Goal: Task Accomplishment & Management: Complete application form

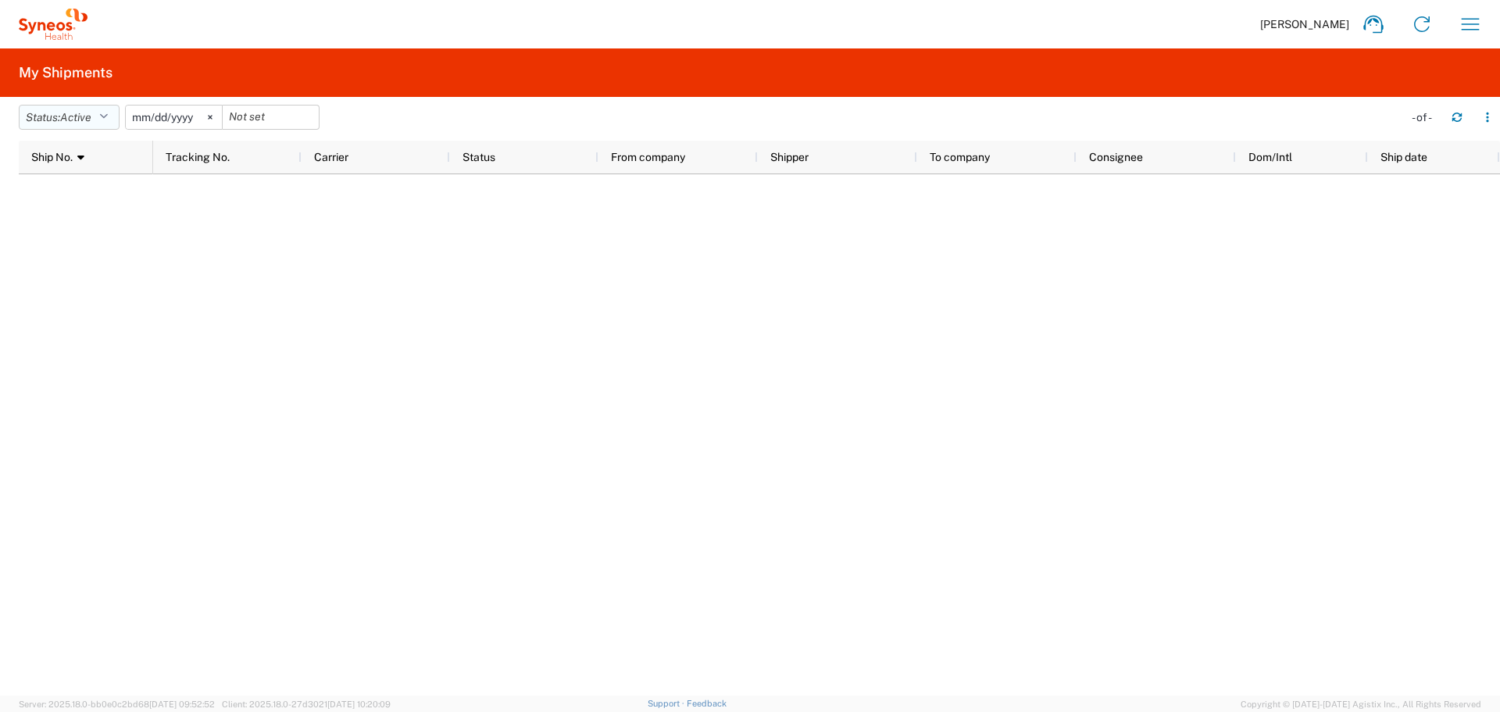
click at [91, 112] on span "Active" at bounding box center [75, 117] width 31 height 13
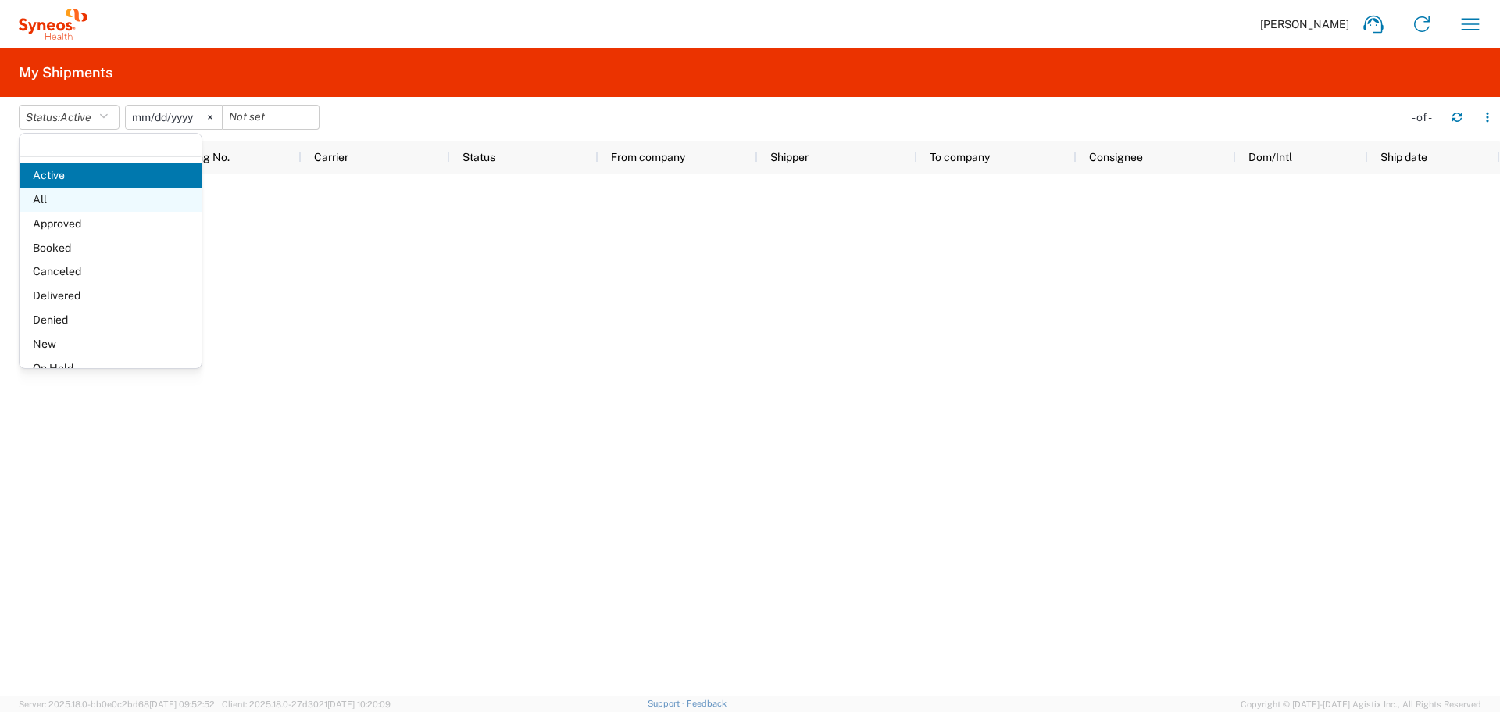
click at [44, 189] on span "All" at bounding box center [111, 200] width 182 height 24
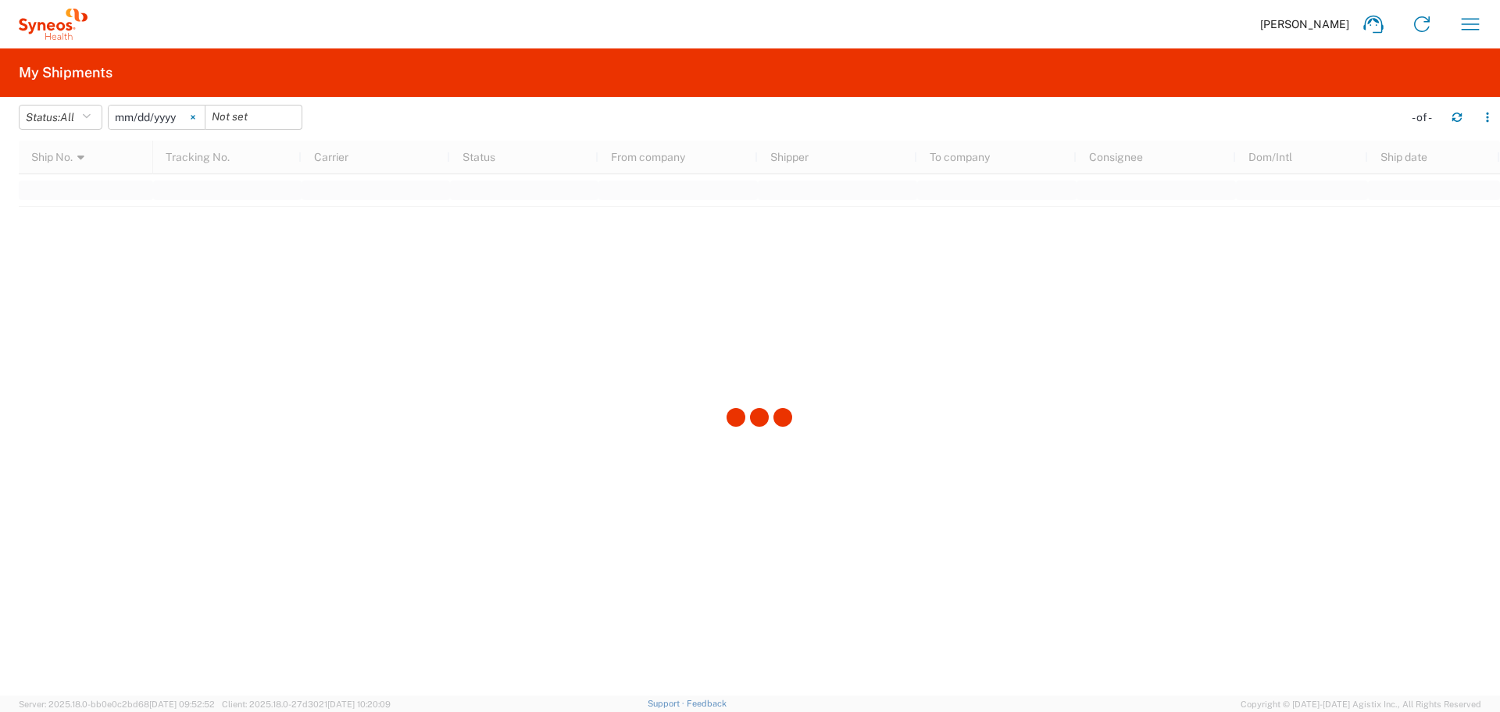
click at [200, 121] on svg-icon at bounding box center [192, 116] width 23 height 23
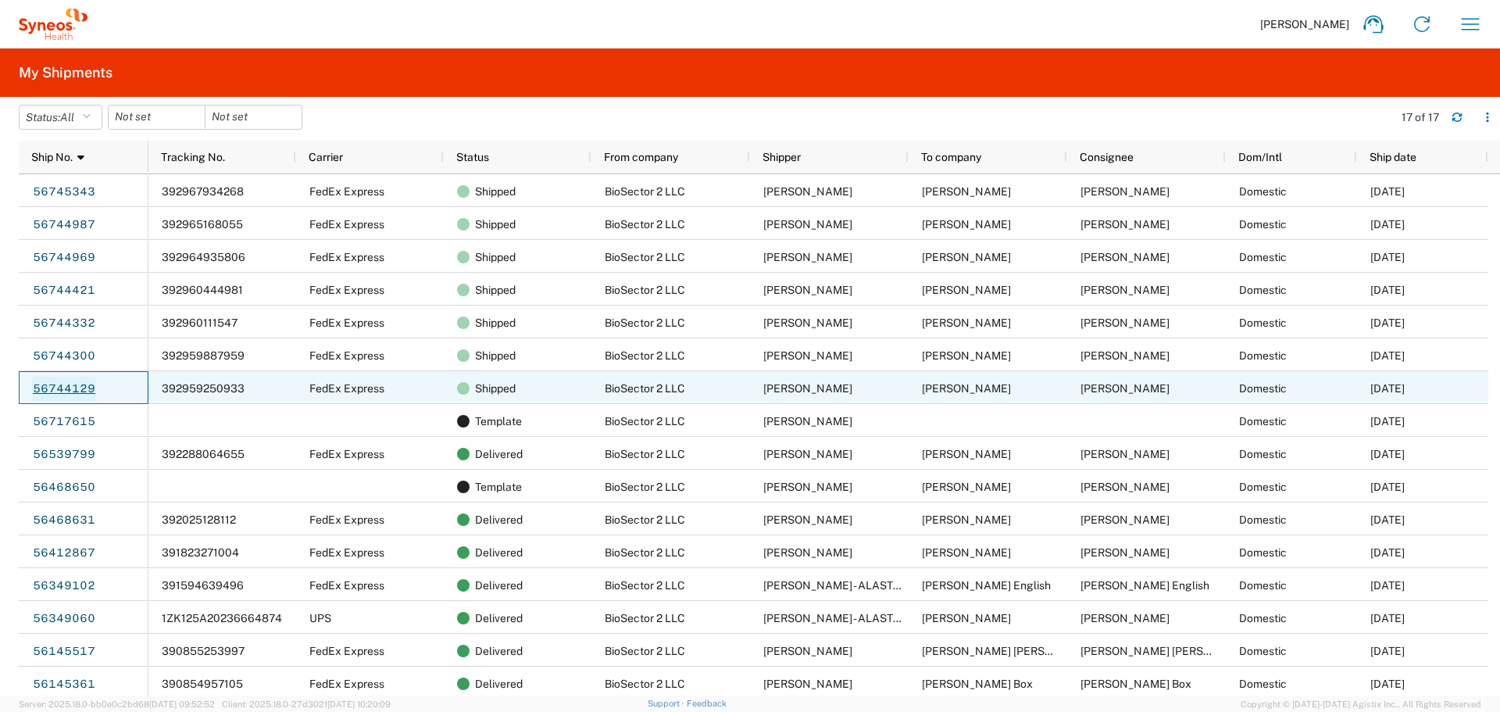
click at [73, 383] on link "56744129" at bounding box center [64, 389] width 64 height 25
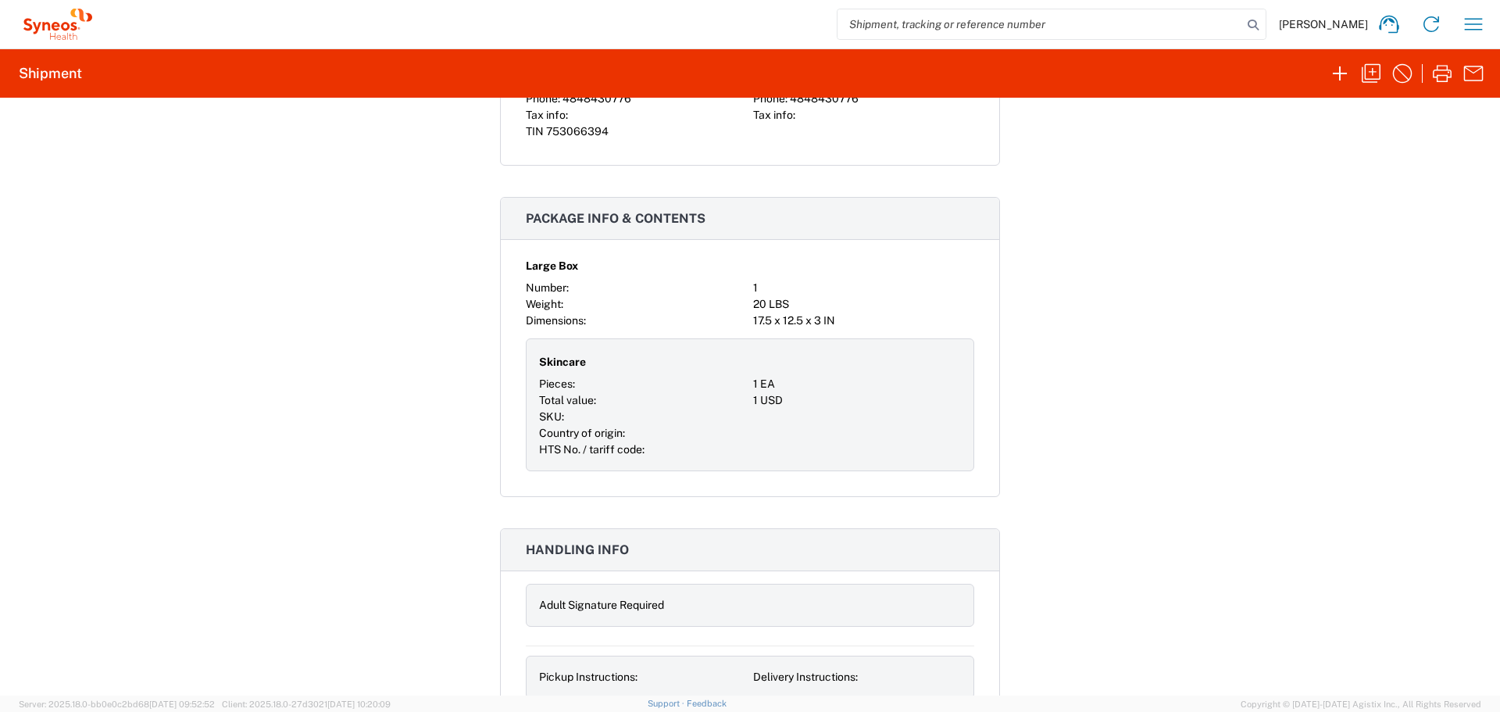
scroll to position [1743, 0]
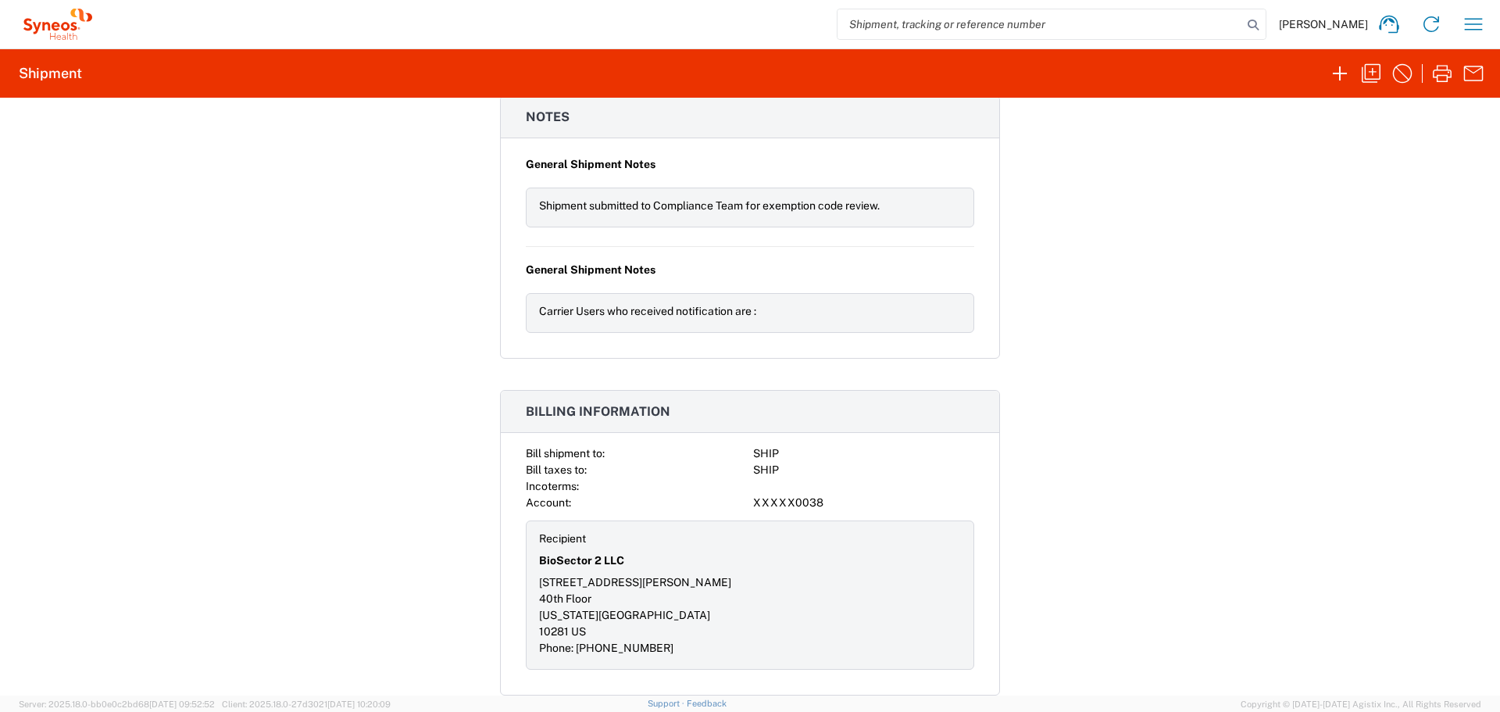
click at [643, 478] on div "Incoterms:" at bounding box center [636, 486] width 221 height 16
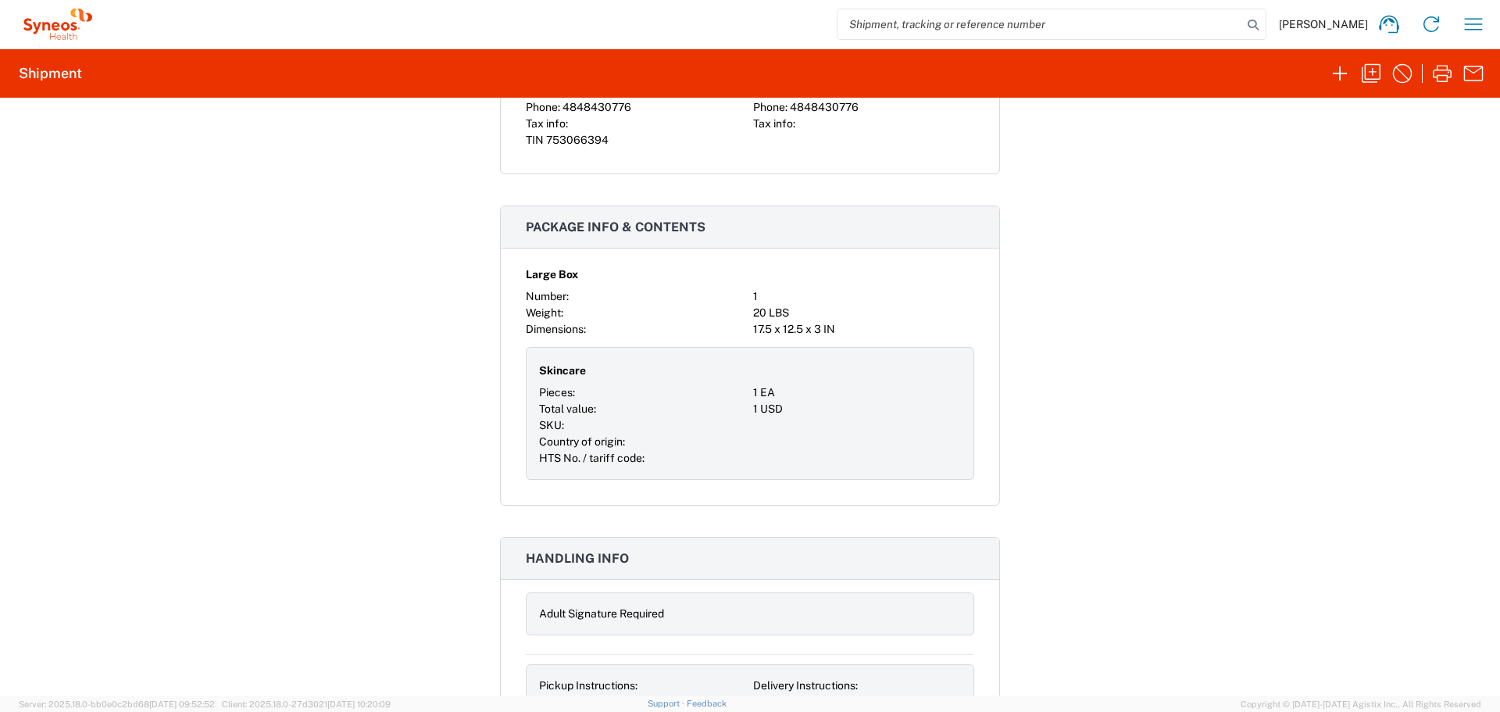
scroll to position [1074, 0]
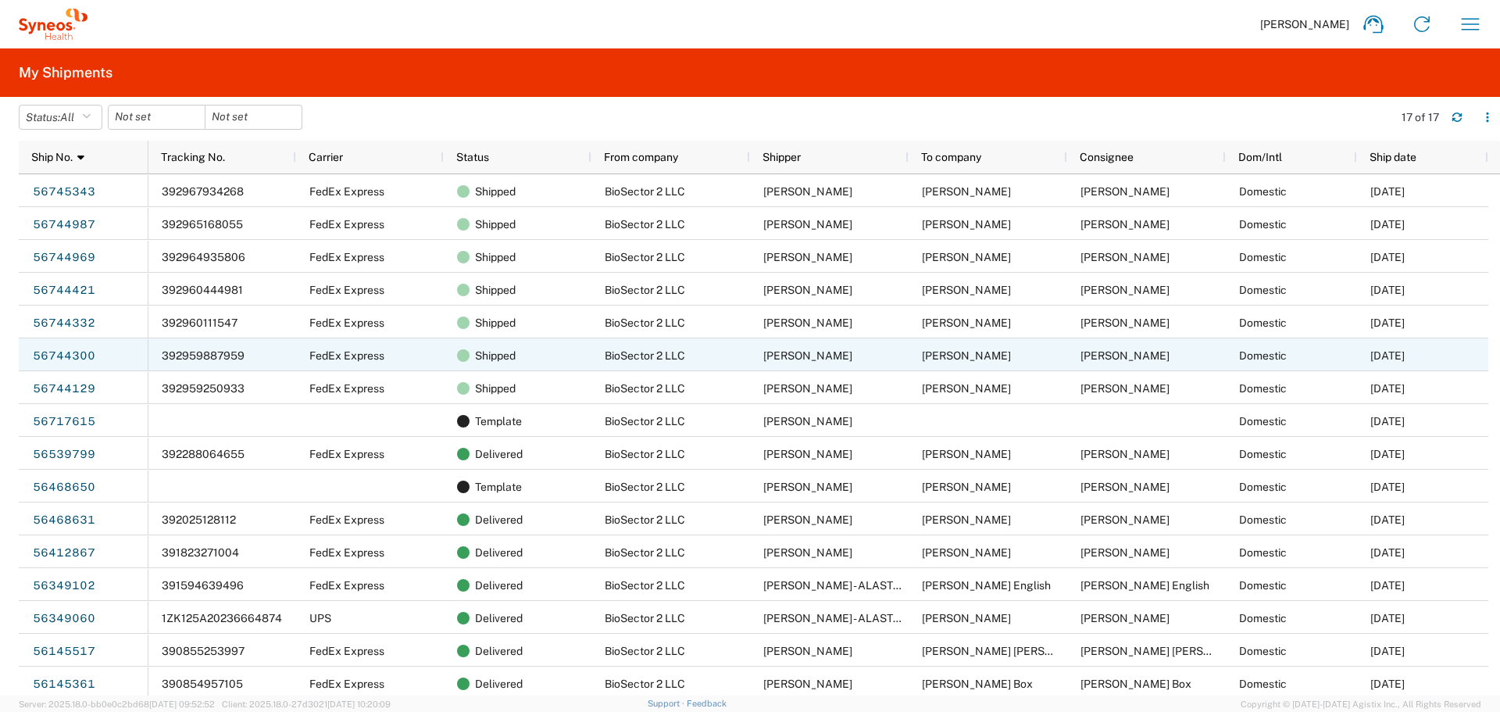
click at [207, 352] on span "392959887959" at bounding box center [203, 355] width 83 height 13
click at [77, 355] on link "56744300" at bounding box center [64, 356] width 64 height 25
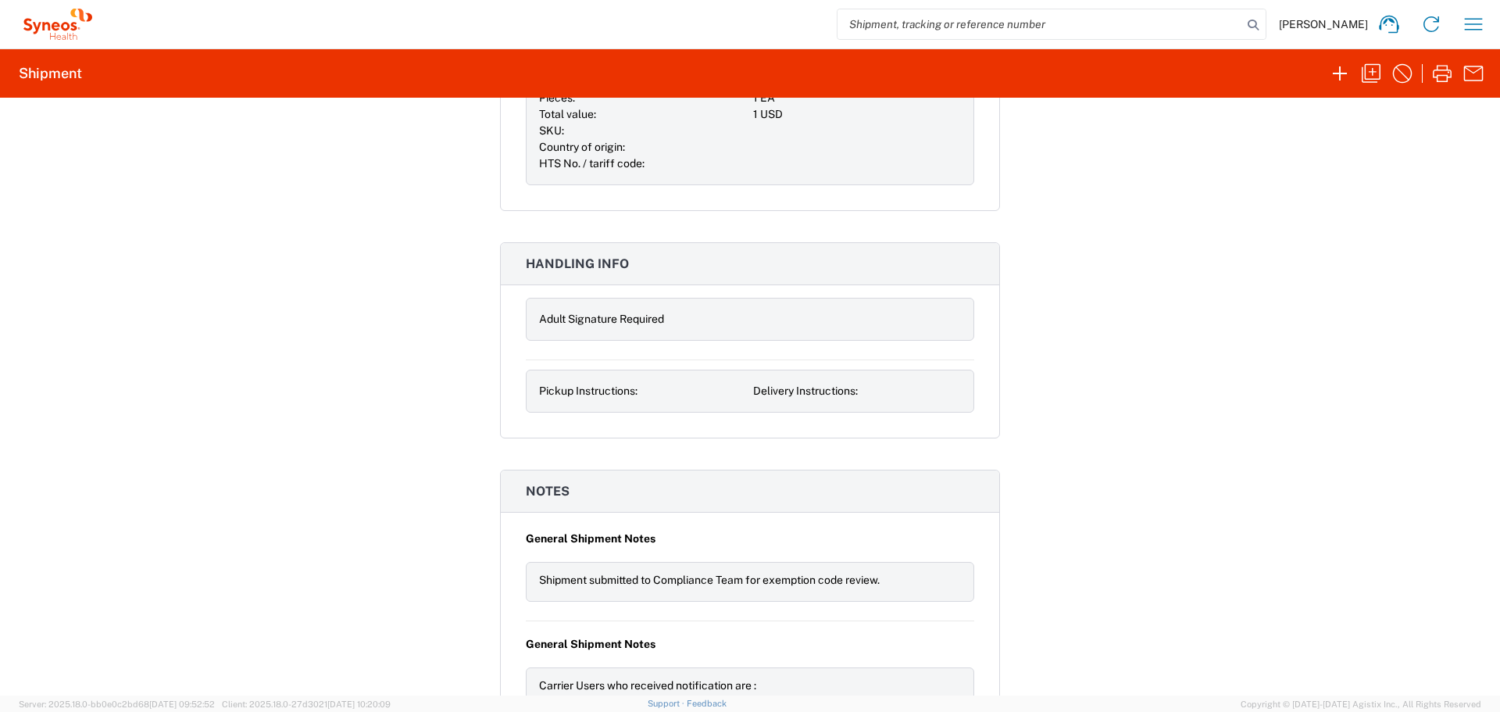
scroll to position [1367, 0]
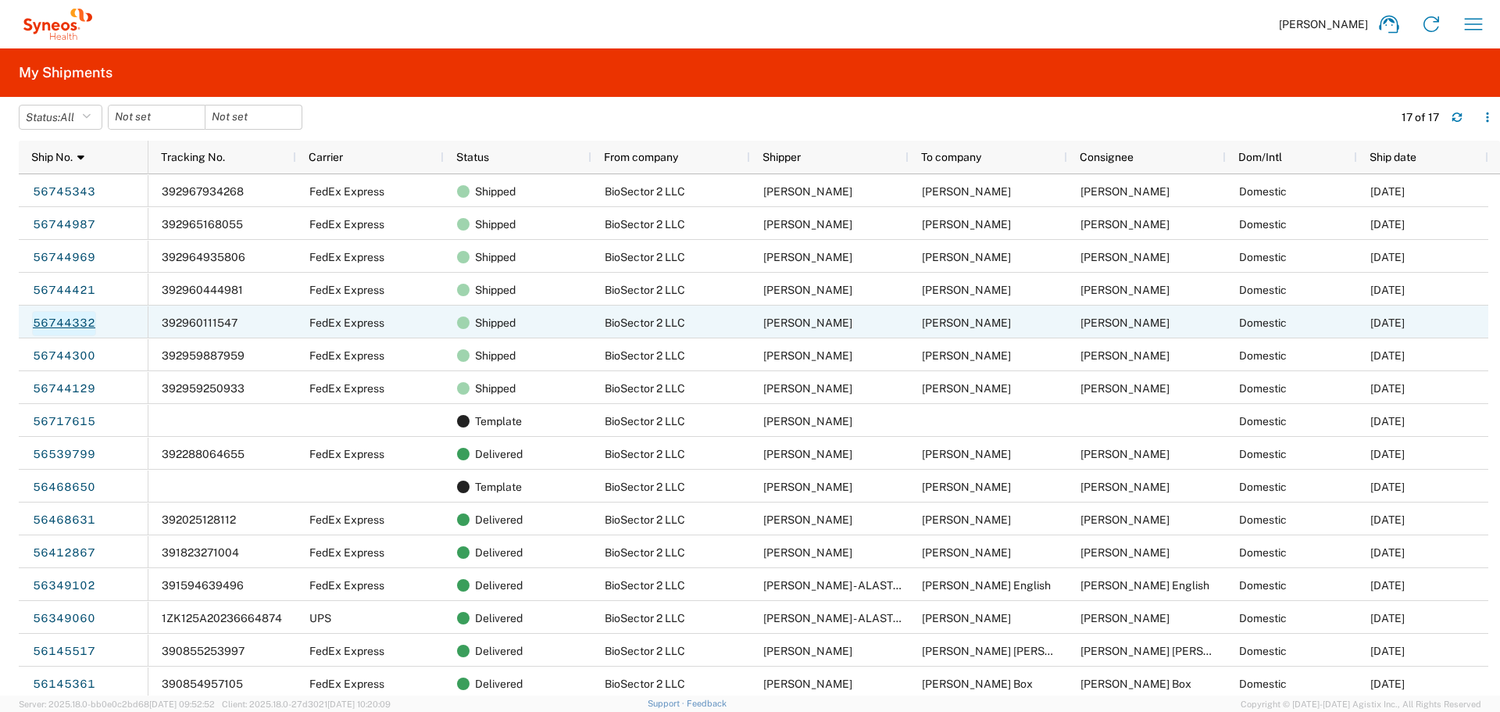
click at [68, 321] on link "56744332" at bounding box center [64, 323] width 64 height 25
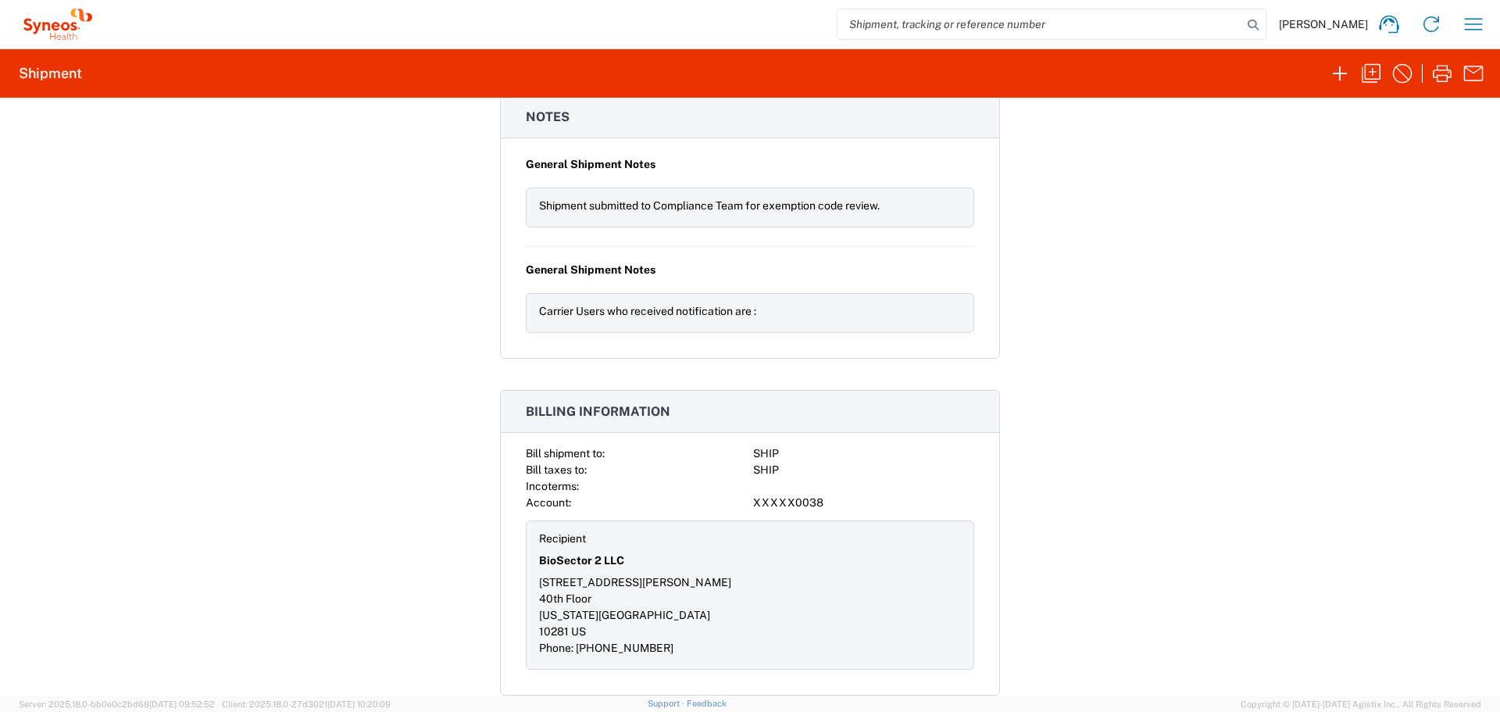
scroll to position [1434, 0]
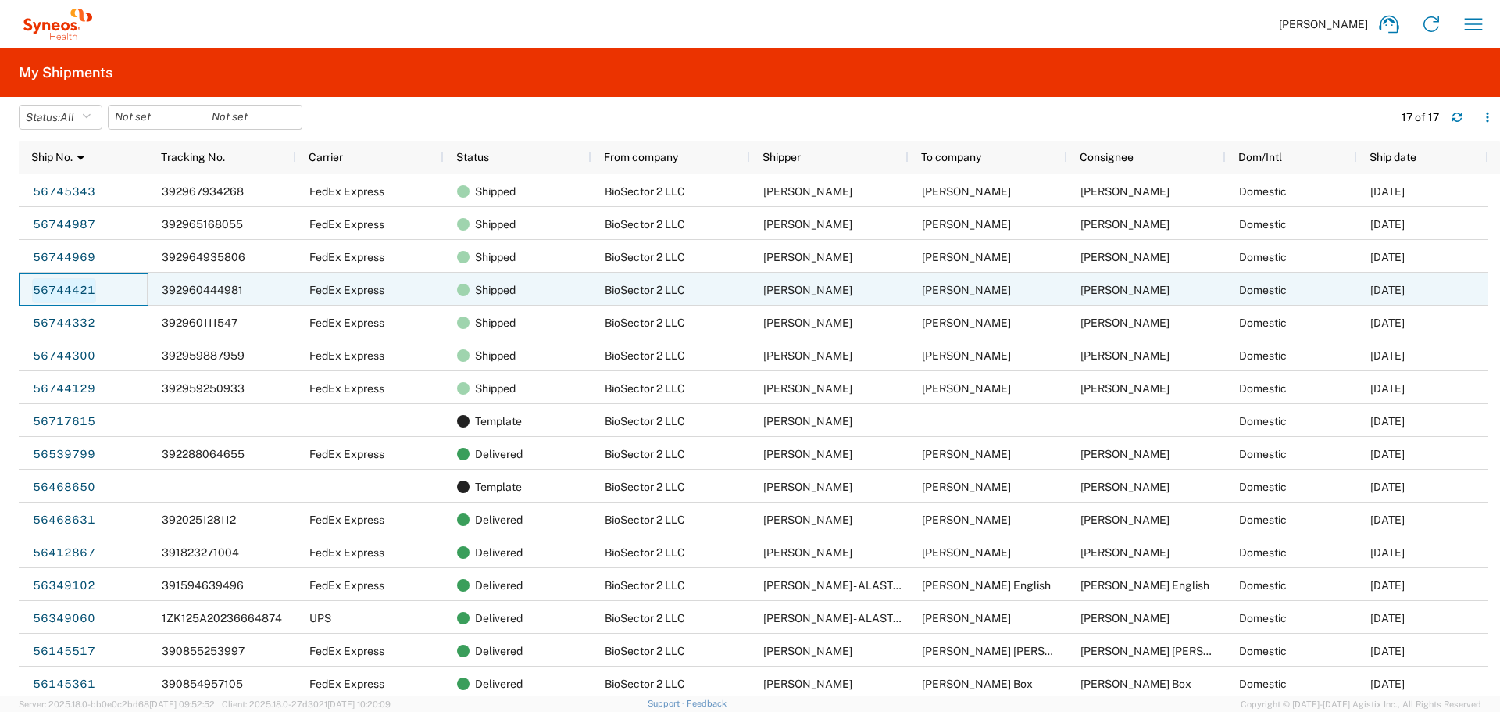
click at [84, 286] on link "56744421" at bounding box center [64, 290] width 64 height 25
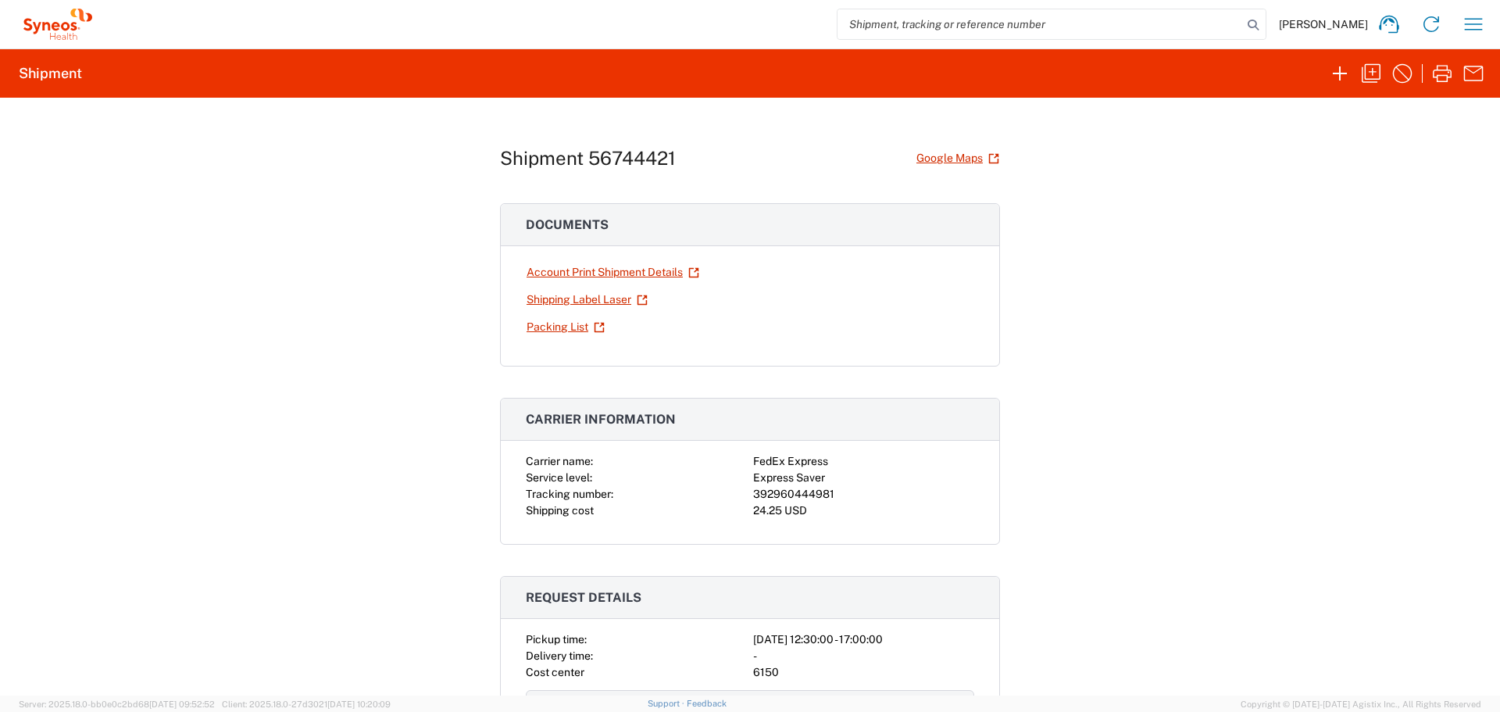
scroll to position [562, 0]
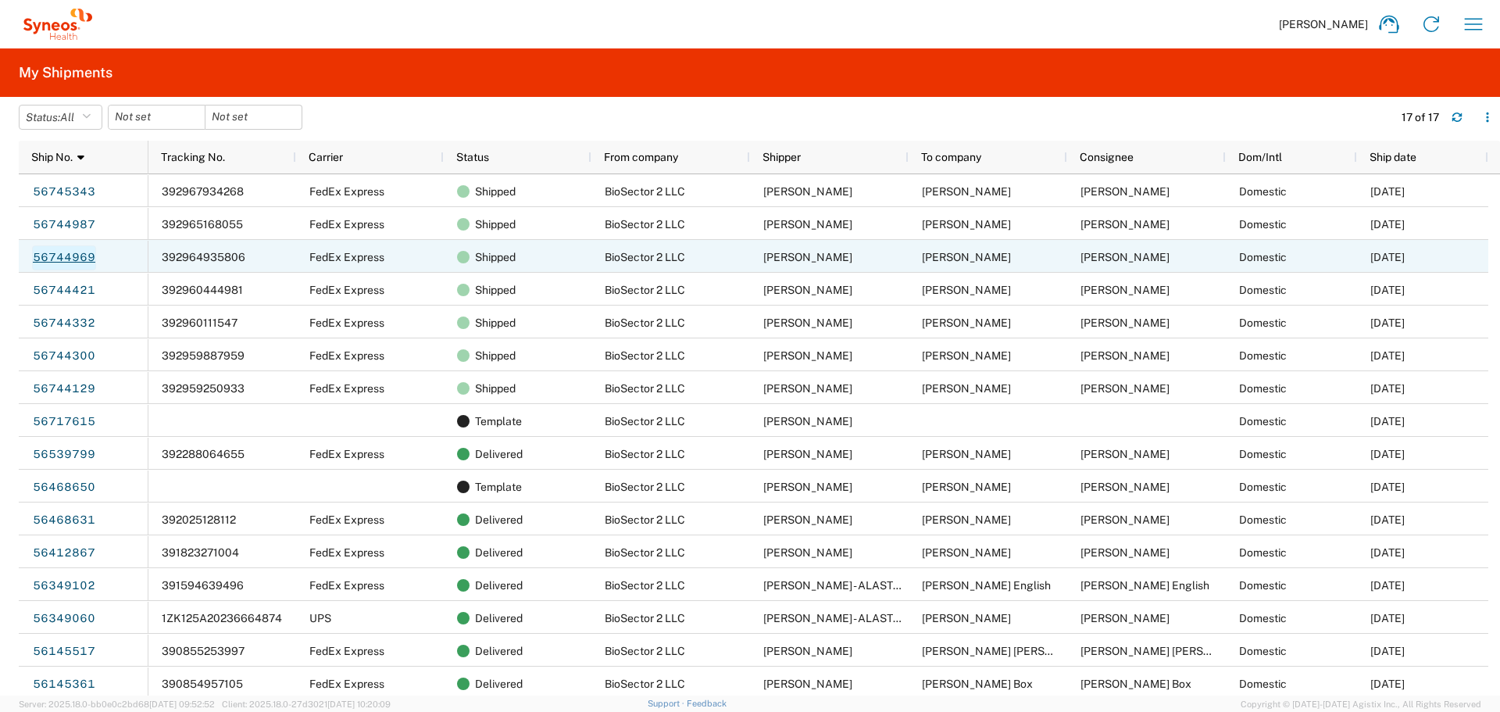
click at [62, 251] on link "56744969" at bounding box center [64, 257] width 64 height 25
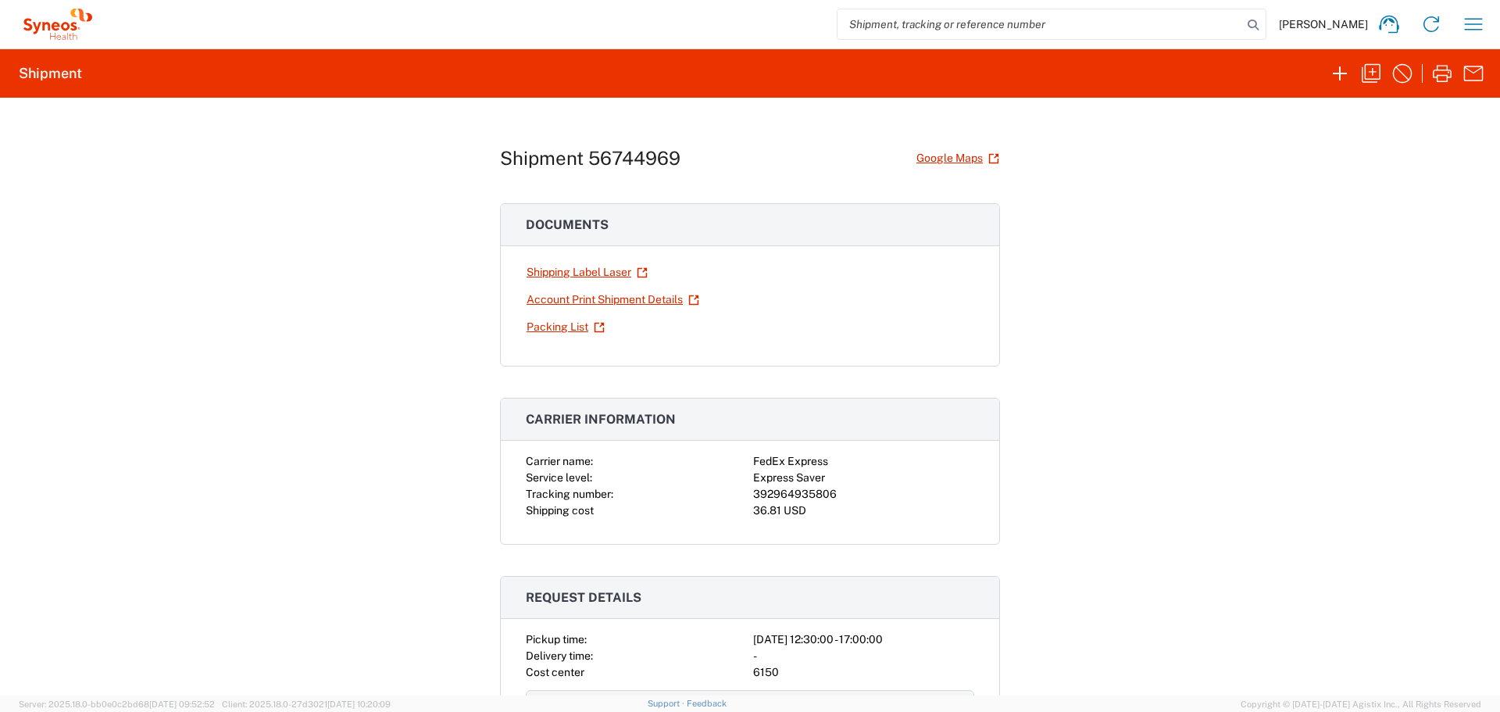
click at [781, 423] on h3 "Carrier information" at bounding box center [750, 419] width 498 height 42
click at [795, 424] on h3 "Carrier information" at bounding box center [750, 419] width 498 height 42
click at [818, 489] on div "392964935806" at bounding box center [863, 494] width 221 height 16
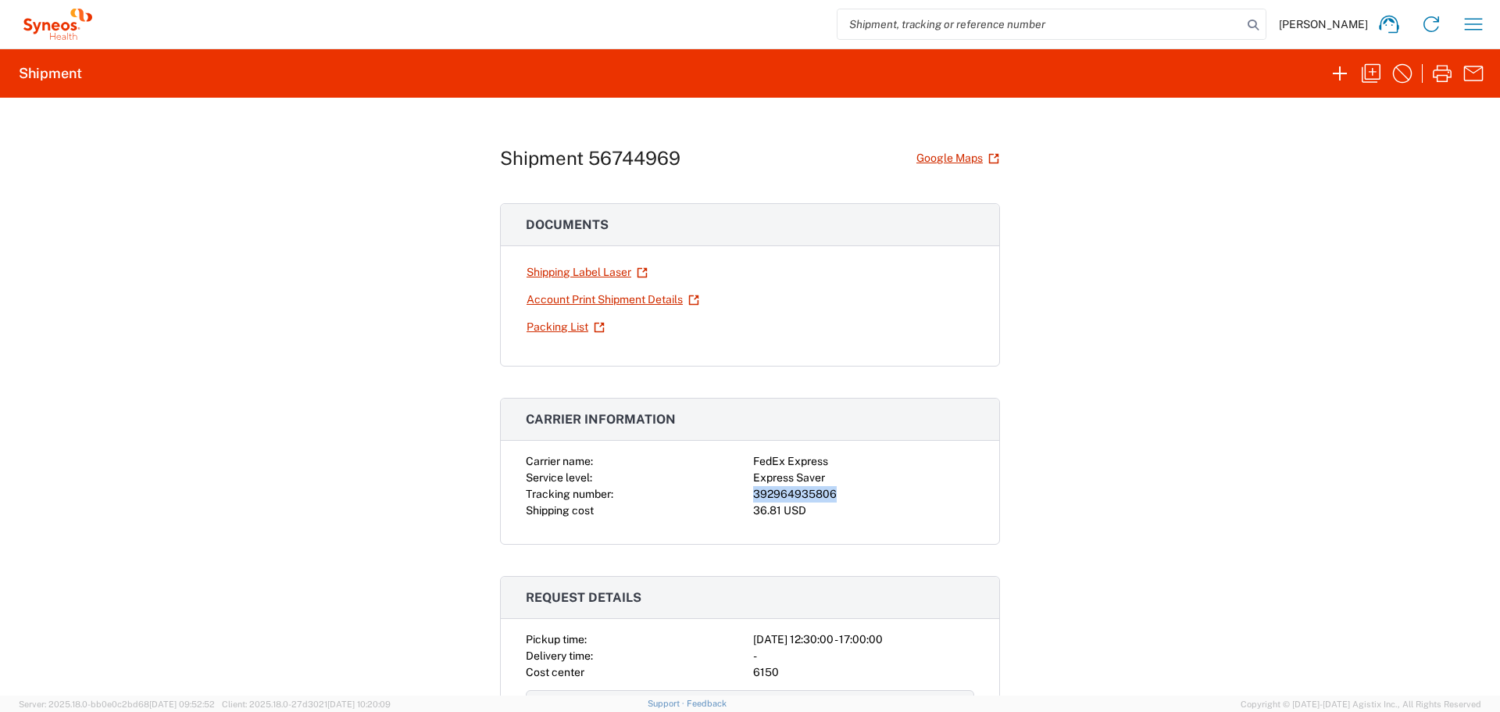
click at [818, 489] on div "392964935806" at bounding box center [863, 494] width 221 height 16
copy div "392964935806"
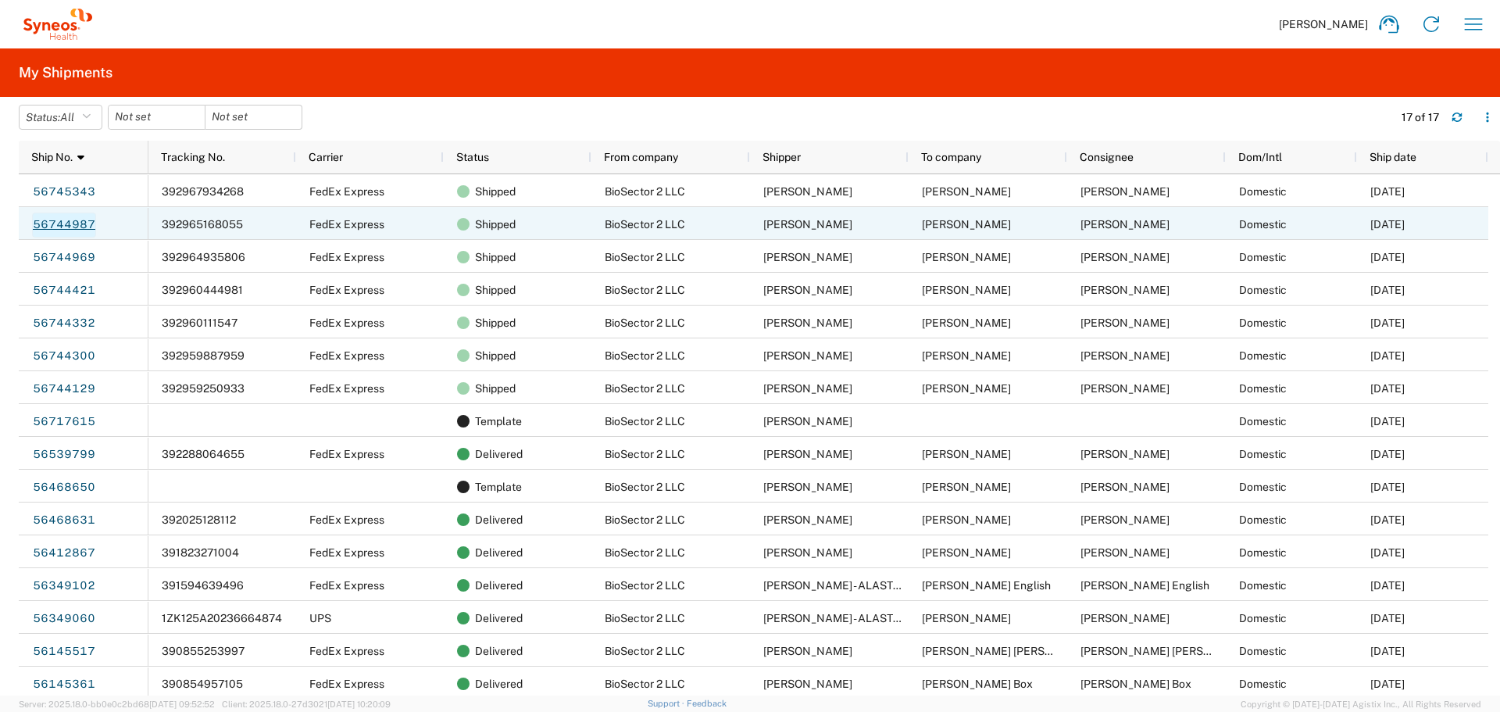
click at [57, 221] on link "56744987" at bounding box center [64, 225] width 64 height 25
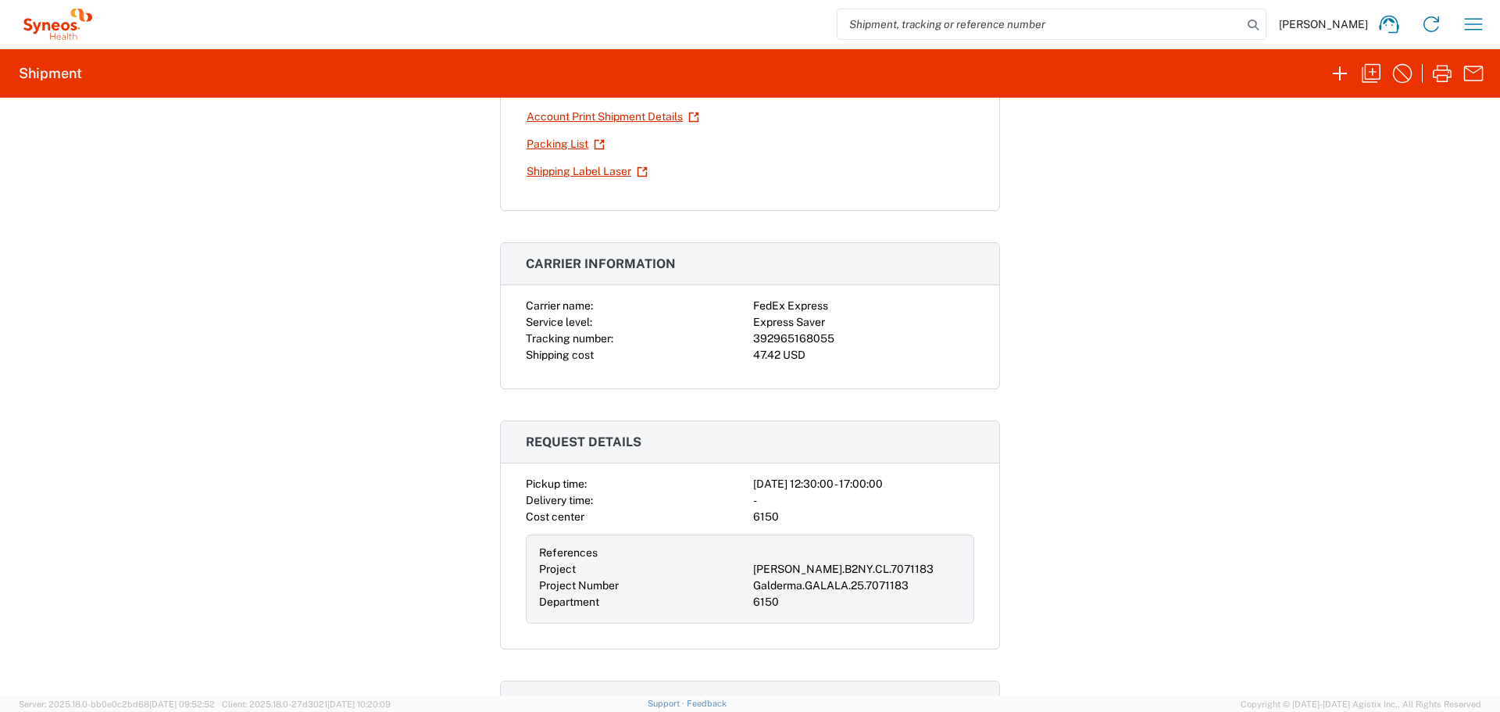
scroll to position [154, 0]
click at [788, 341] on div "392965168055" at bounding box center [863, 340] width 221 height 16
copy div "392965168055"
click at [837, 424] on h3 "Request details" at bounding box center [750, 444] width 498 height 42
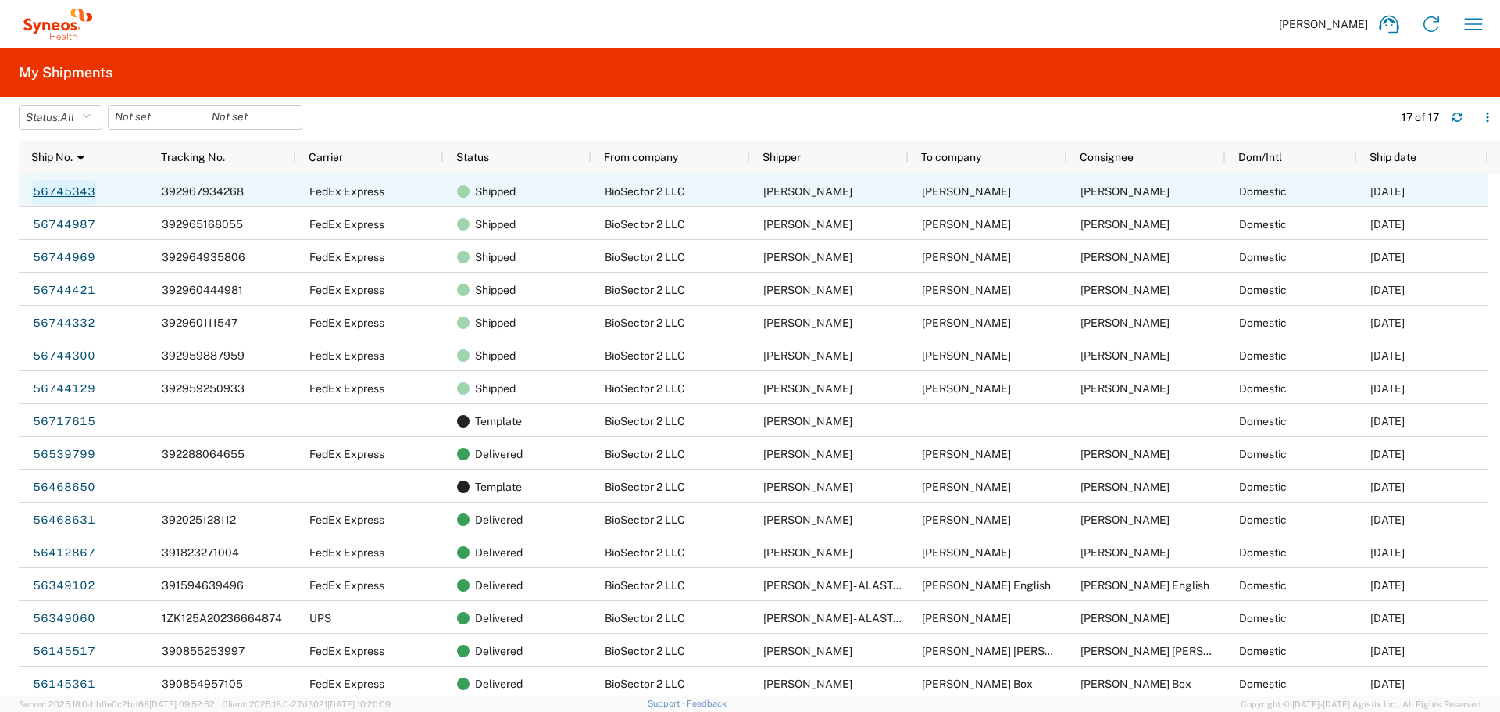
click at [49, 191] on link "56745343" at bounding box center [64, 192] width 64 height 25
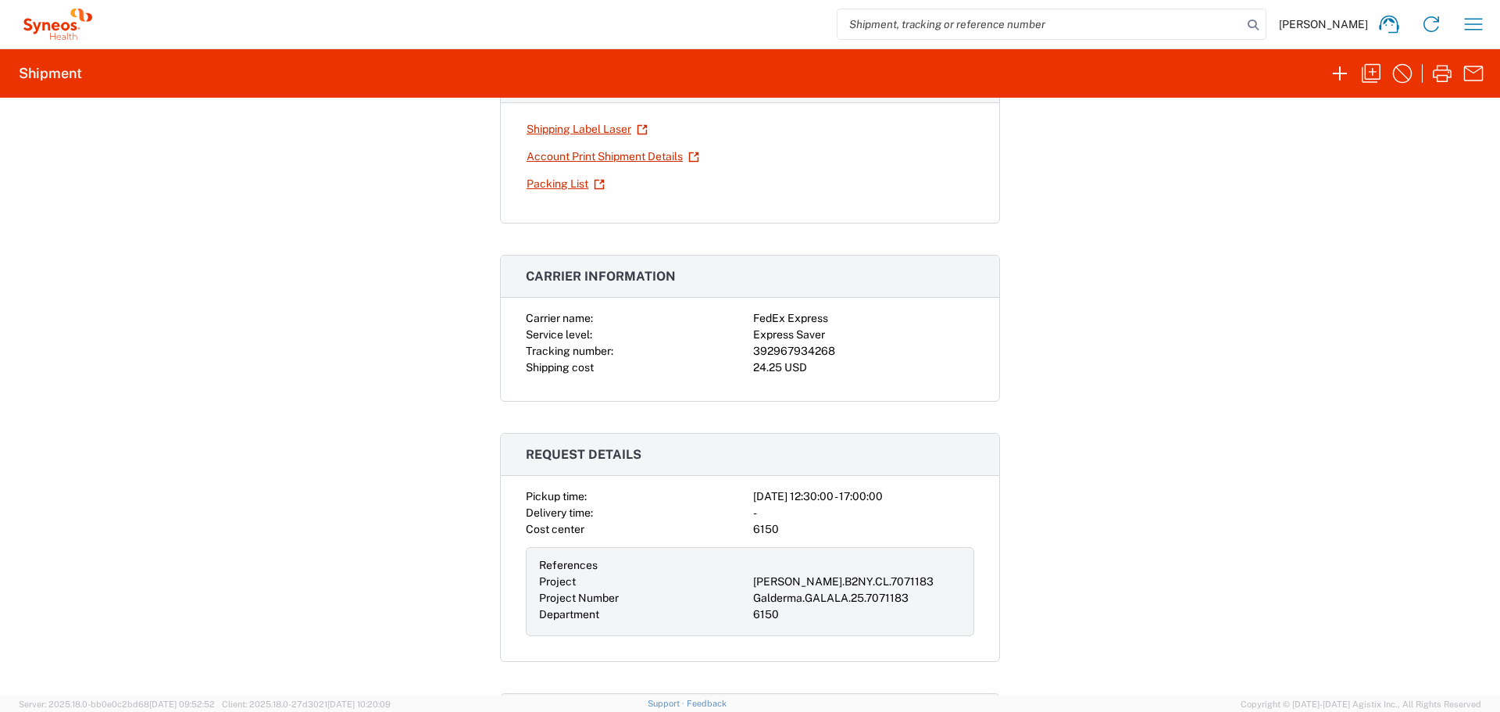
scroll to position [142, 0]
click at [785, 350] on div "392967934268" at bounding box center [863, 352] width 221 height 16
copy div "392967934268"
click at [1337, 68] on icon "button" at bounding box center [1339, 73] width 25 height 25
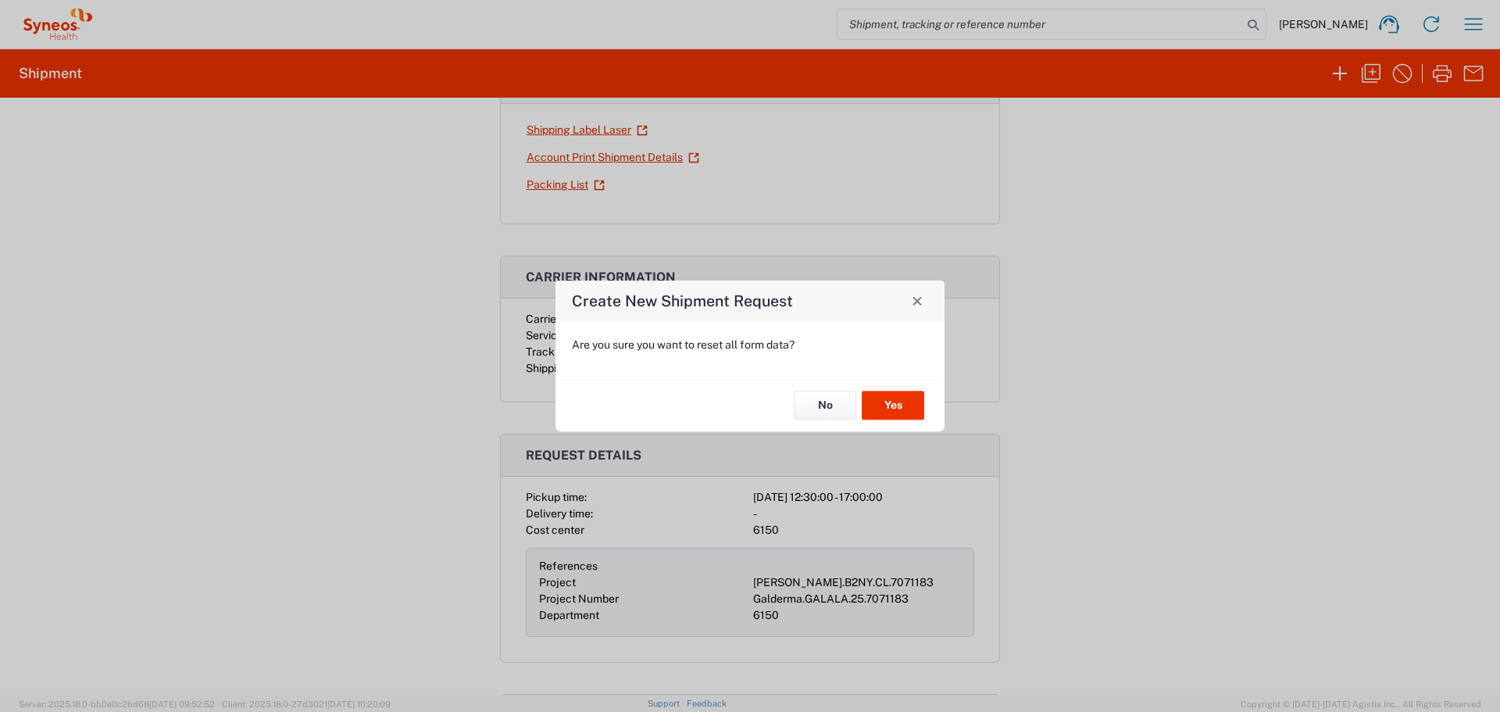
click at [924, 372] on div "Are you sure you want to reset all form data?" at bounding box center [750, 350] width 389 height 58
click at [891, 420] on div "No Yes" at bounding box center [750, 405] width 389 height 52
click at [886, 415] on button "Yes" at bounding box center [893, 405] width 63 height 29
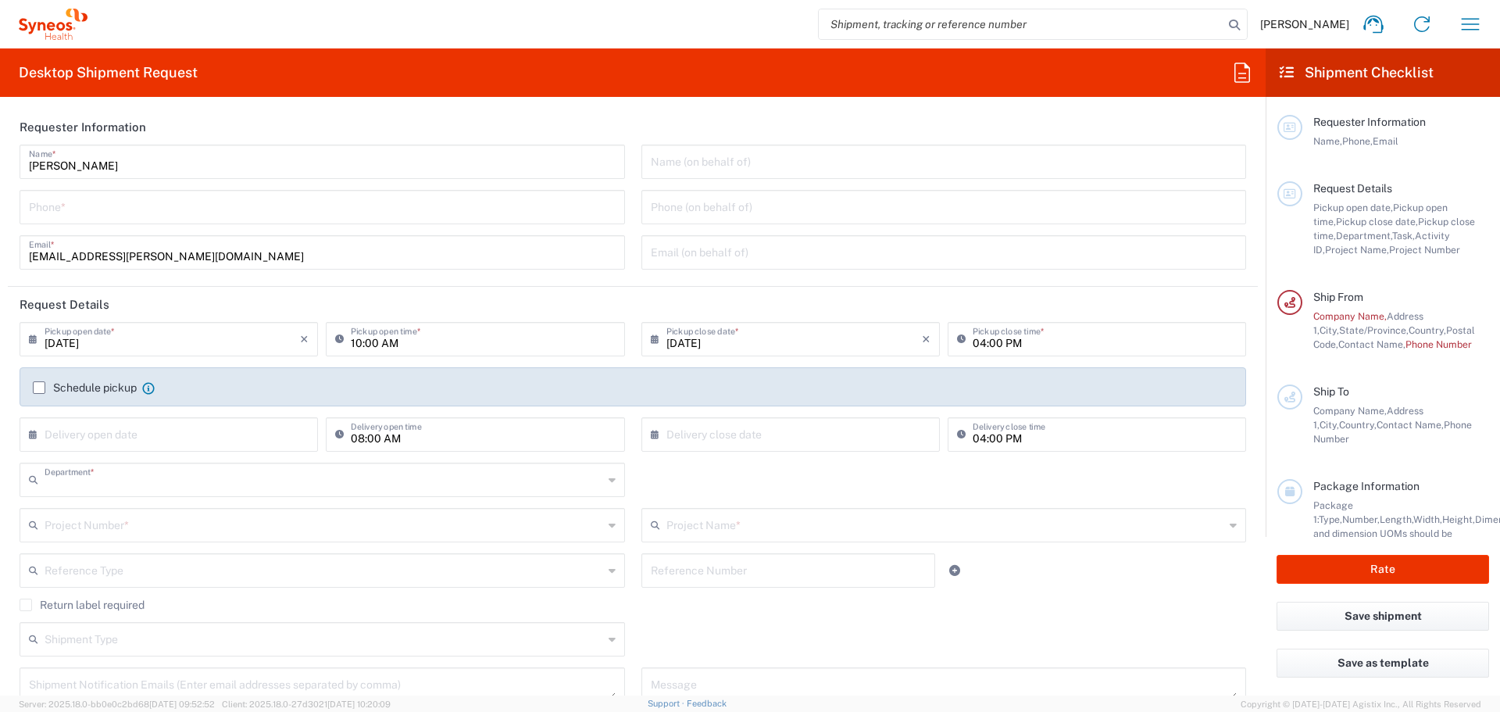
type input "6150"
type input "New York"
type input "United States"
type input "BioSector 2 LLC- New York US"
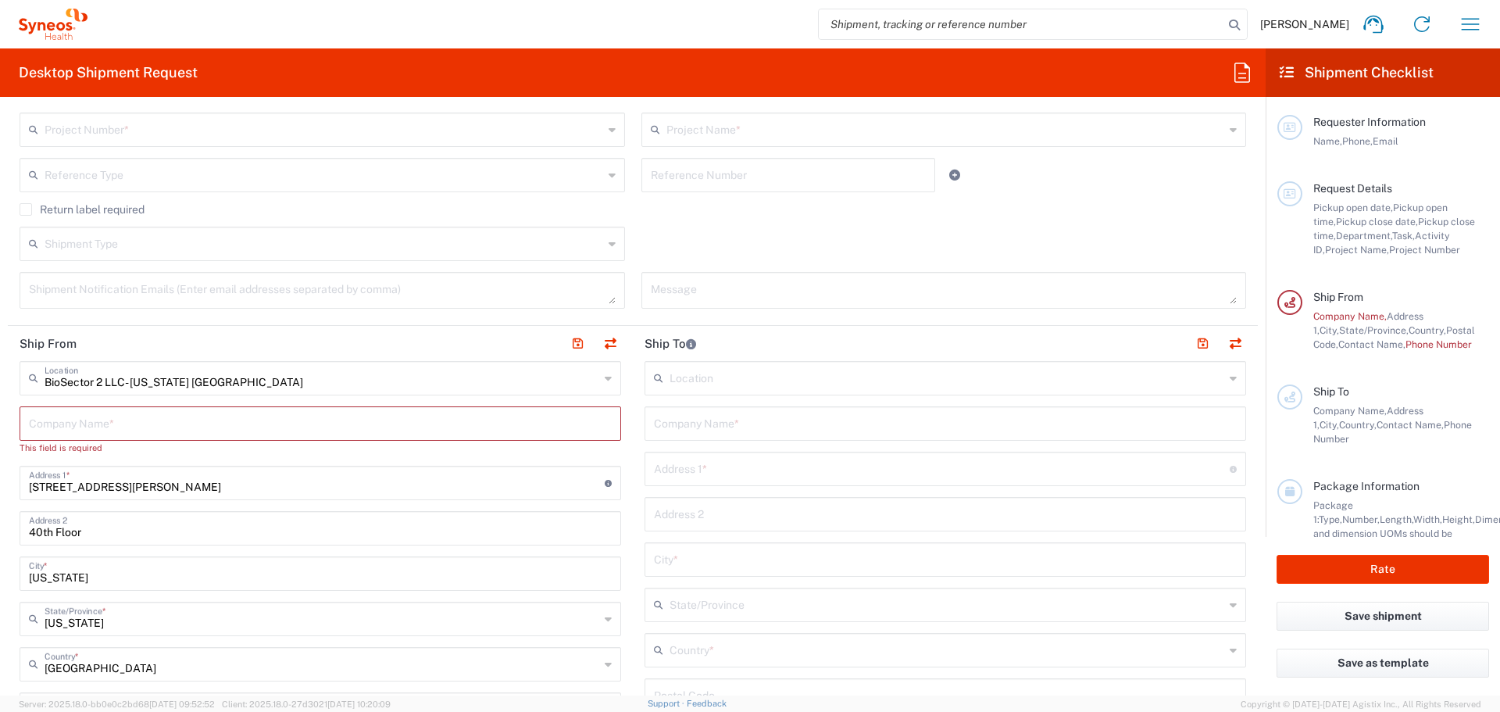
scroll to position [395, 0]
click at [718, 420] on input "text" at bounding box center [945, 422] width 583 height 27
type input "Alinsa"
click at [552, 427] on input "text" at bounding box center [320, 422] width 583 height 27
click at [1234, 73] on icon at bounding box center [1242, 73] width 16 height 20
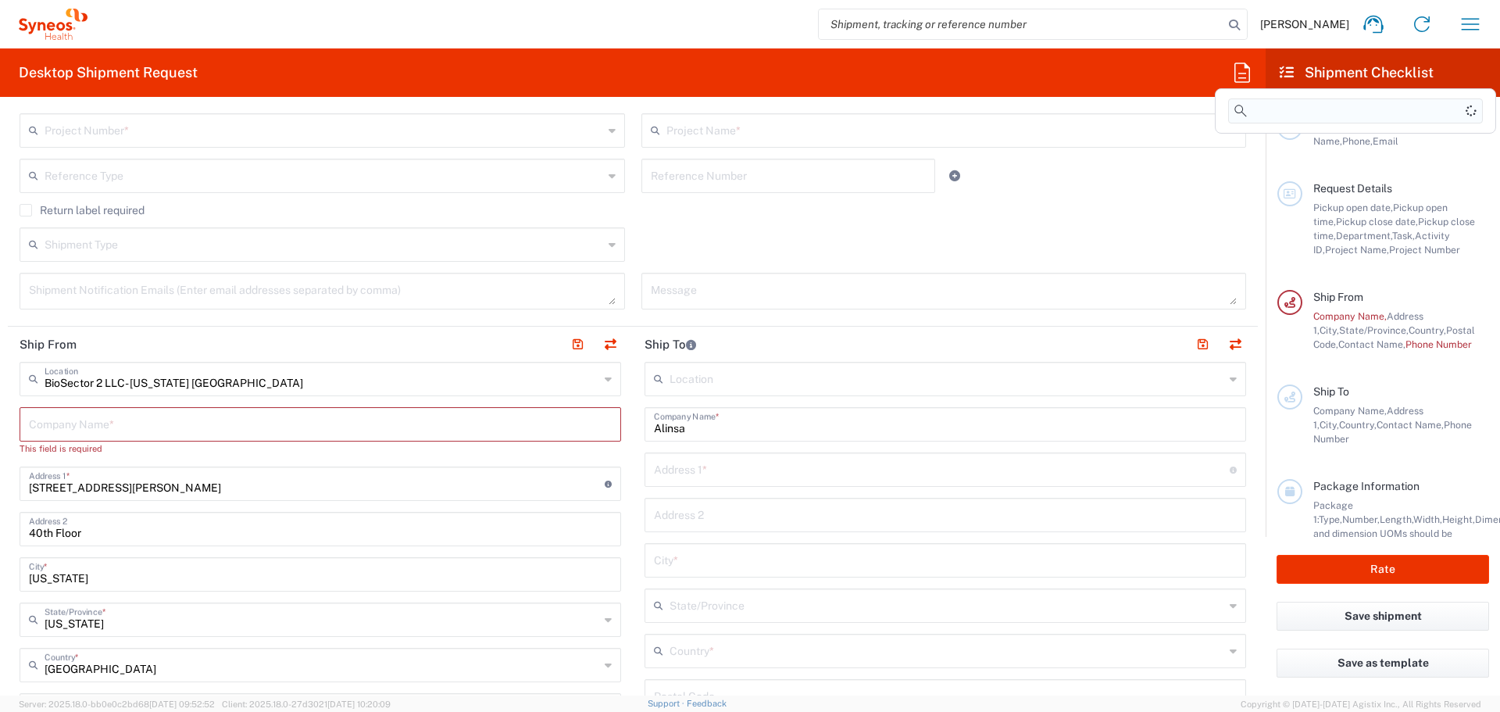
click at [1261, 113] on input at bounding box center [1355, 110] width 255 height 25
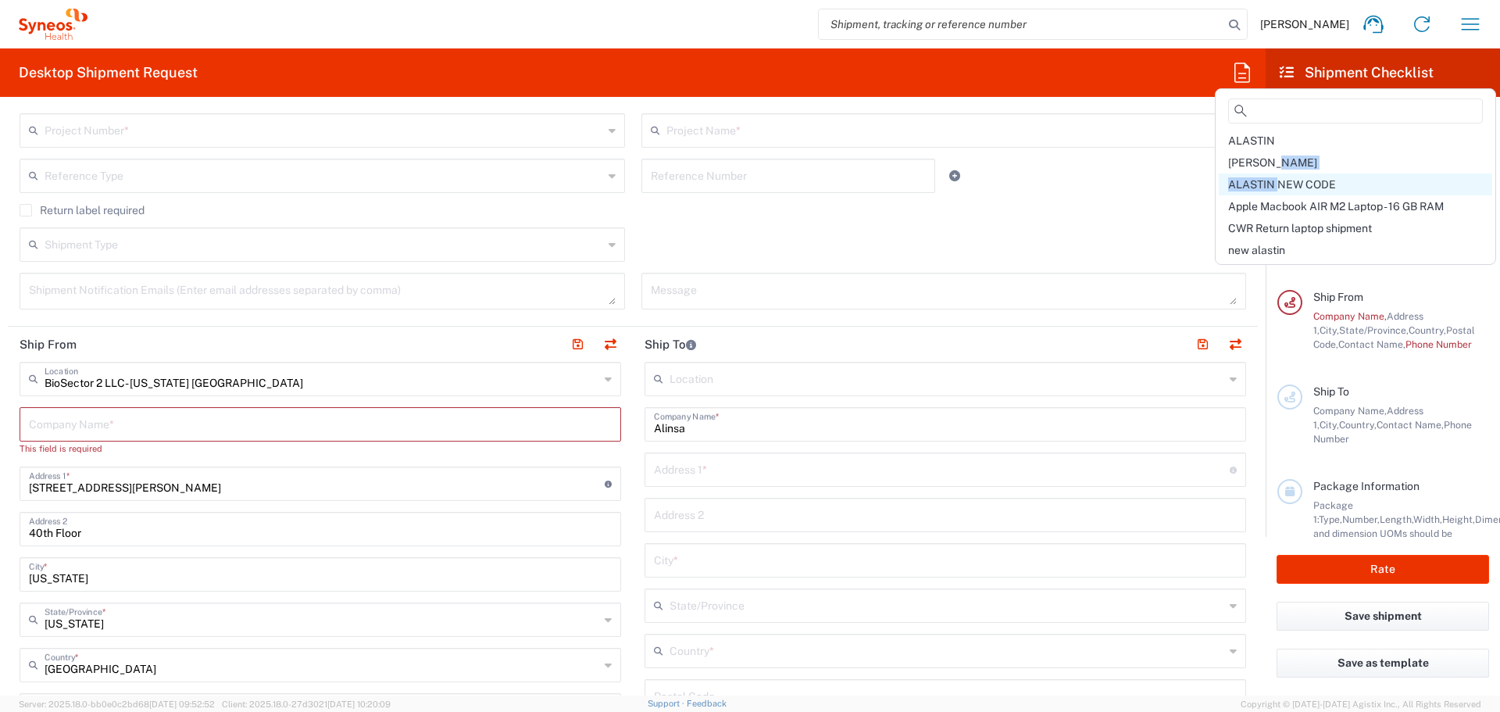
click at [1281, 178] on div "ALASTIN ALASTIN FEDEX ALASTIN NEW CODE Apple Macbook AIR M2 Laptop - 16 GB RAM …" at bounding box center [1355, 195] width 273 height 131
click at [1281, 178] on span "ALASTIN NEW CODE" at bounding box center [1282, 184] width 108 height 13
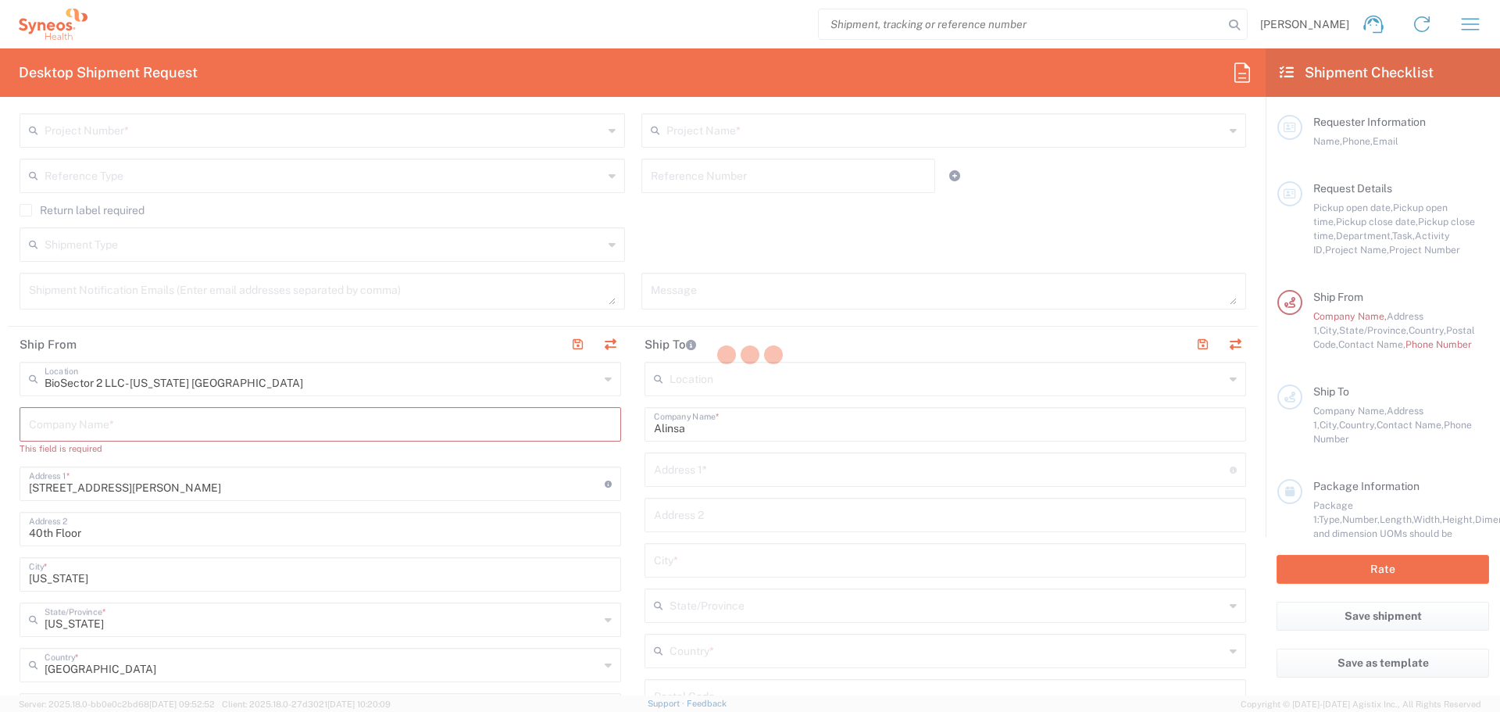
type input "4848430776"
type input "06:30 PM"
type input "05:00 PM"
type input "Project"
type input "PRUS.B2NY.CL.7071183"
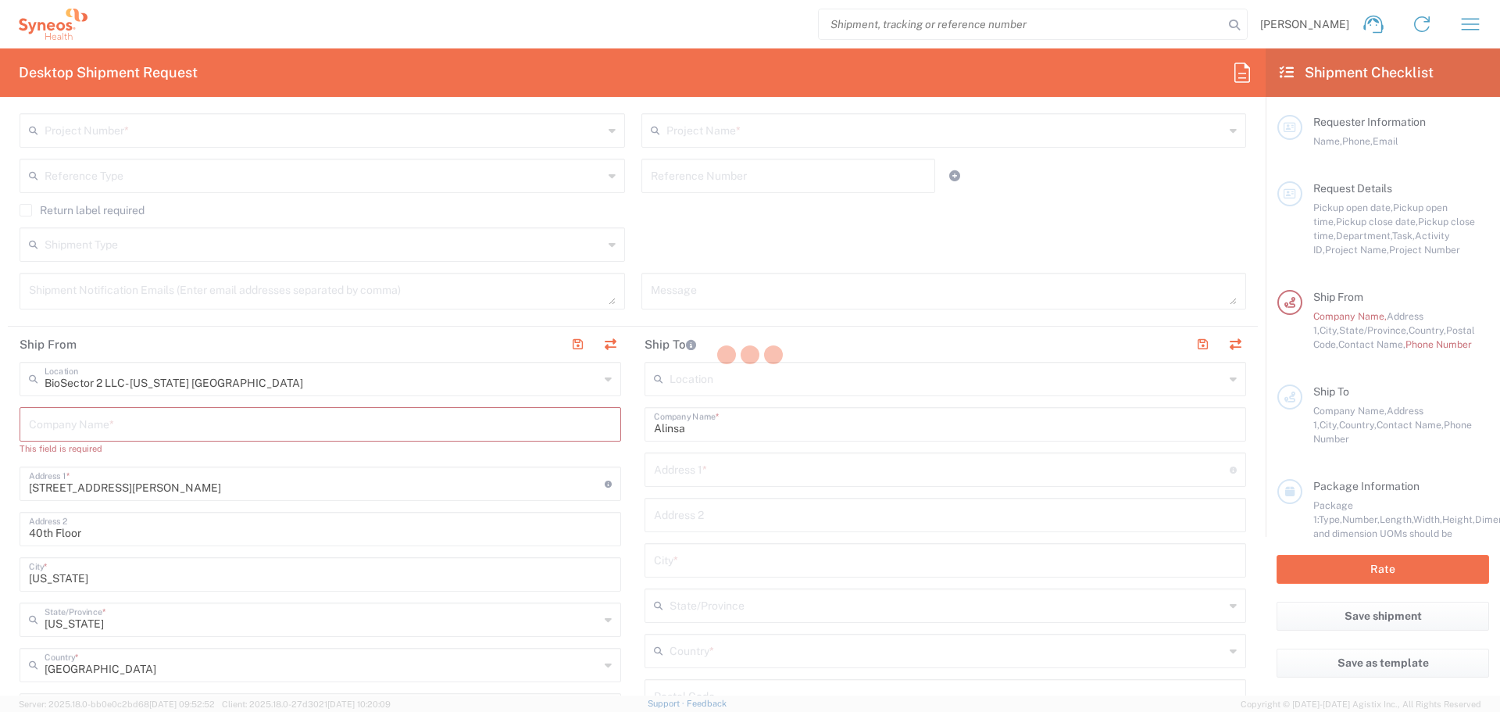
type textarea "grace.hennigan@syneoshealth.com"
type input "BioSector 2 LLC"
type input "4848430776"
type input "Business (General)"
type input "Adult Signature Required"
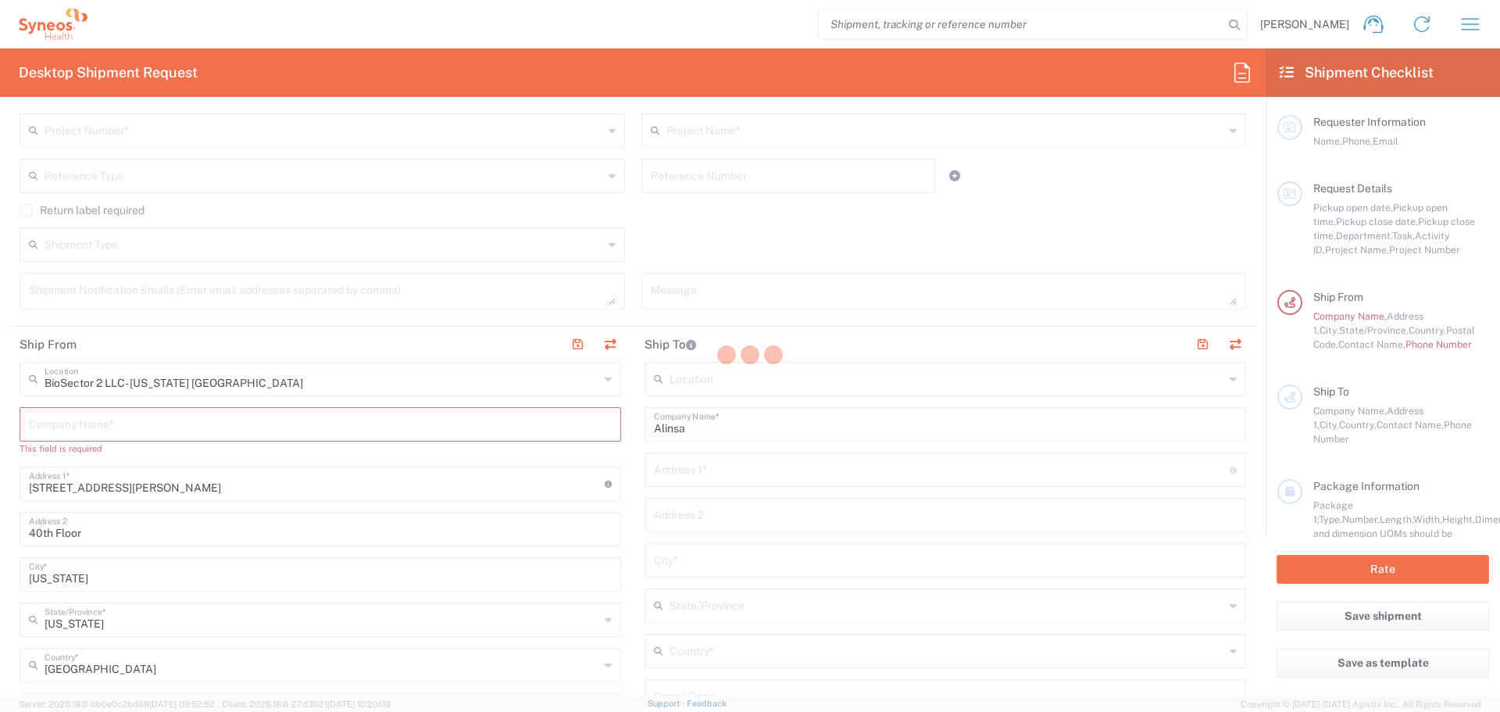
type input "BioSector 2 LLC- New York US"
type input "Sender/Shipper"
type input "Yes"
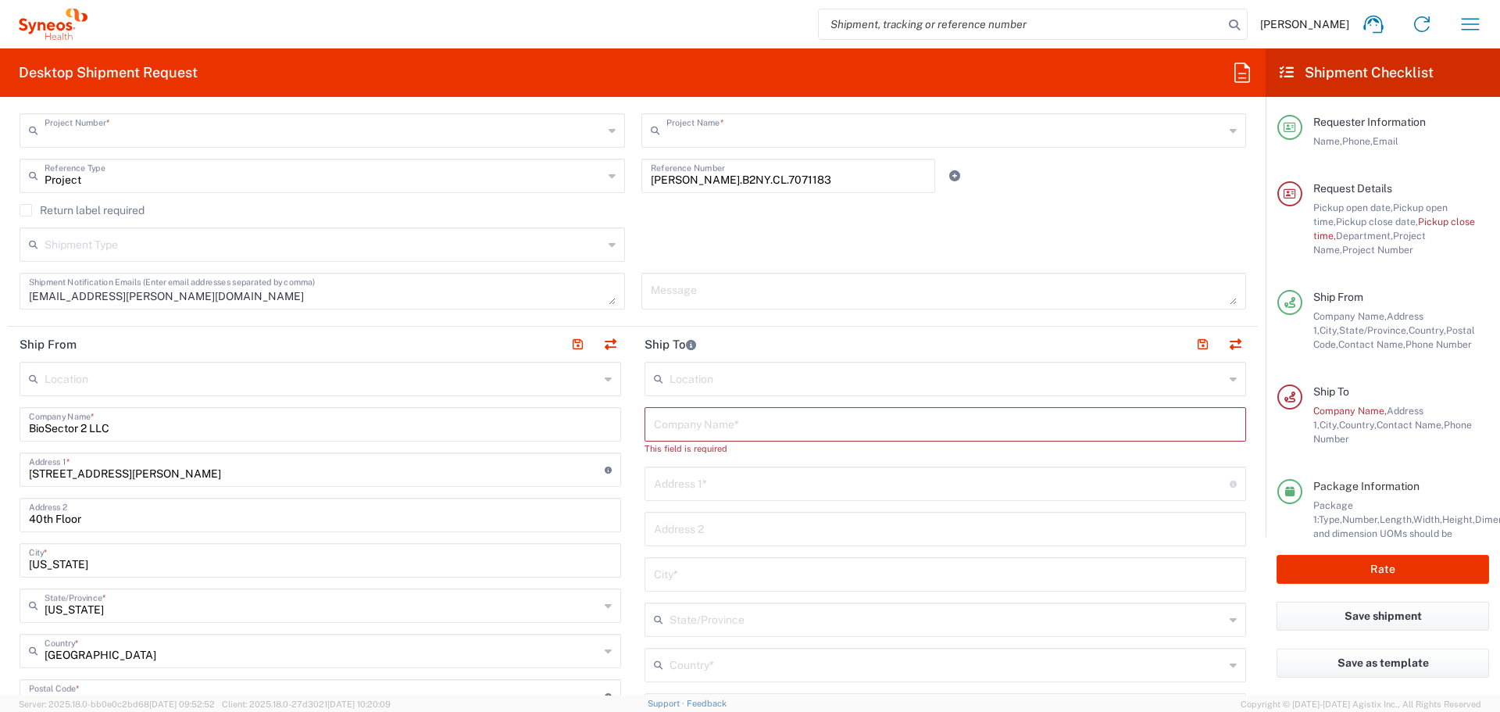
type input "PRUS.B2NY.CL.7071183"
type input "Galderma.GALALA.25.7071183"
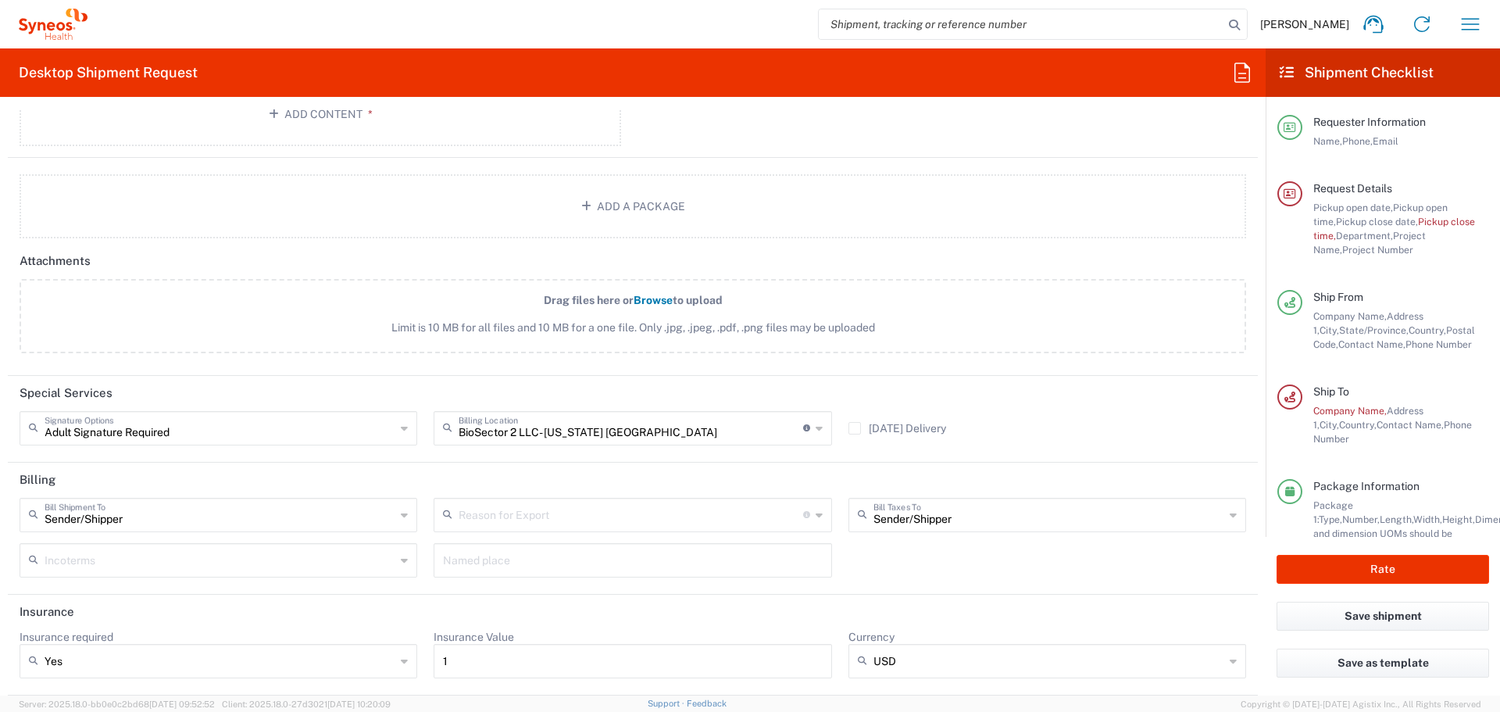
scroll to position [1769, 0]
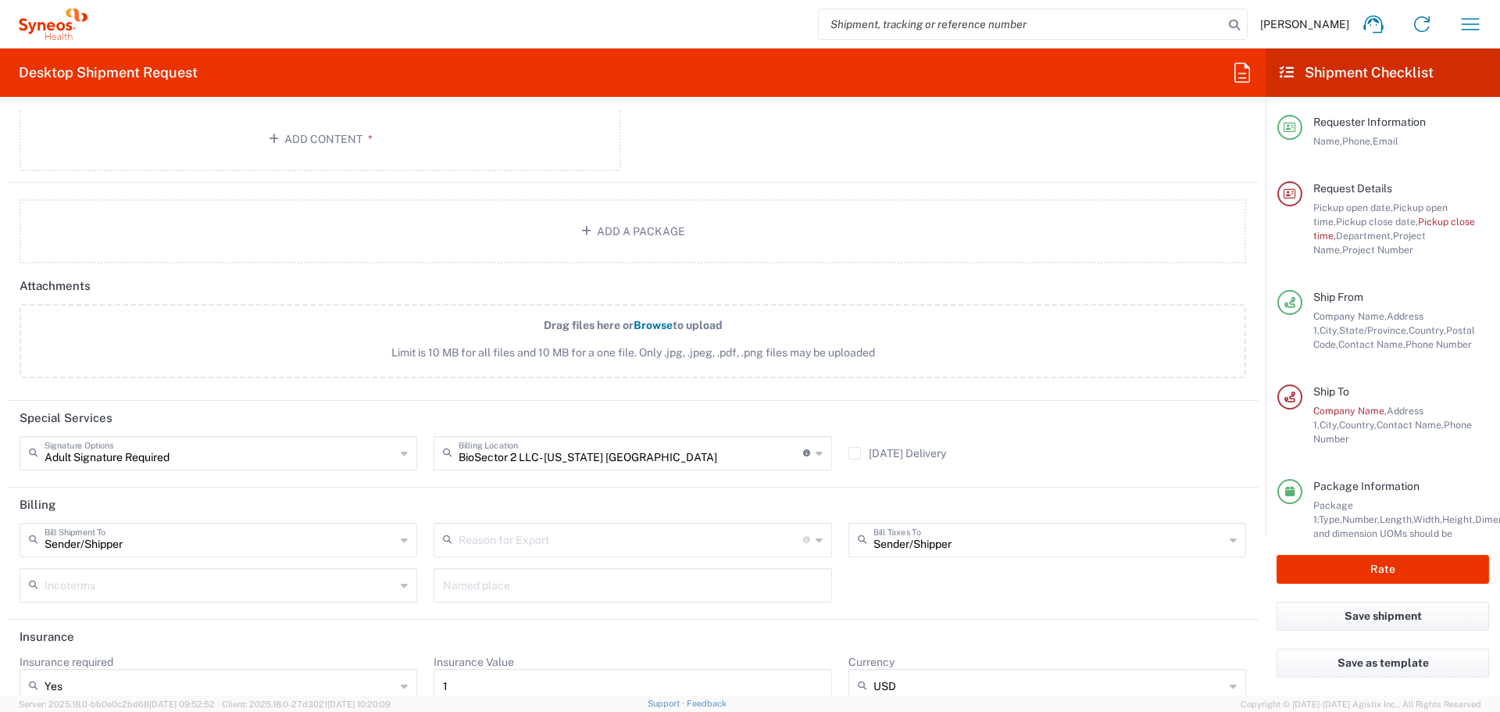
click at [403, 465] on icon at bounding box center [404, 453] width 7 height 25
click at [166, 443] on input "text" at bounding box center [220, 451] width 351 height 27
click at [161, 431] on header "Special Services" at bounding box center [633, 418] width 1250 height 35
type input "Adult Signature Required"
click at [142, 444] on input "text" at bounding box center [220, 451] width 351 height 27
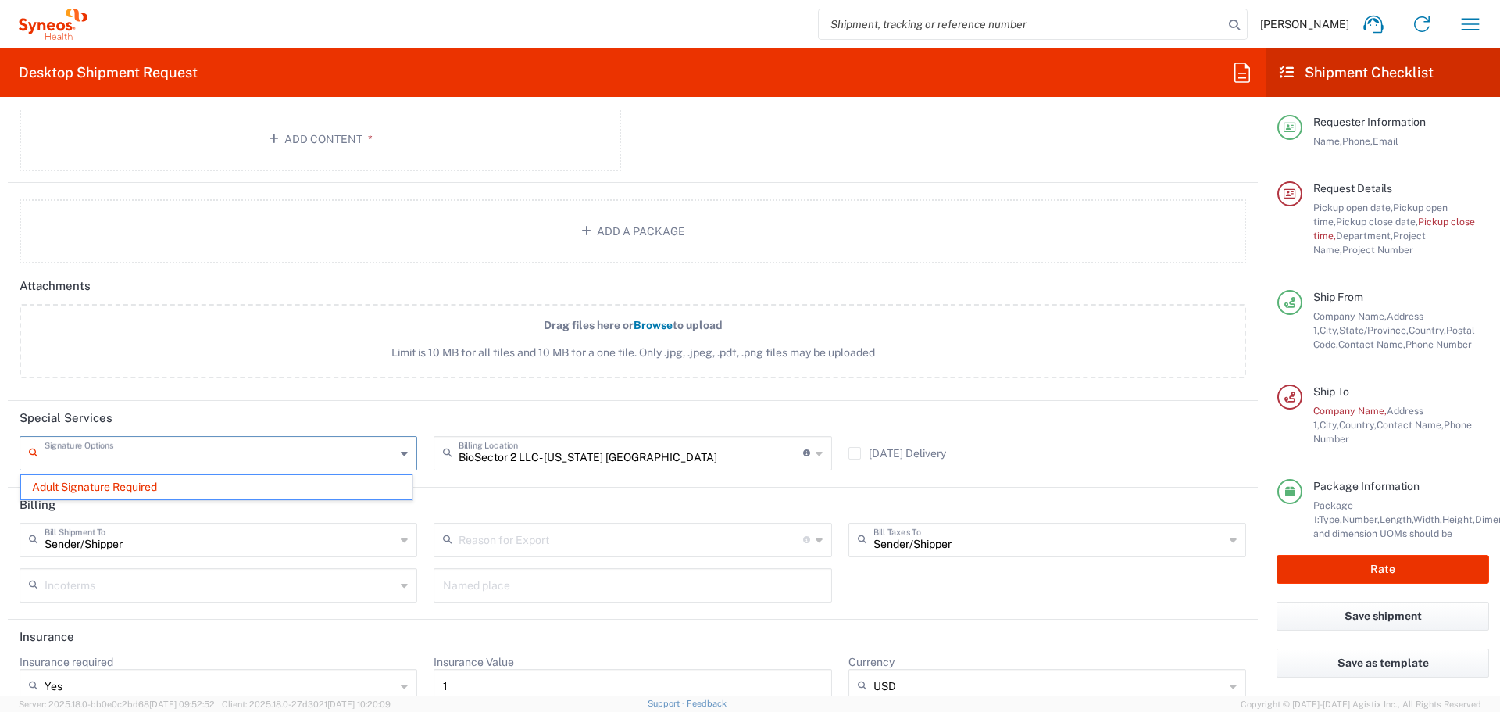
click at [47, 465] on input "text" at bounding box center [220, 451] width 351 height 27
click at [5, 450] on form "Requester Information Grace Hennigan Name * 4848430776 Phone * grace.hennigan@s…" at bounding box center [633, 402] width 1266 height 586
type input "Adult Signature Required"
click at [116, 463] on input "text" at bounding box center [220, 451] width 351 height 27
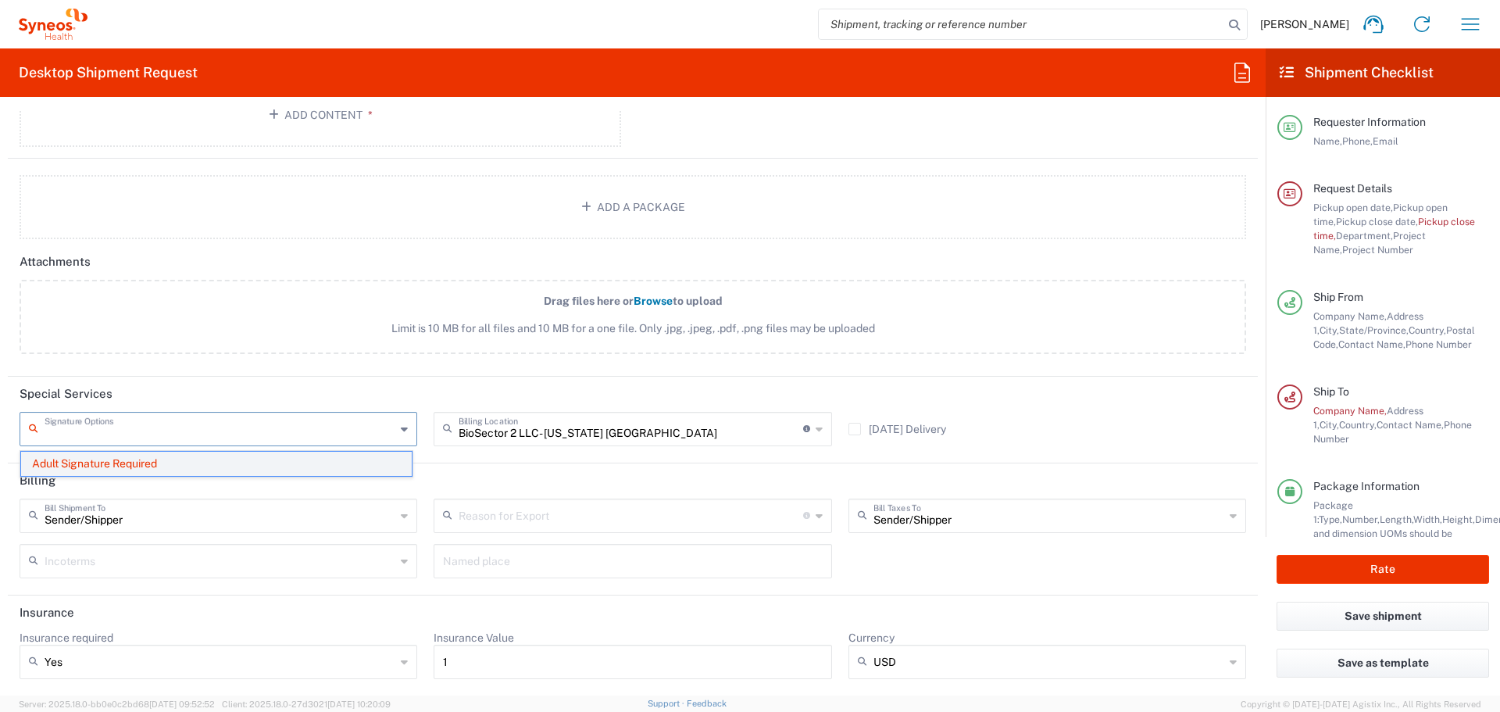
scroll to position [1792, 0]
click at [462, 464] on header "Billing" at bounding box center [633, 481] width 1250 height 35
type input "Adult Signature Required"
click at [355, 434] on input "text" at bounding box center [220, 428] width 351 height 27
type input "f"
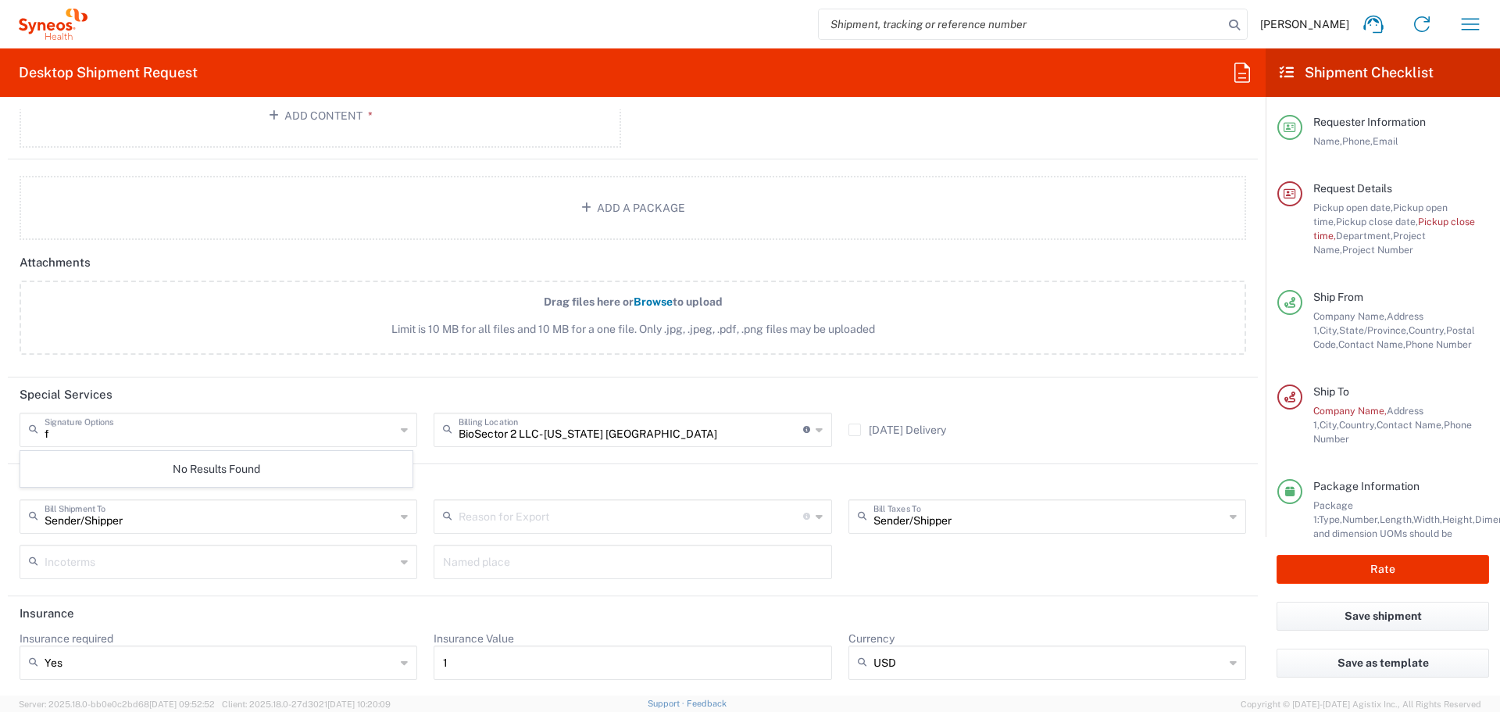
click at [363, 409] on header "Special Services" at bounding box center [633, 394] width 1250 height 35
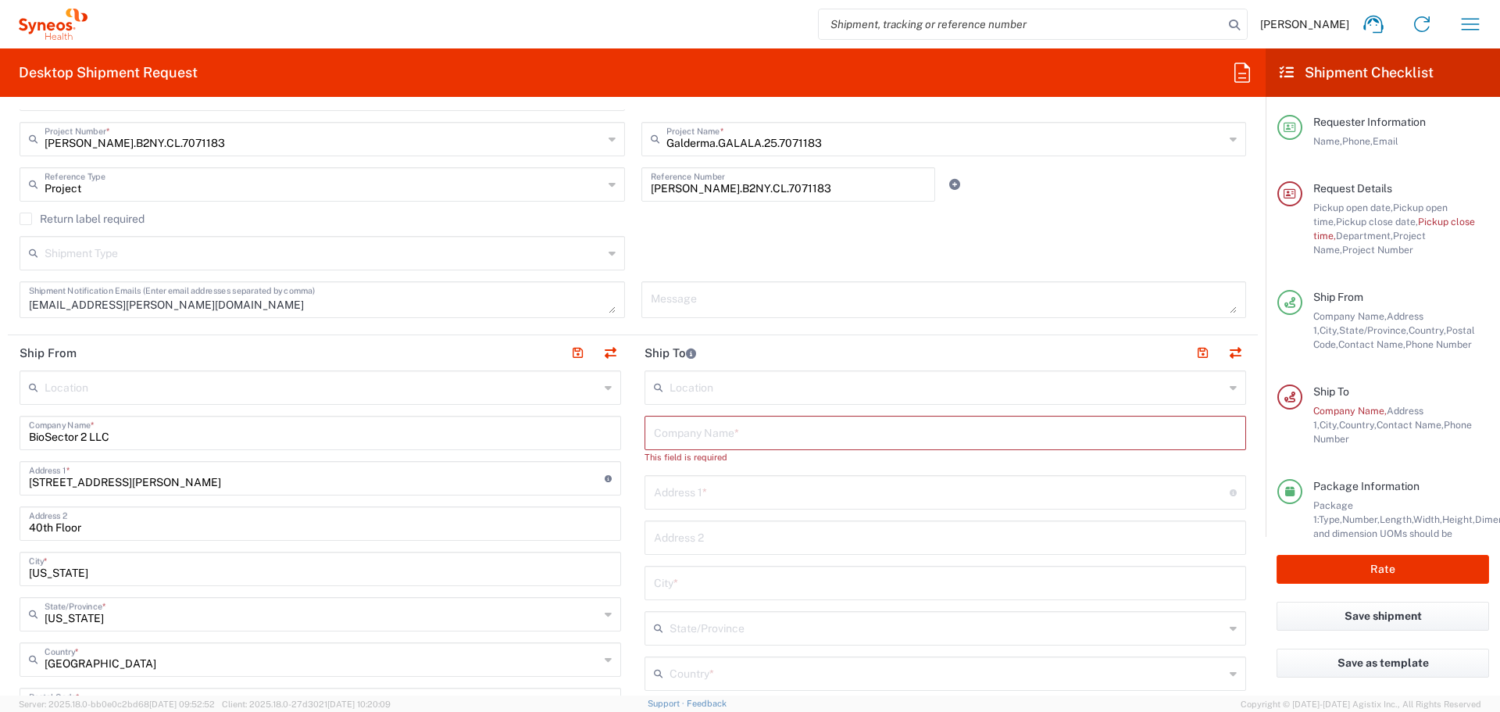
scroll to position [395, 0]
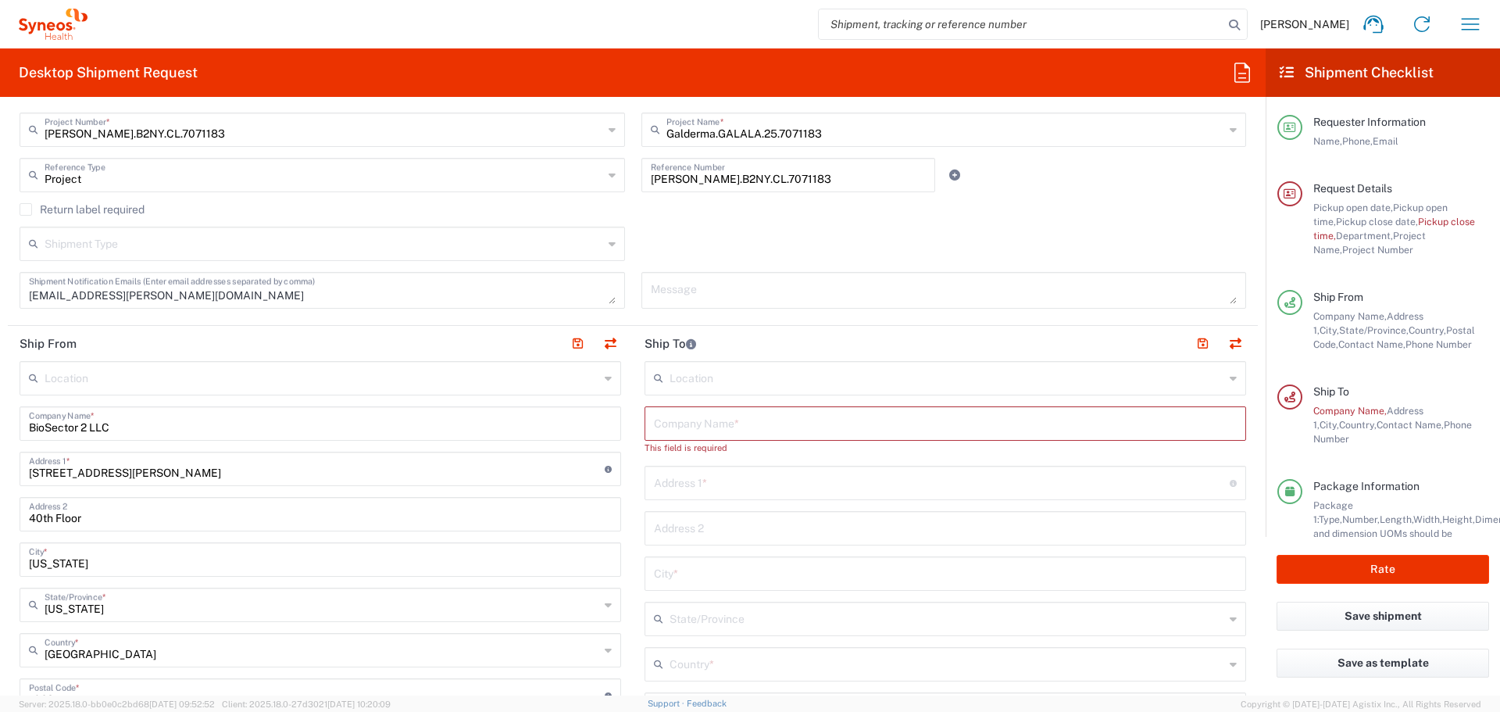
click at [670, 438] on div "Company Name *" at bounding box center [946, 423] width 602 height 34
click at [648, 394] on div "Location" at bounding box center [946, 378] width 602 height 34
type input "l"
type input "Alina Worth"
click at [741, 475] on input "text" at bounding box center [942, 467] width 576 height 27
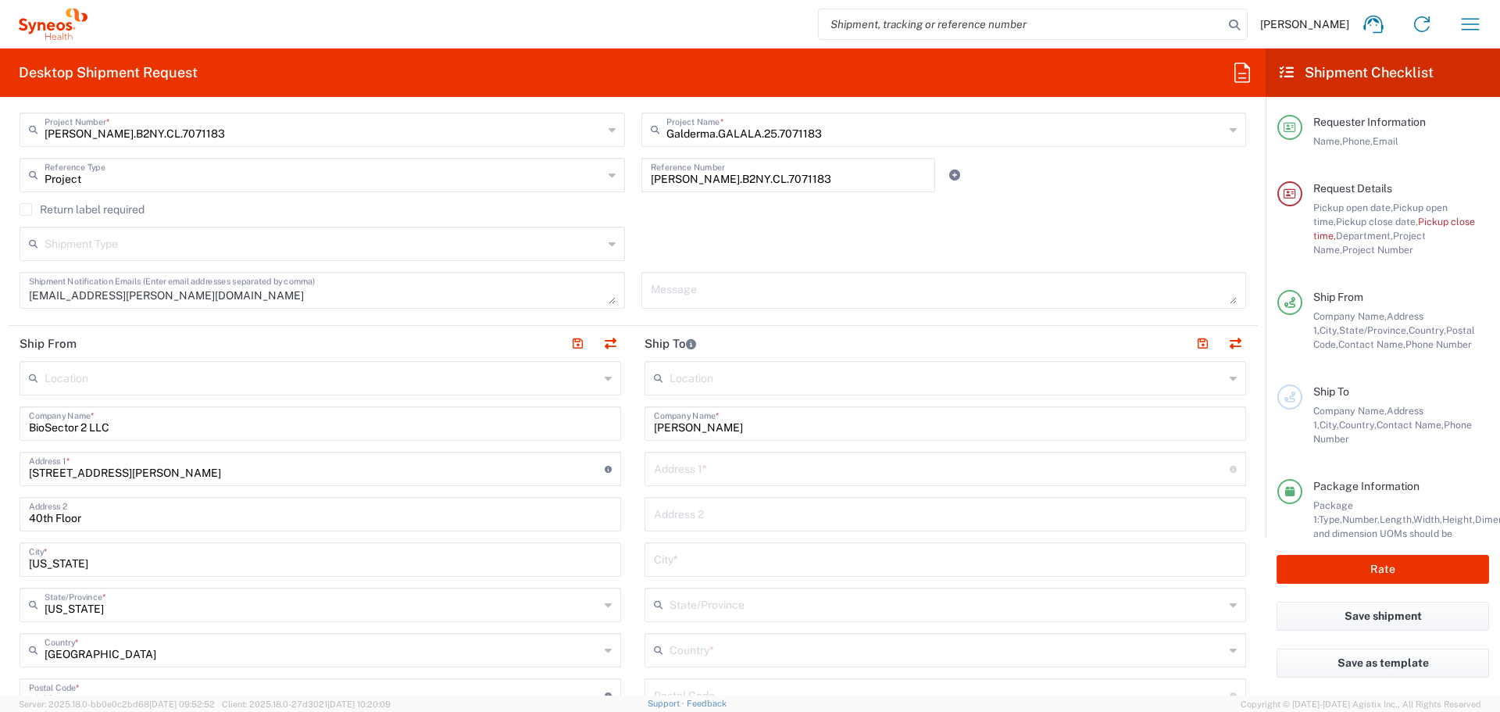
paste input "55 Redlands Road"
type input "55 Redlands Road"
click at [666, 516] on input "text" at bounding box center [945, 512] width 583 height 27
click at [691, 556] on input "text" at bounding box center [945, 558] width 583 height 27
type input "Boston"
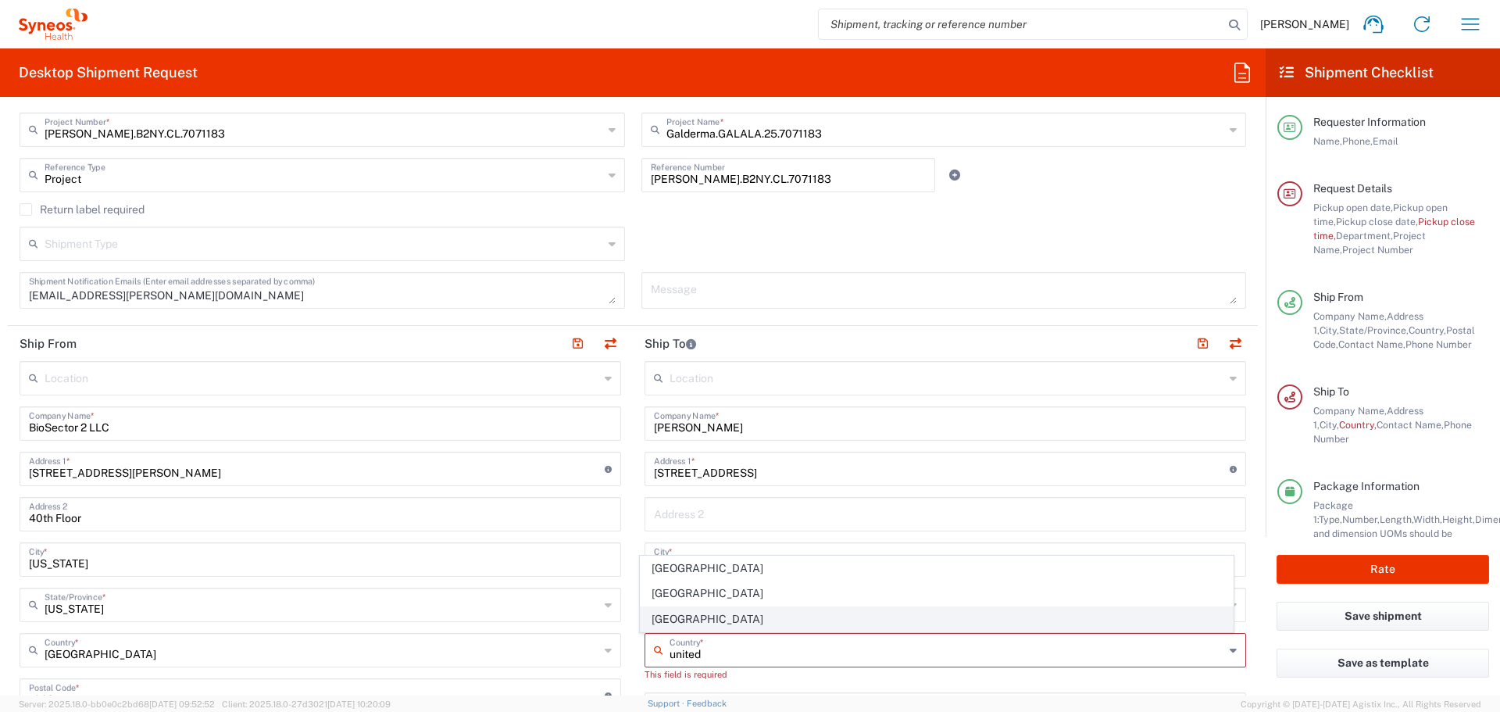
click at [681, 613] on span "United States" at bounding box center [937, 619] width 593 height 24
type input "United States"
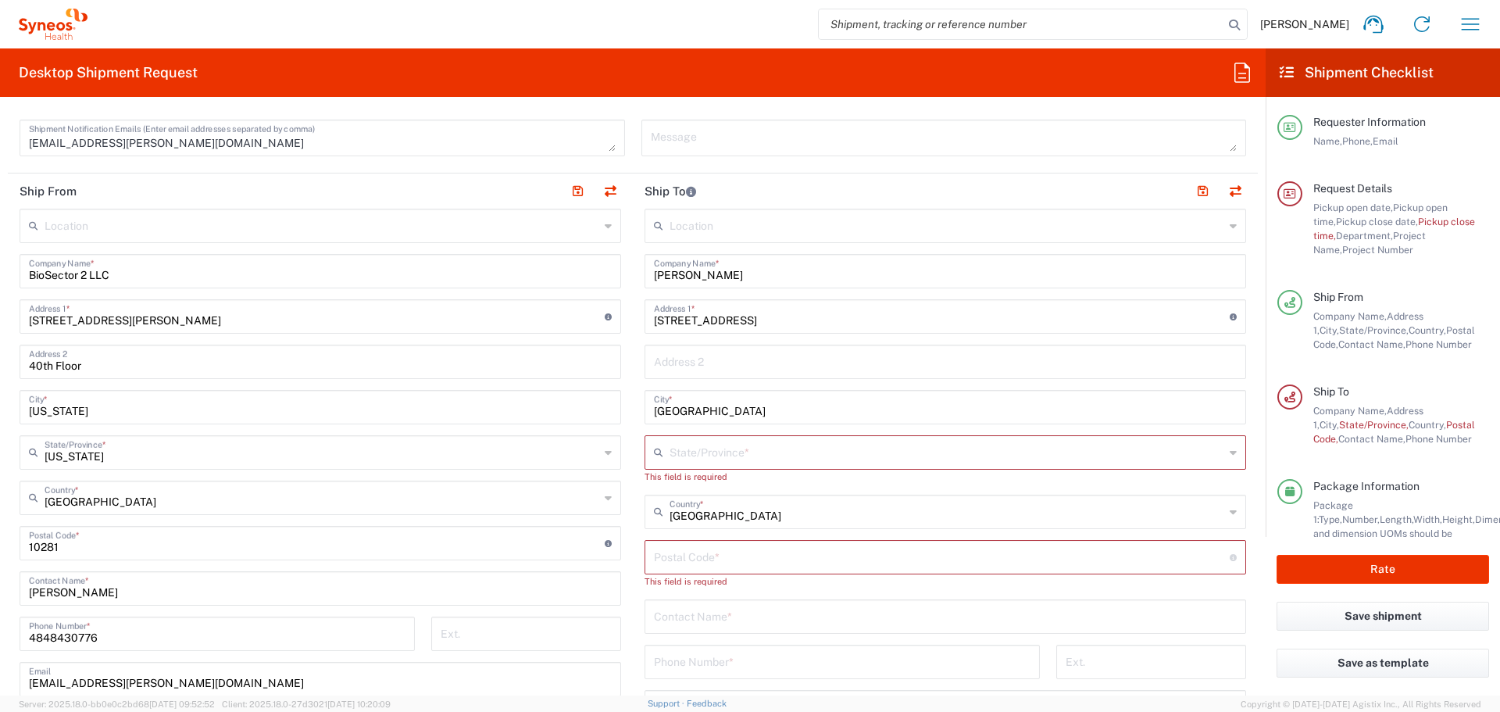
scroll to position [548, 0]
click at [684, 557] on input "undefined" at bounding box center [942, 555] width 576 height 27
paste input "02132"
type input "02132"
click at [689, 447] on input "text" at bounding box center [947, 451] width 555 height 27
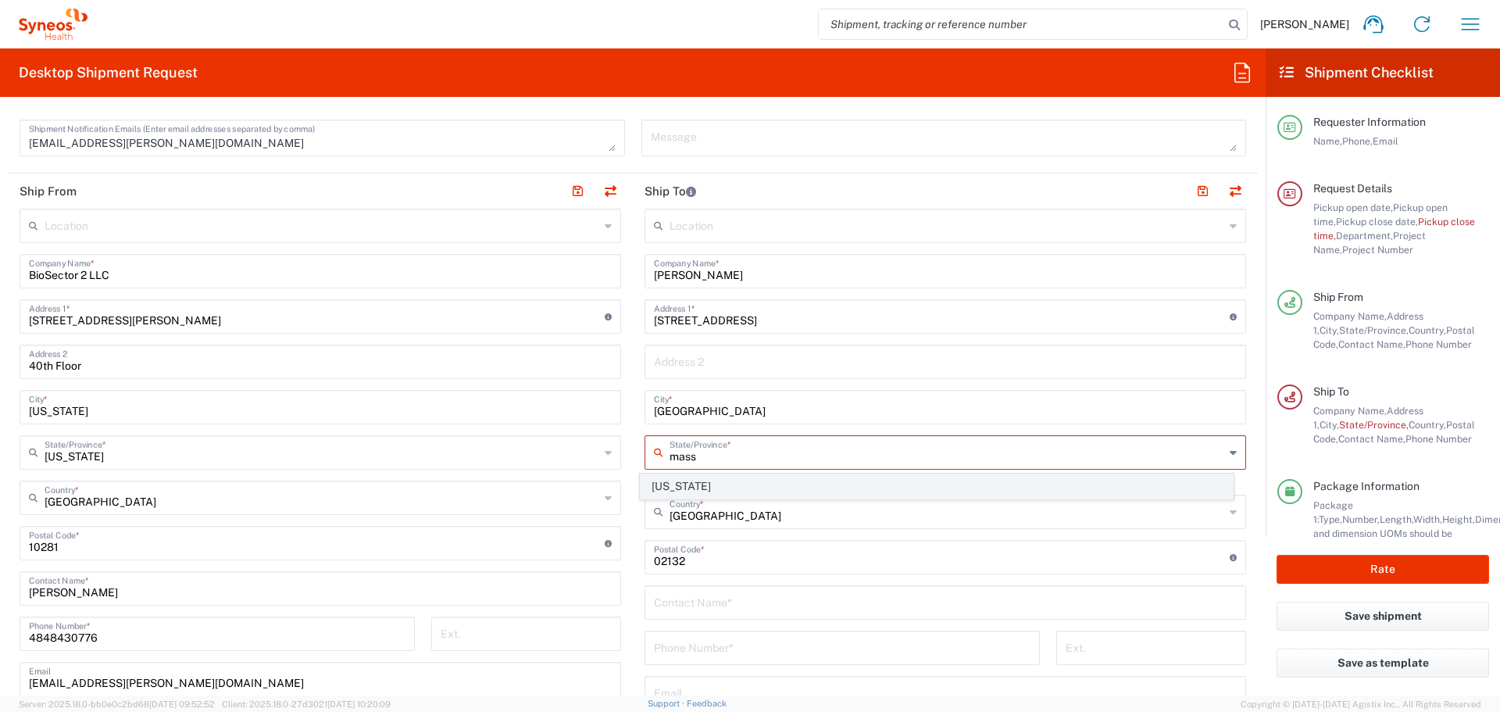
click at [702, 488] on span "Massachusetts" at bounding box center [937, 486] width 593 height 24
type input "Massachusetts"
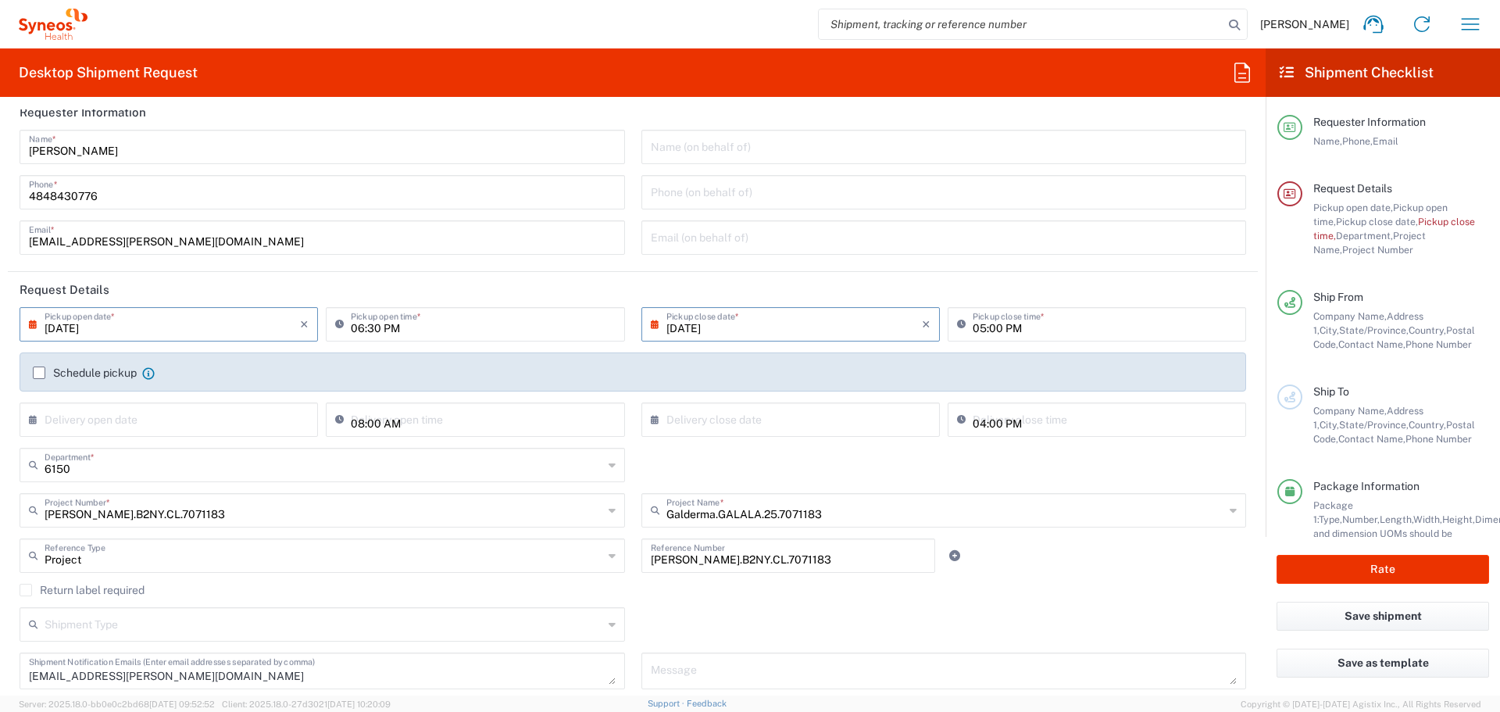
scroll to position [0, 0]
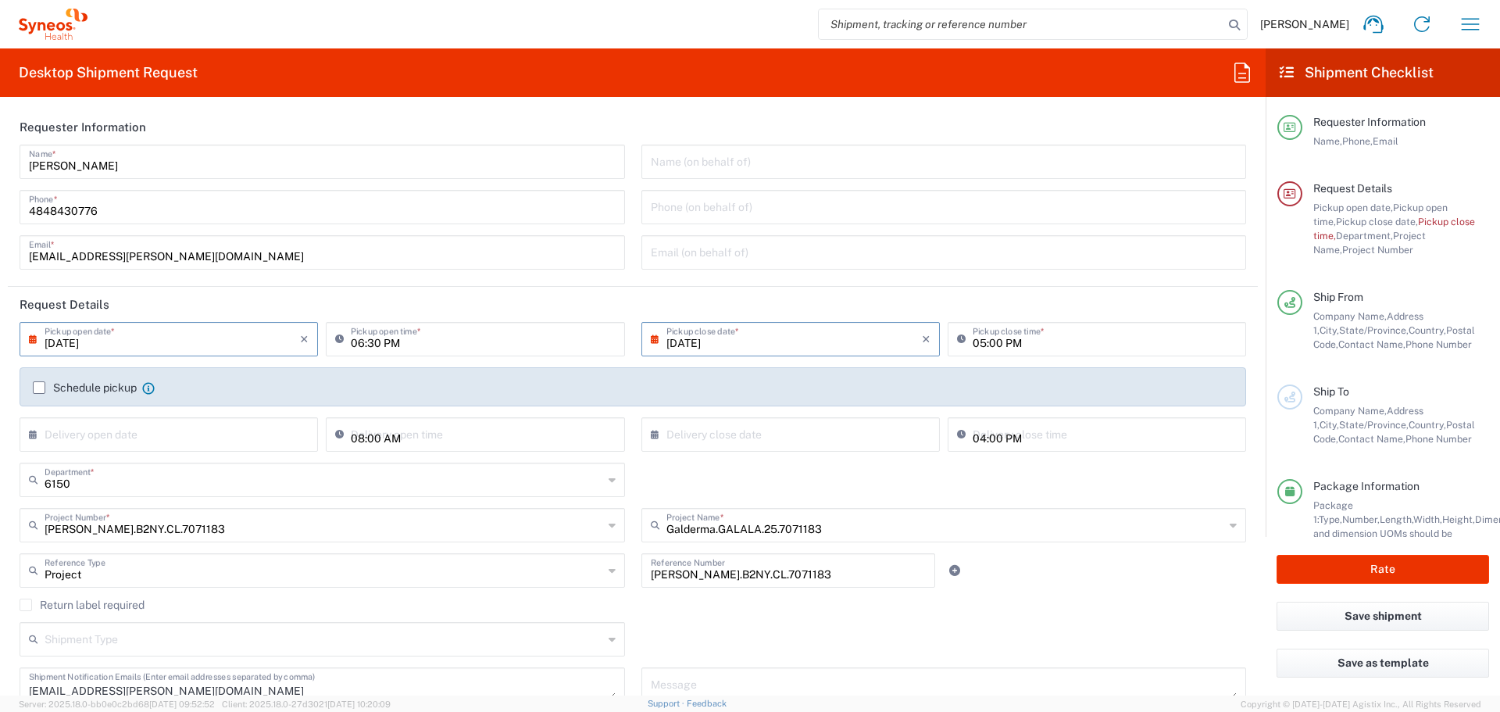
click at [195, 344] on input "09/09/2025" at bounding box center [172, 337] width 255 height 27
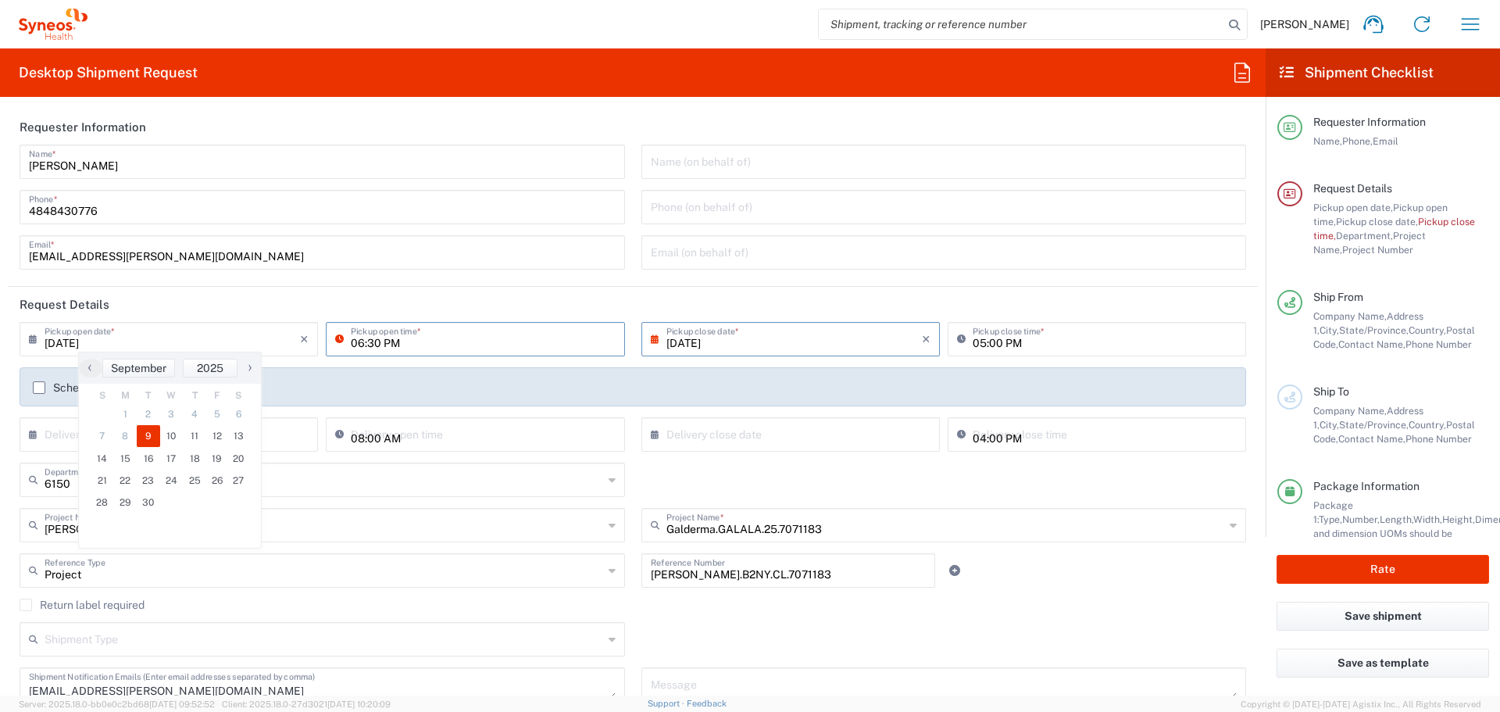
click at [363, 339] on input "06:30 PM" at bounding box center [483, 337] width 264 height 27
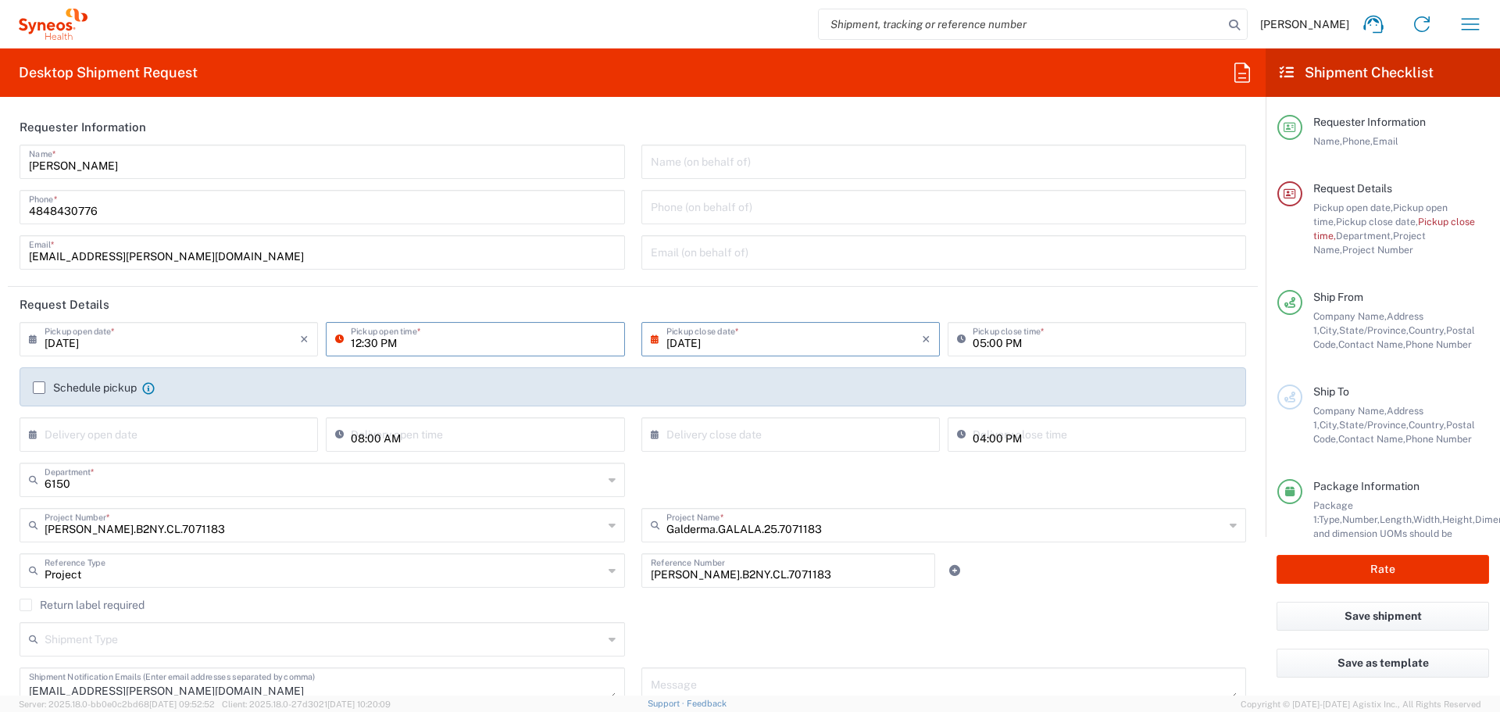
type input "12:30 PM"
click at [672, 340] on input "09/09/2025" at bounding box center [793, 337] width 255 height 27
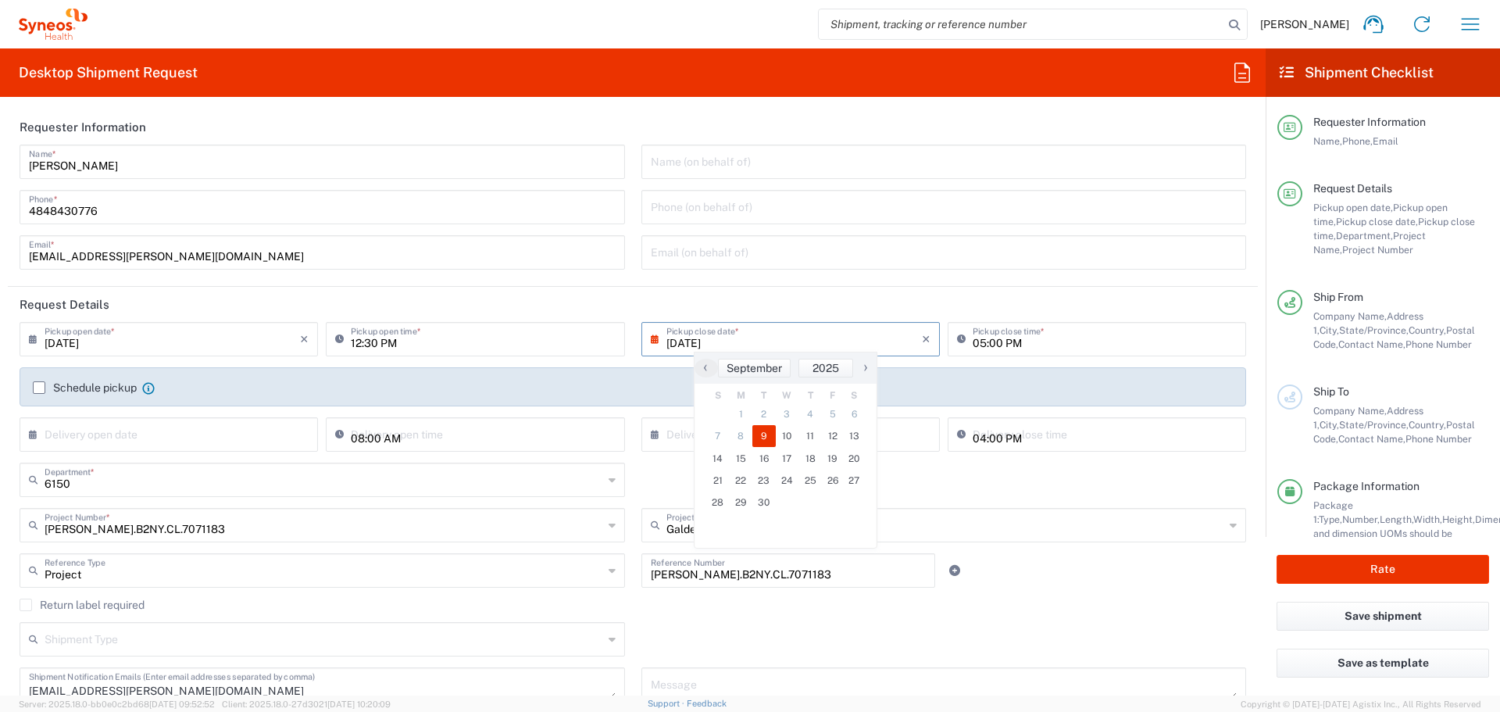
click at [974, 332] on input "05:00 PM" at bounding box center [1105, 337] width 264 height 27
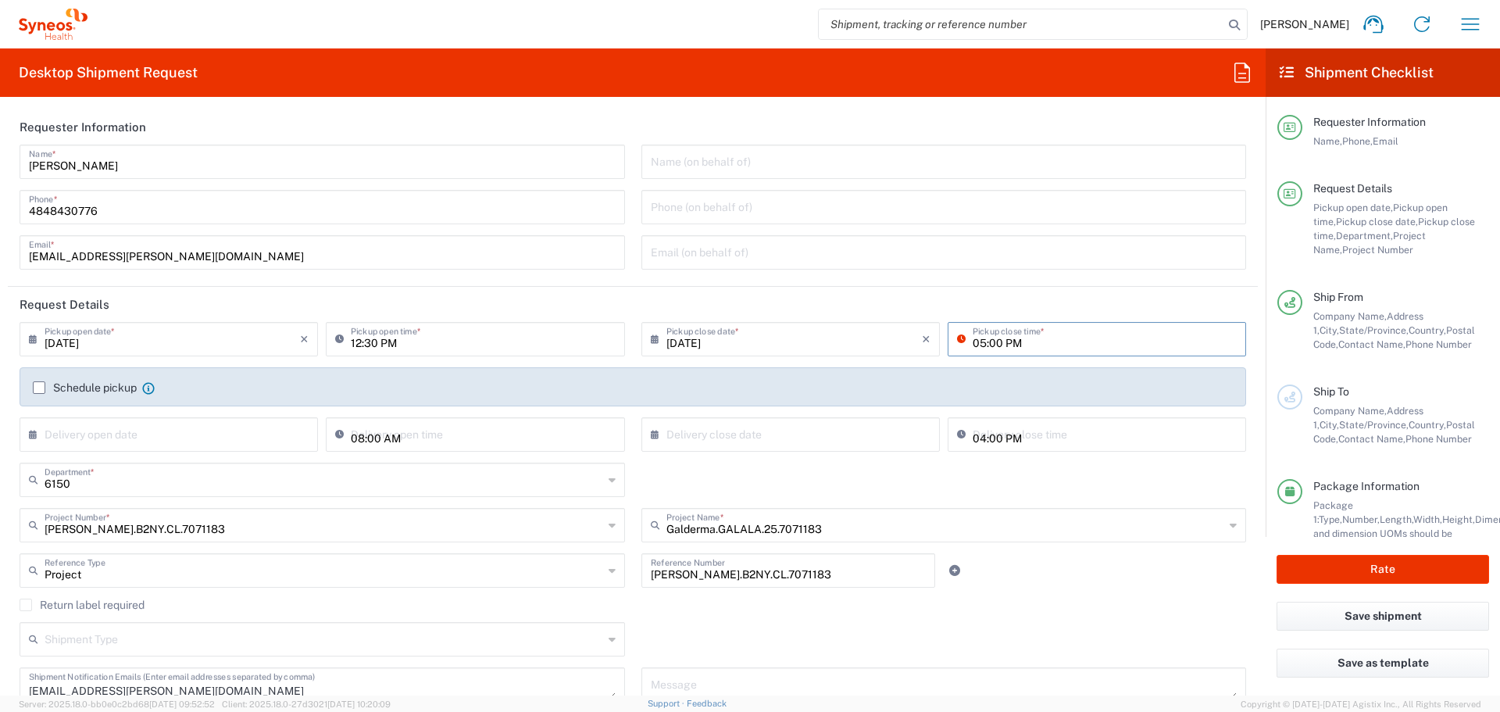
click at [836, 337] on input "09/09/2025" at bounding box center [793, 337] width 255 height 27
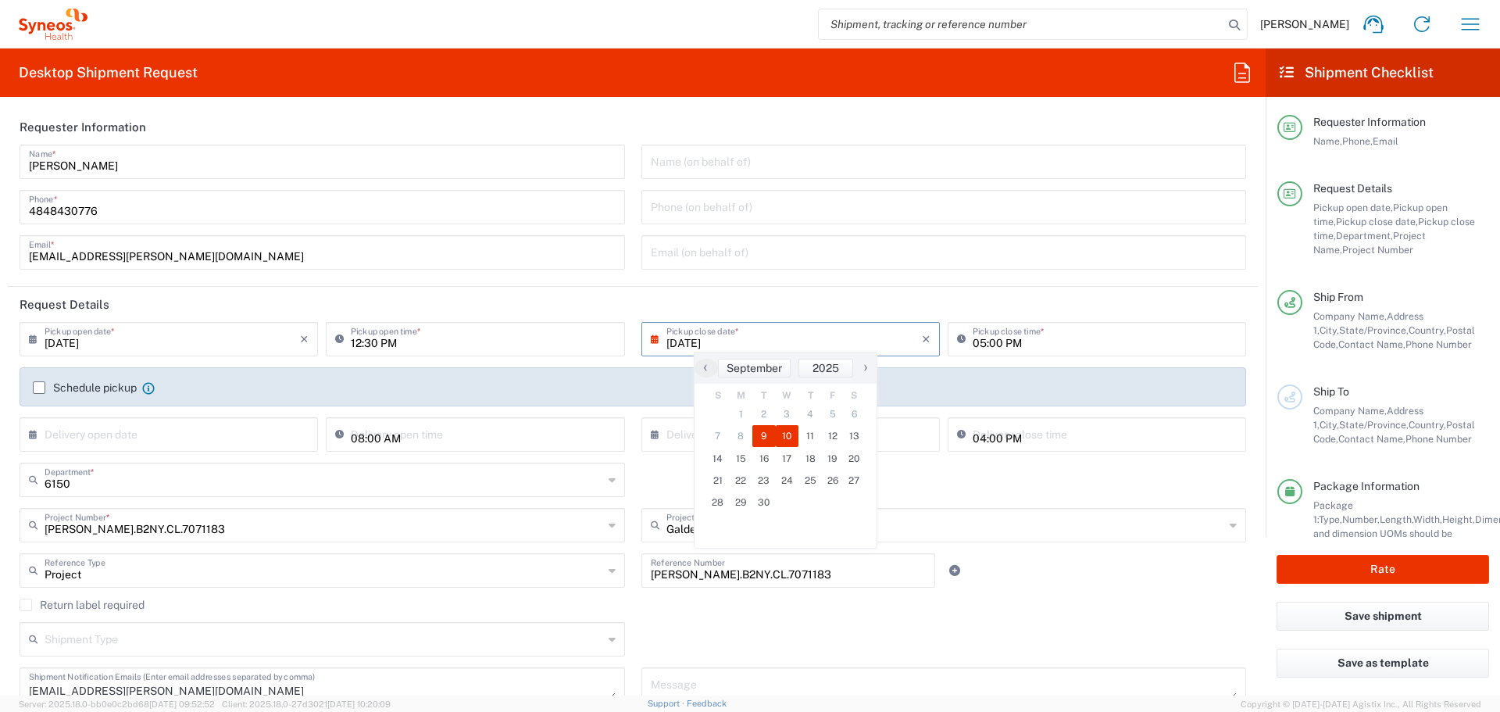
click at [783, 438] on span "10" at bounding box center [787, 436] width 23 height 22
type input "09/10/2025"
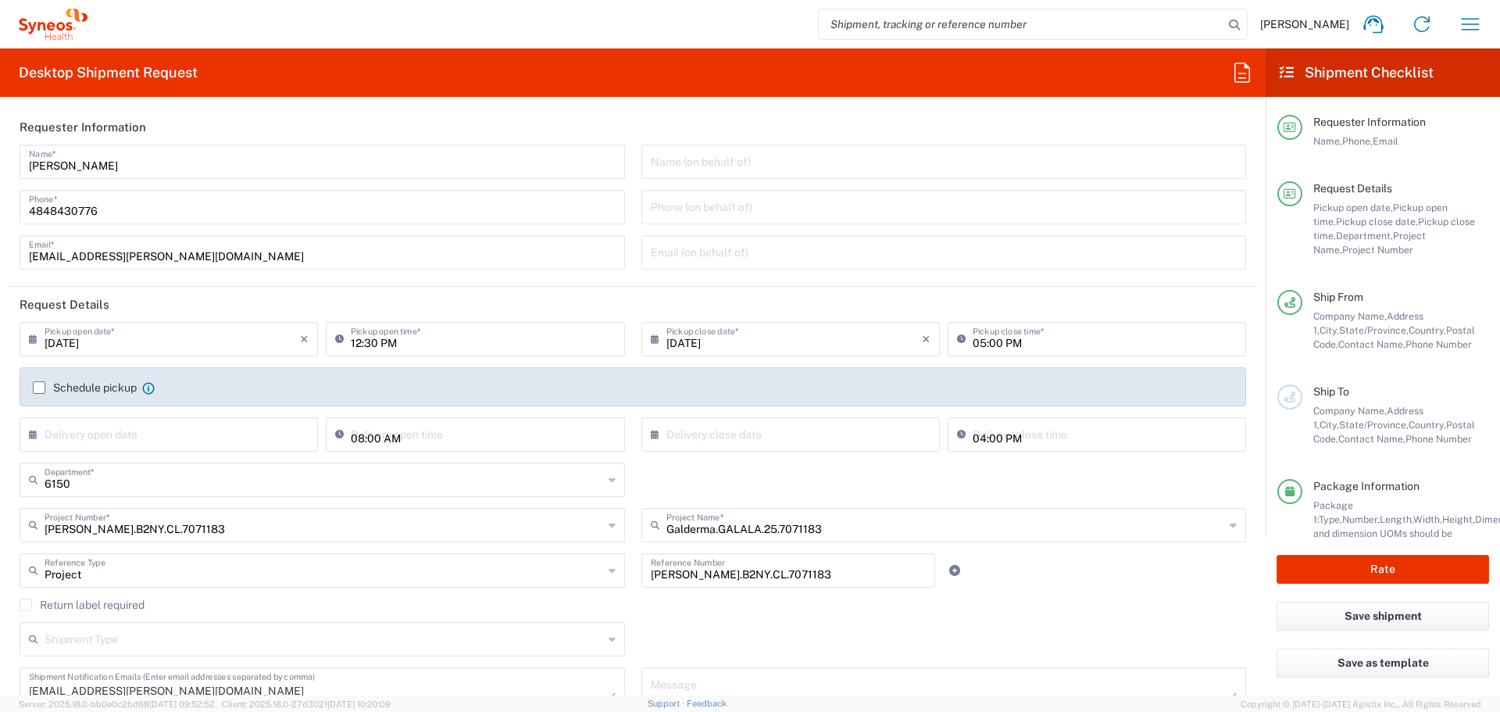
click at [189, 350] on input "09/10/2025" at bounding box center [172, 337] width 255 height 27
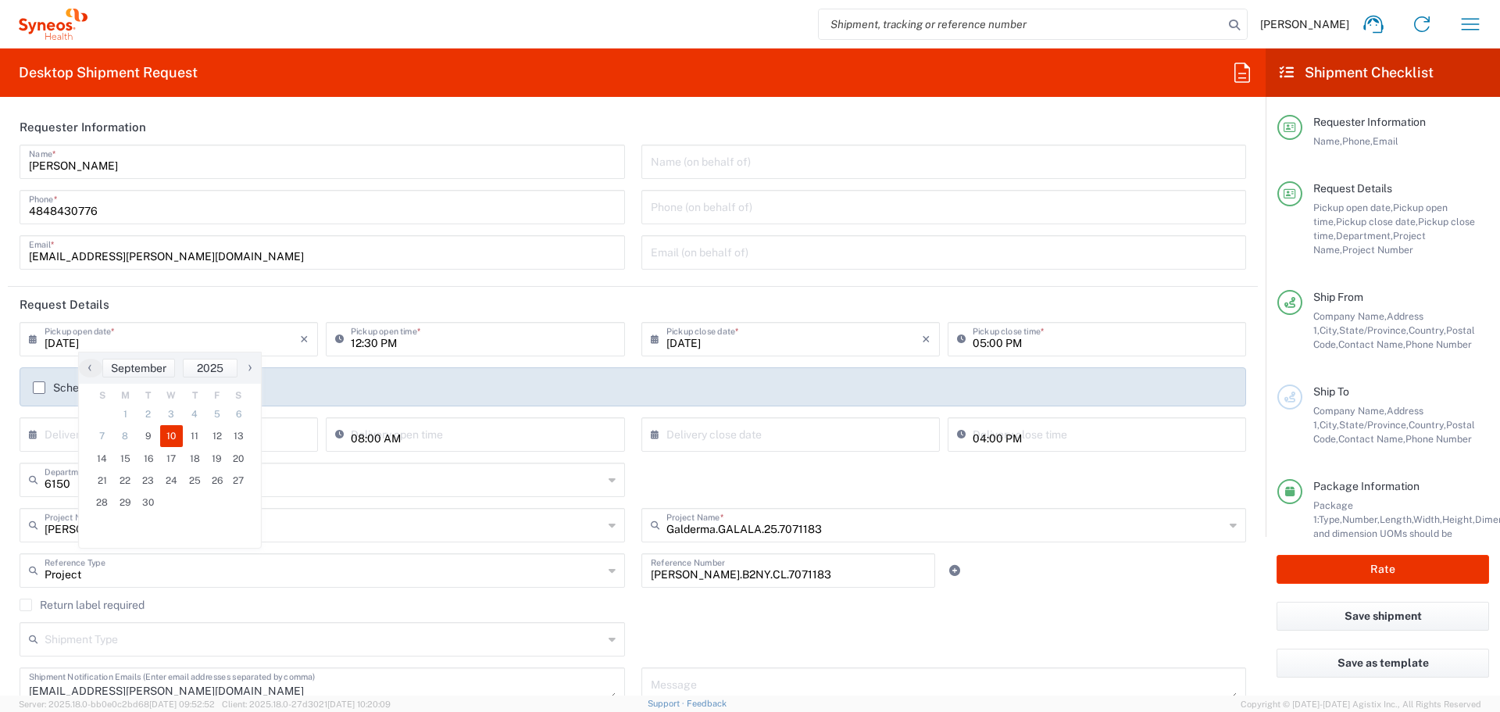
click at [151, 424] on span "2" at bounding box center [148, 414] width 23 height 22
click at [149, 431] on span "9" at bounding box center [148, 436] width 23 height 22
type input "09/09/2025"
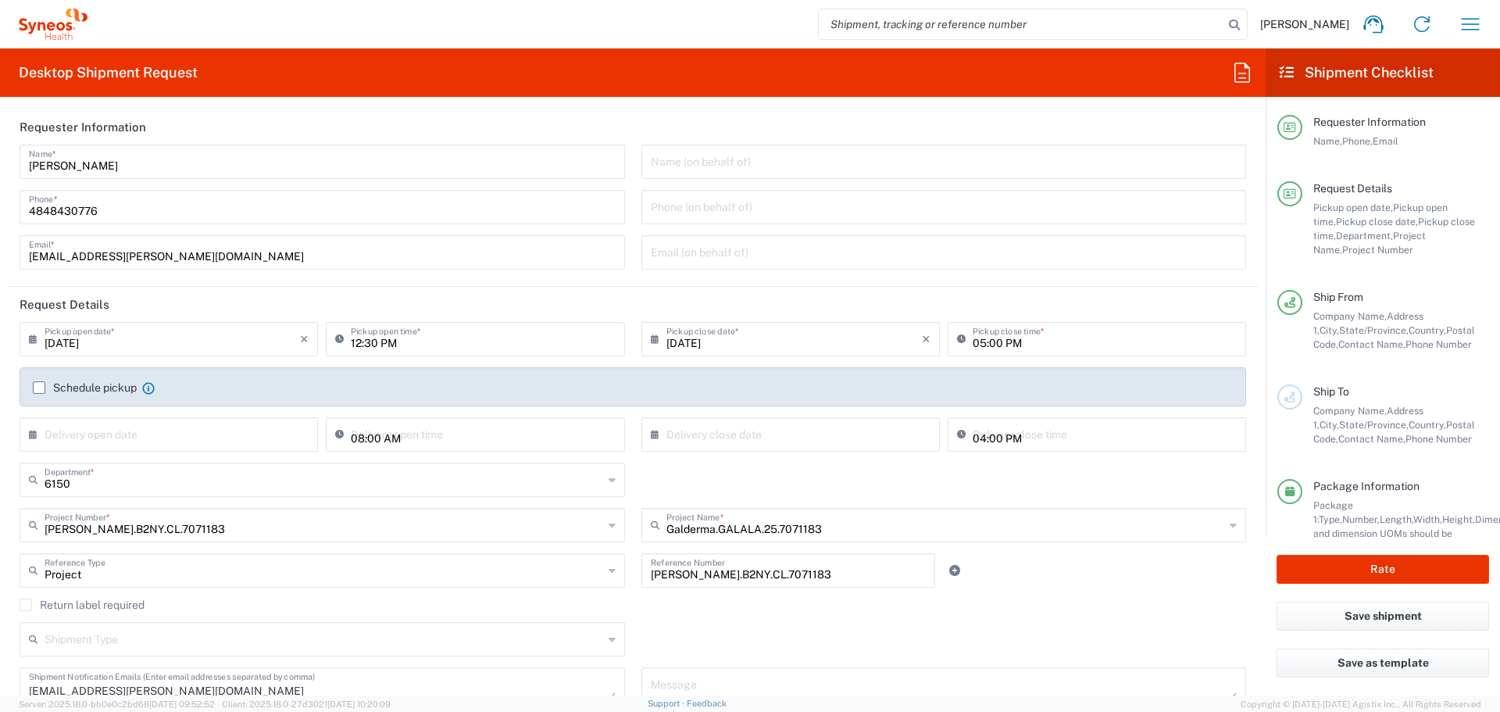
click at [351, 344] on input "12:30 PM" at bounding box center [483, 337] width 264 height 27
type input "10:30 PM"
click at [384, 490] on input "6150" at bounding box center [324, 478] width 559 height 27
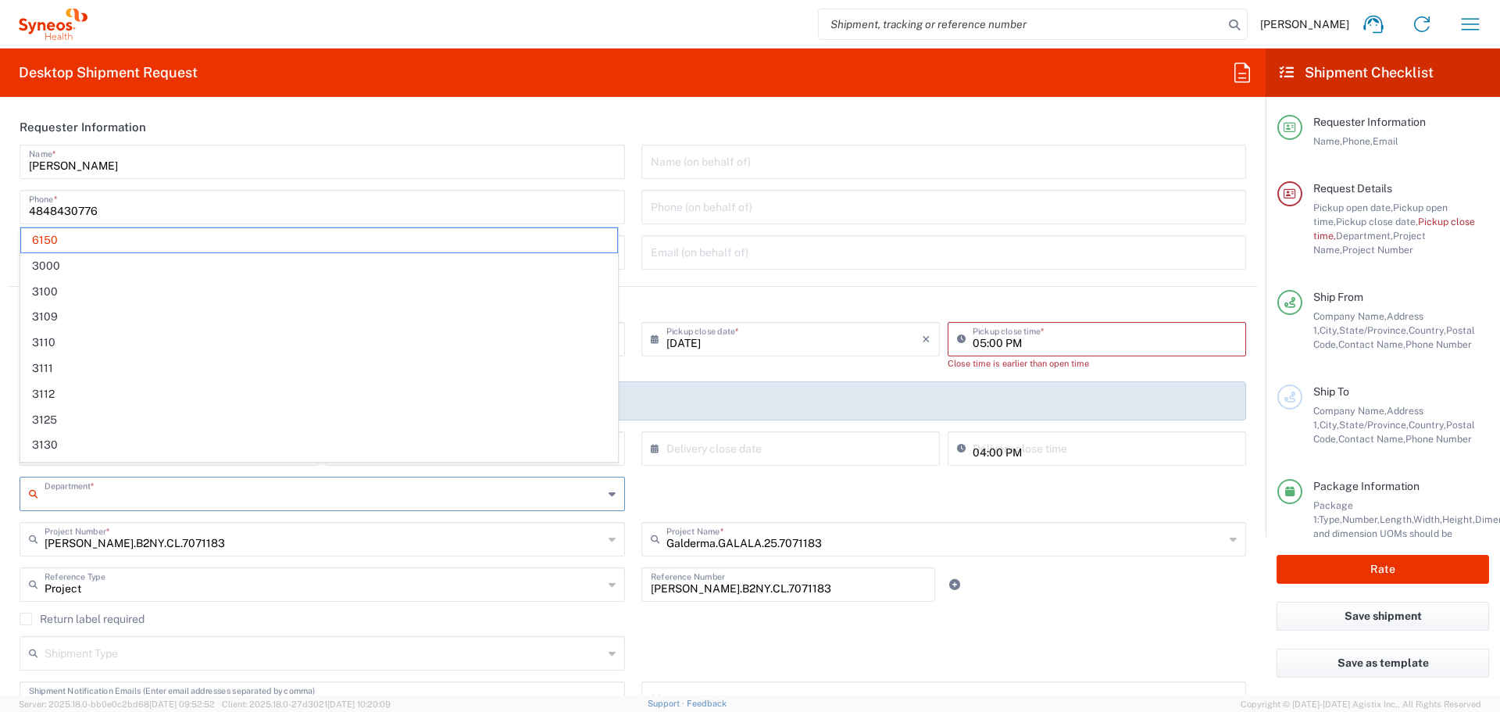
click at [691, 484] on div "Department * 6150 3000 3100 3109 3110 3111 3112 3125 3130 3135 3136 3150 3155 3…" at bounding box center [633, 499] width 1243 height 45
type input "6150"
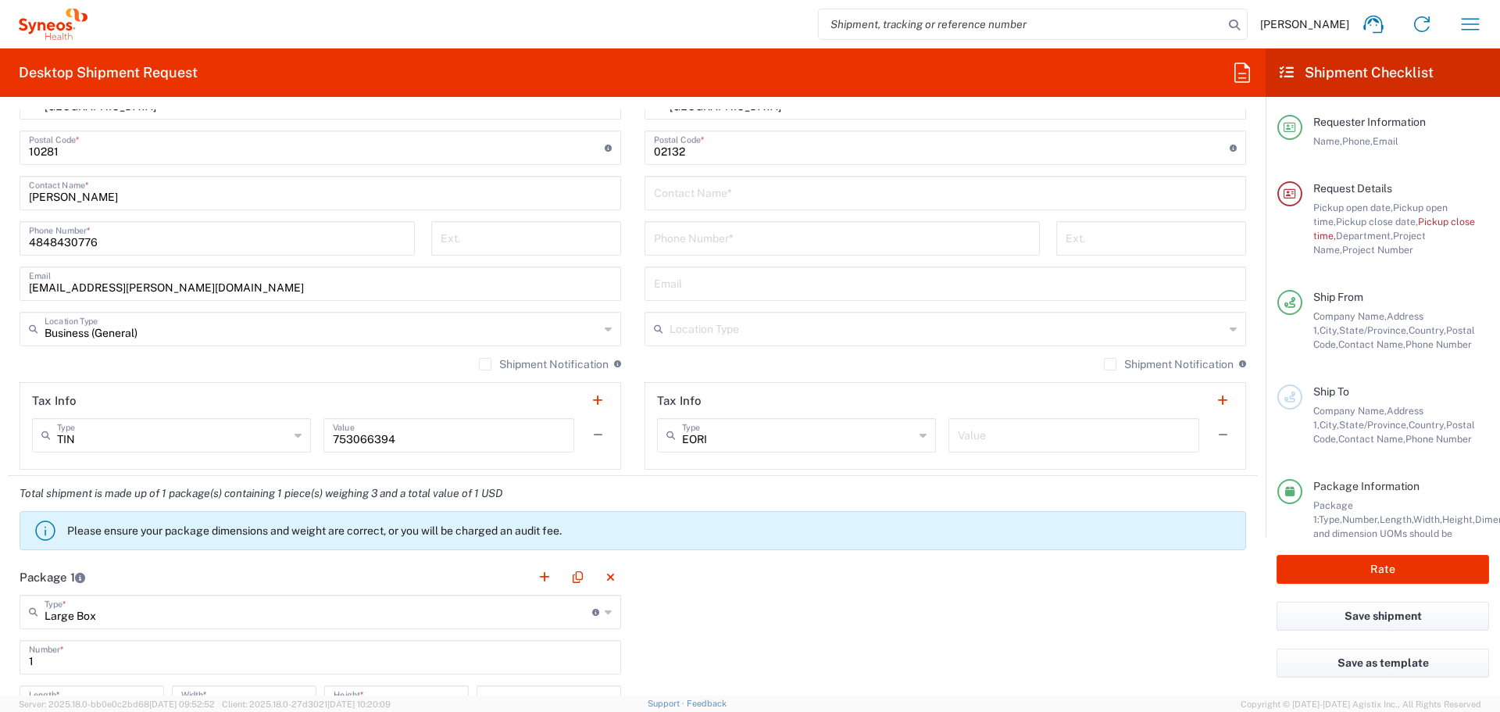
scroll to position [958, 0]
click at [695, 314] on input "text" at bounding box center [947, 326] width 555 height 27
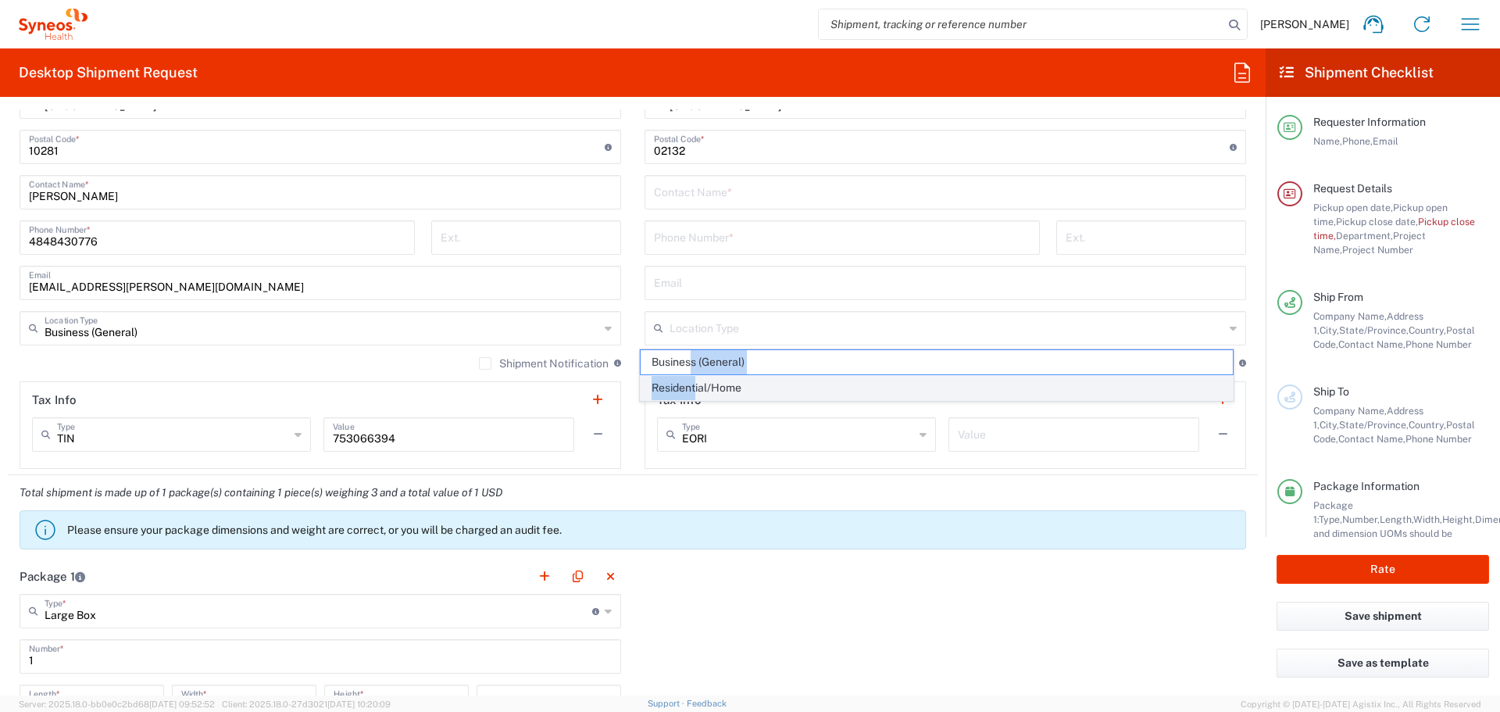
drag, startPoint x: 689, startPoint y: 359, endPoint x: 695, endPoint y: 383, distance: 25.0
click at [695, 383] on ul "Business (General) Residential/Home" at bounding box center [937, 375] width 595 height 52
click at [695, 383] on span "Residential/Home" at bounding box center [937, 388] width 593 height 24
type input "Residential/Home"
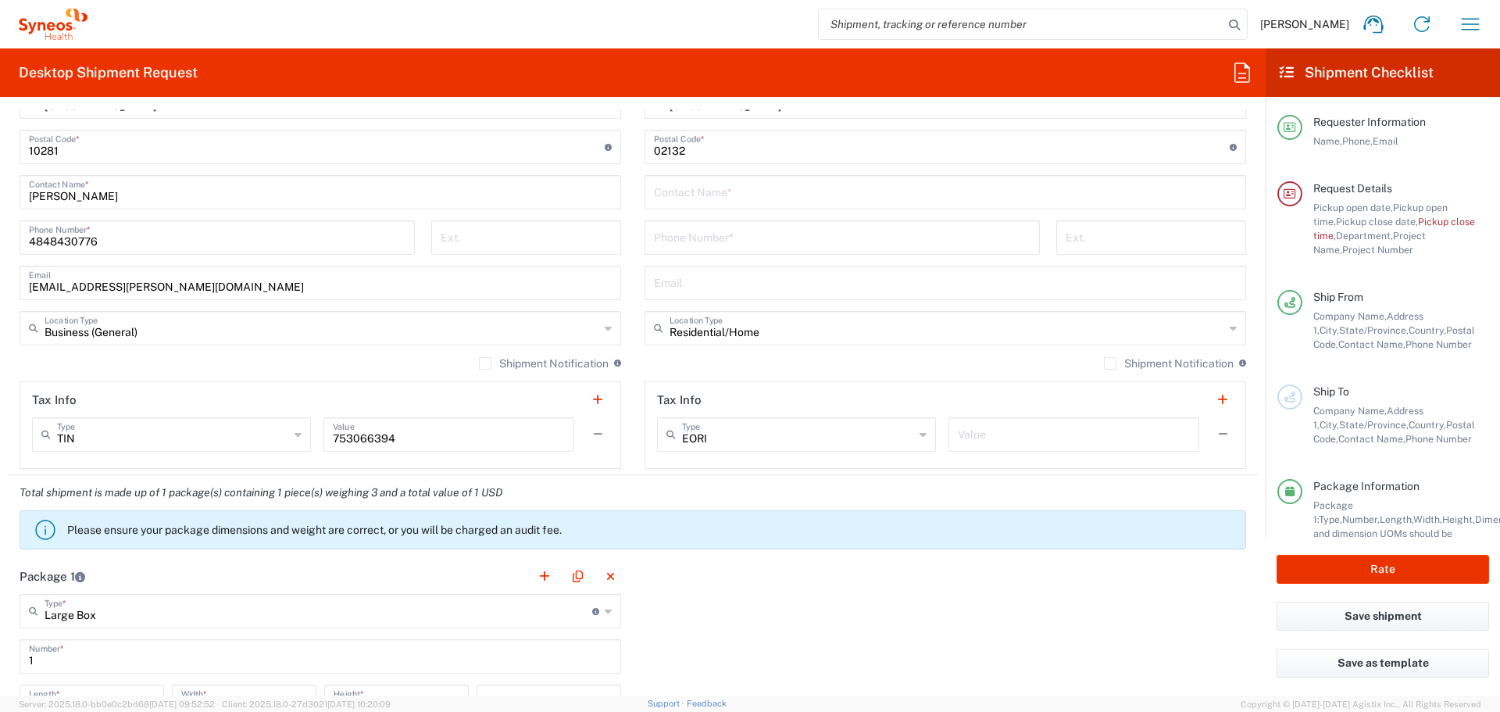
scroll to position [747, 0]
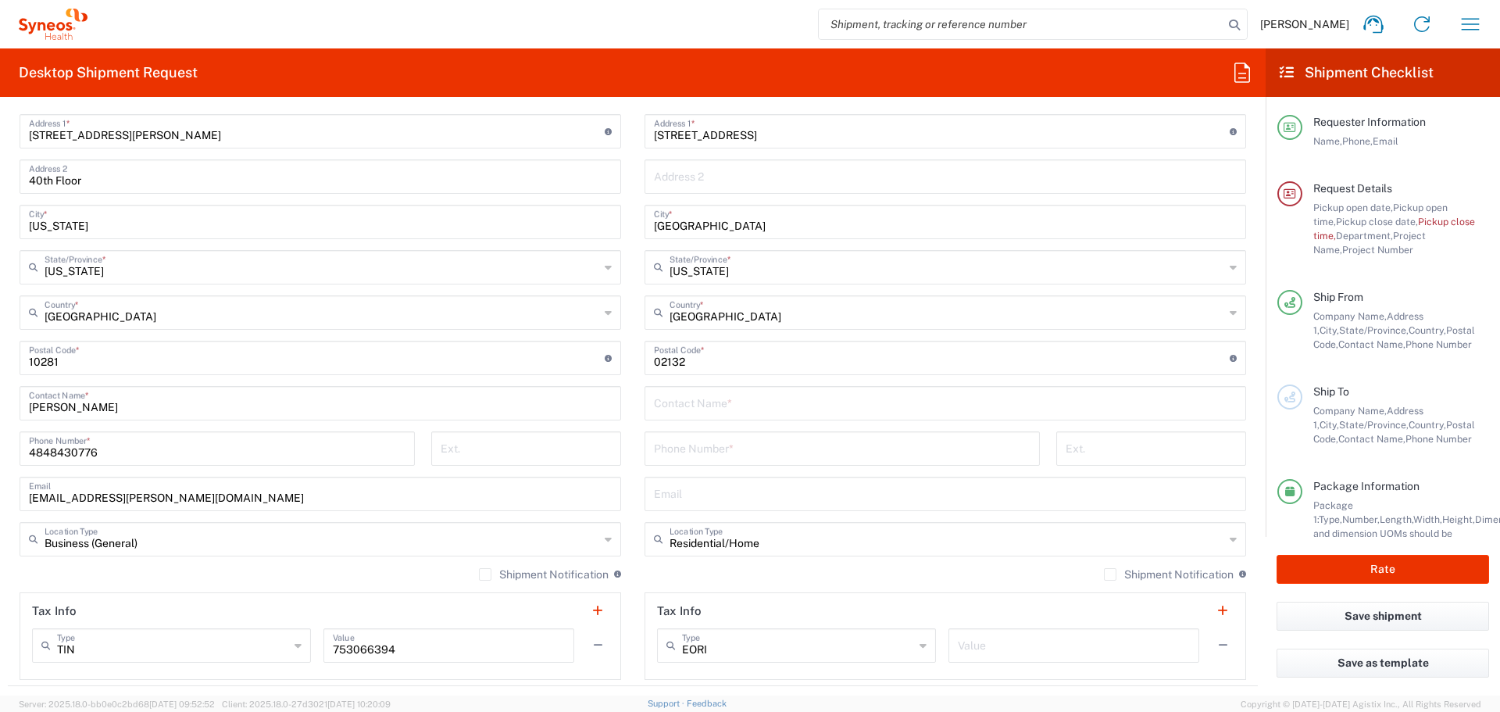
click at [681, 412] on input "text" at bounding box center [945, 401] width 583 height 27
type input "Alina Worth"
type input "4848430776"
click at [688, 489] on input "text" at bounding box center [945, 492] width 583 height 27
click at [1045, 533] on input "Residential/Home" at bounding box center [947, 537] width 555 height 27
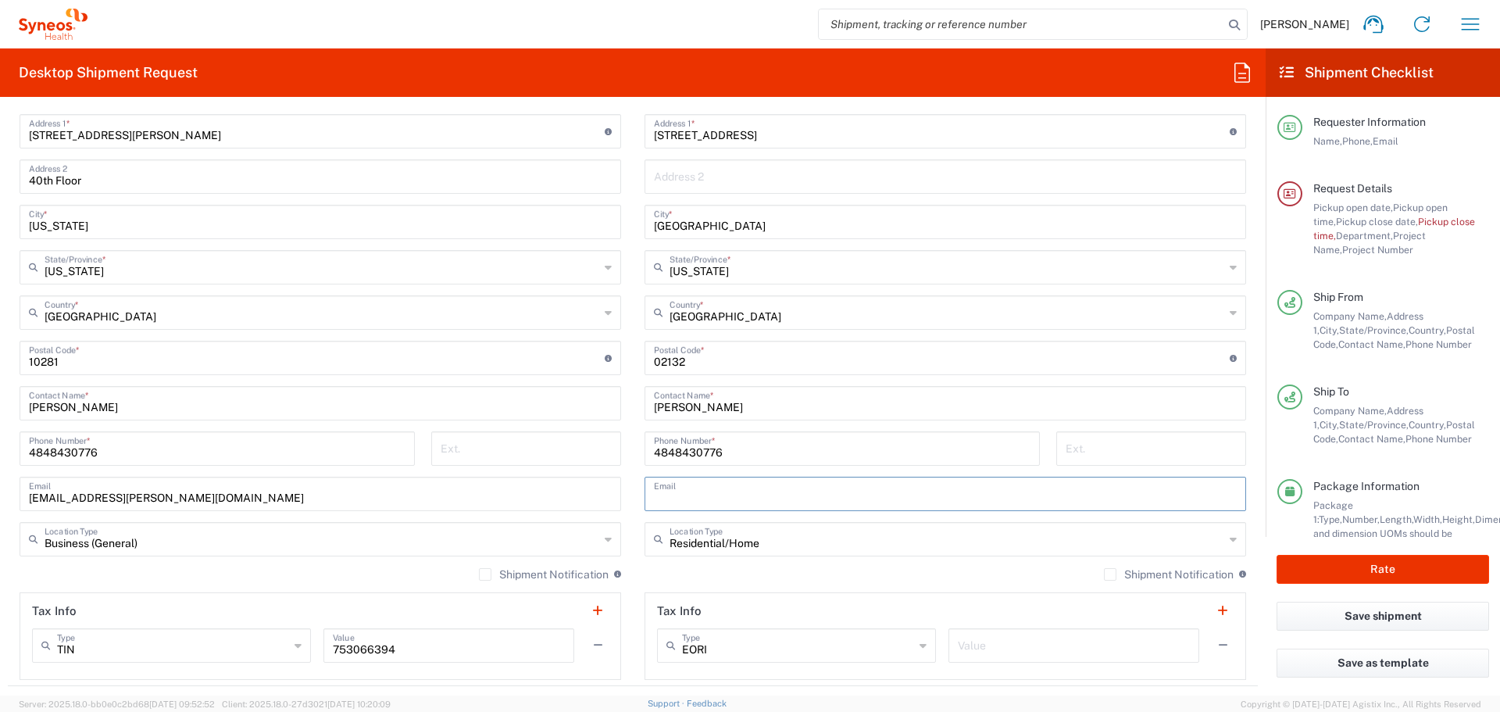
type input "Residential/Home"
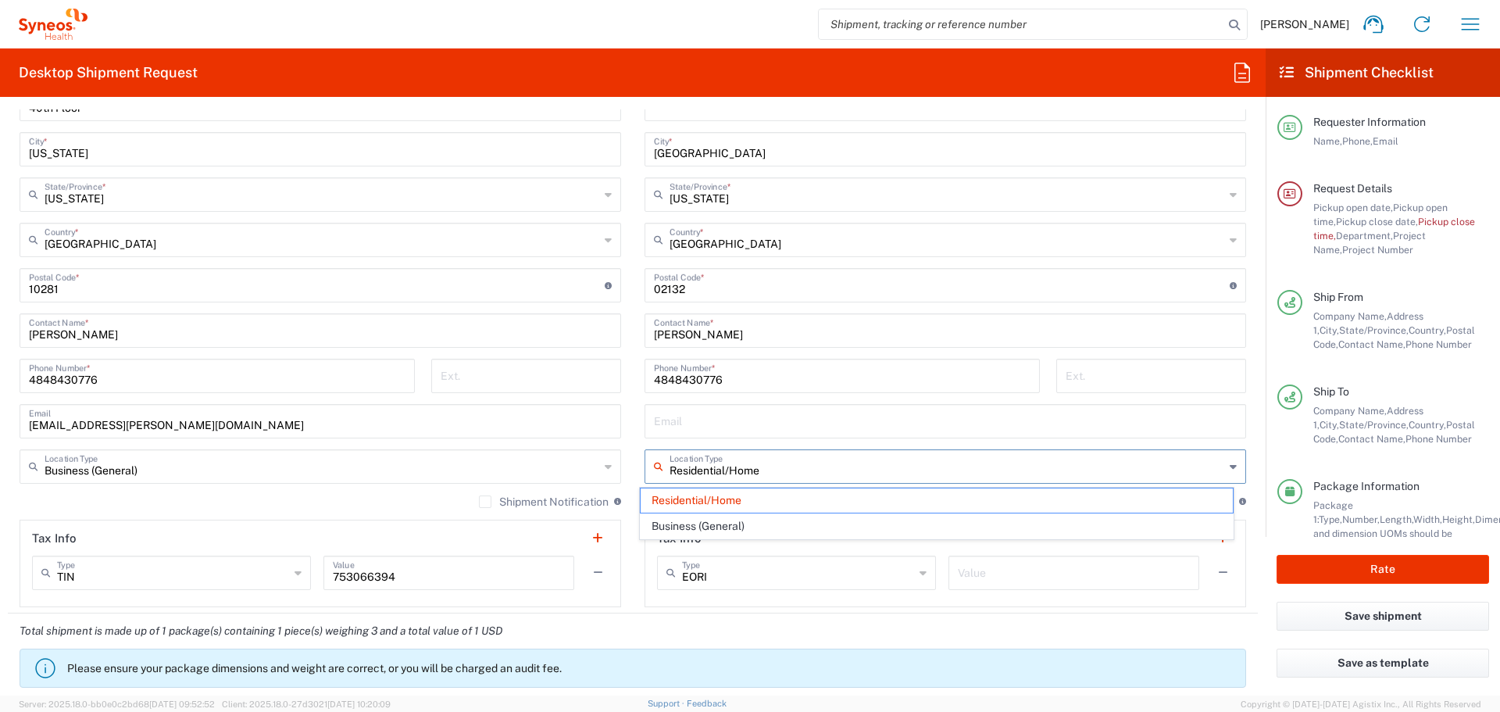
click at [747, 620] on div "Total shipment is made up of 1 package(s) containing 1 piece(s) weighing 3 and …" at bounding box center [633, 655] width 1267 height 84
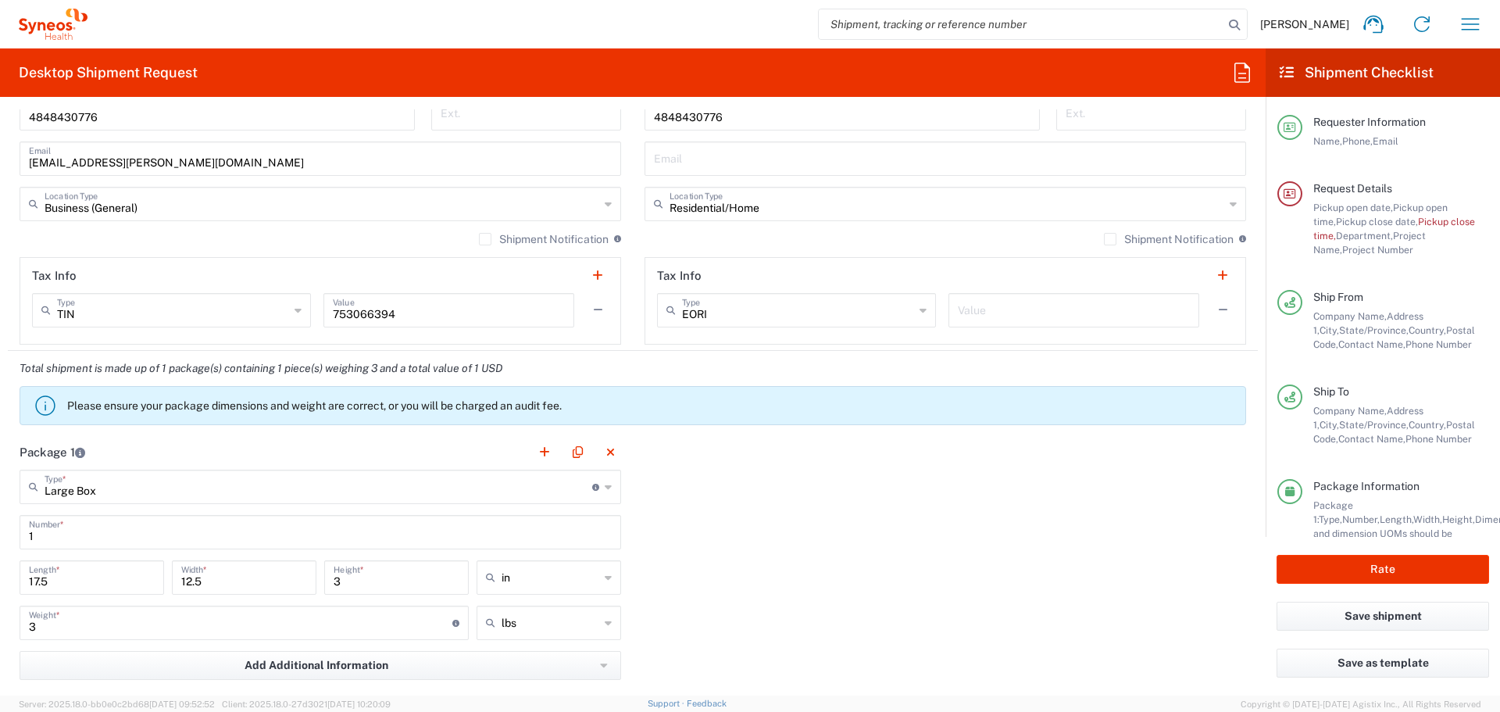
click at [102, 485] on input "Large Box" at bounding box center [319, 485] width 548 height 27
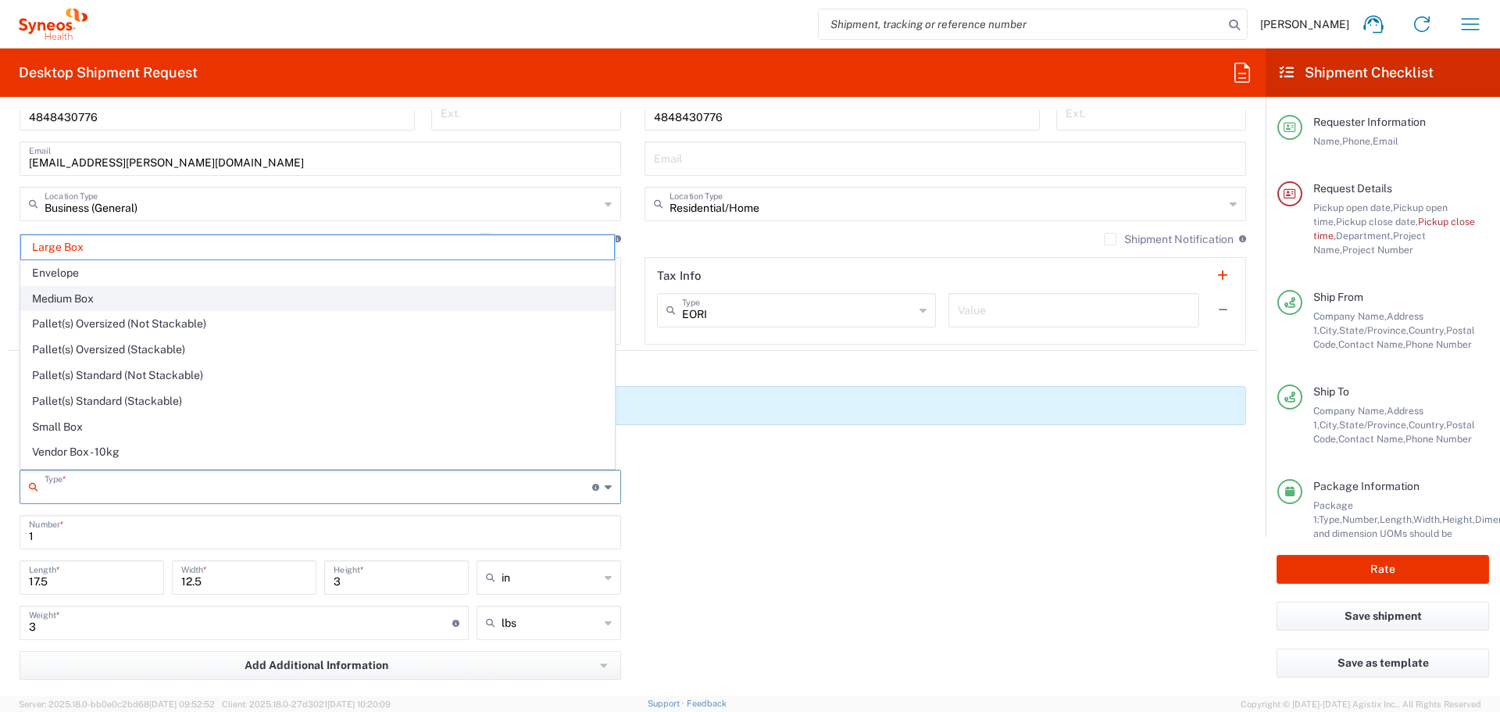
click at [88, 300] on span "Medium Box" at bounding box center [317, 299] width 593 height 24
type input "Medium Box"
type input "13"
type input "11.5"
type input "2.5"
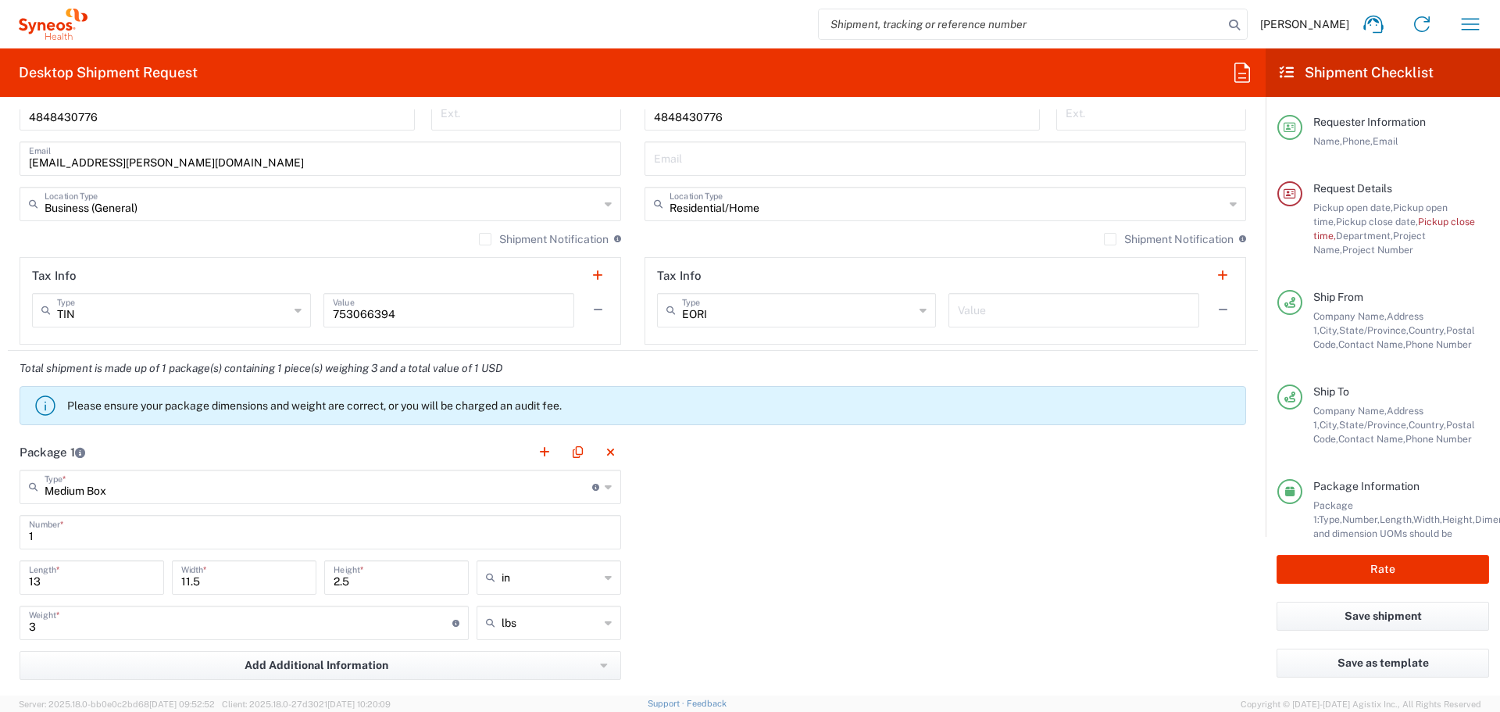
click at [63, 580] on input "13" at bounding box center [92, 576] width 126 height 27
type input "13"
click at [108, 624] on input "3" at bounding box center [240, 621] width 423 height 27
type input "10"
click at [895, 539] on div "Package 1 Medium Box Type * Material used to package goods Large Box Envelope M…" at bounding box center [633, 651] width 1250 height 435
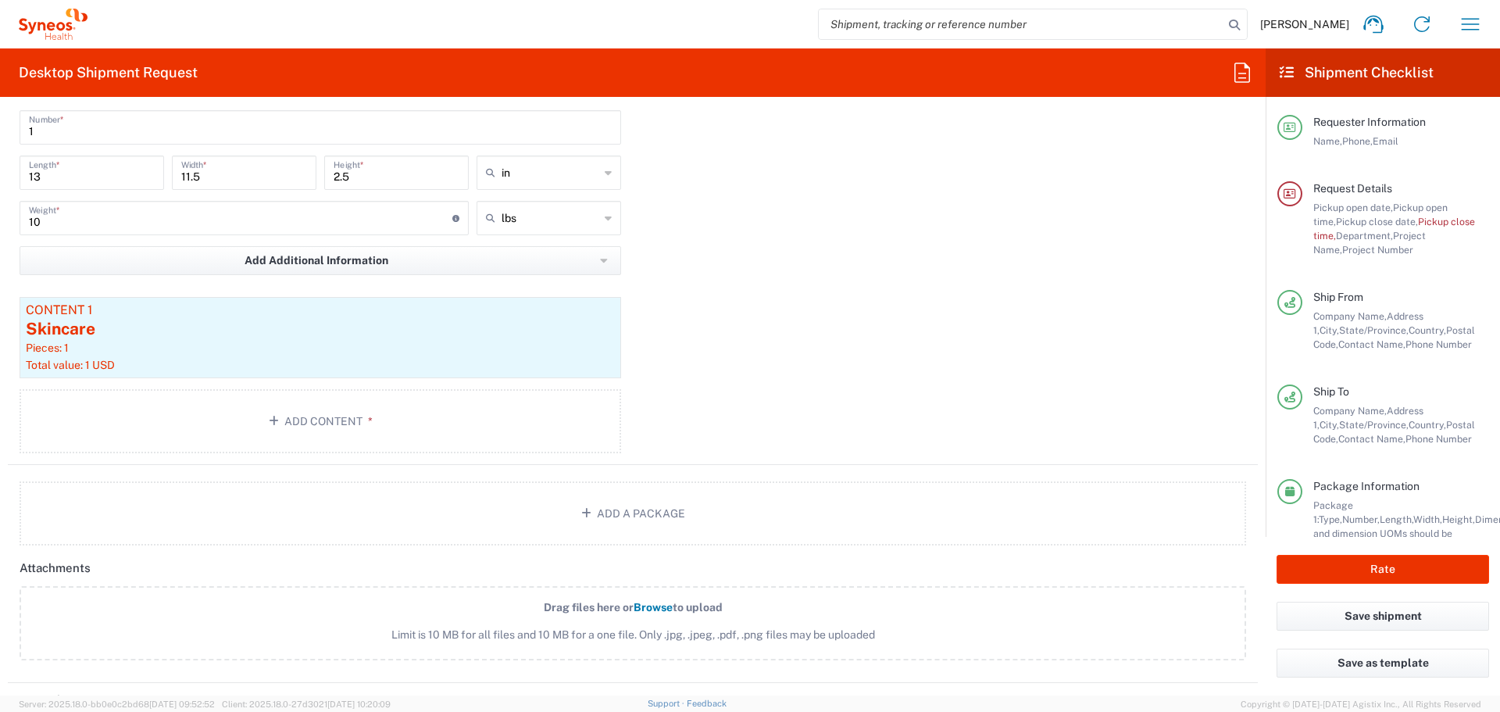
scroll to position [1323, 0]
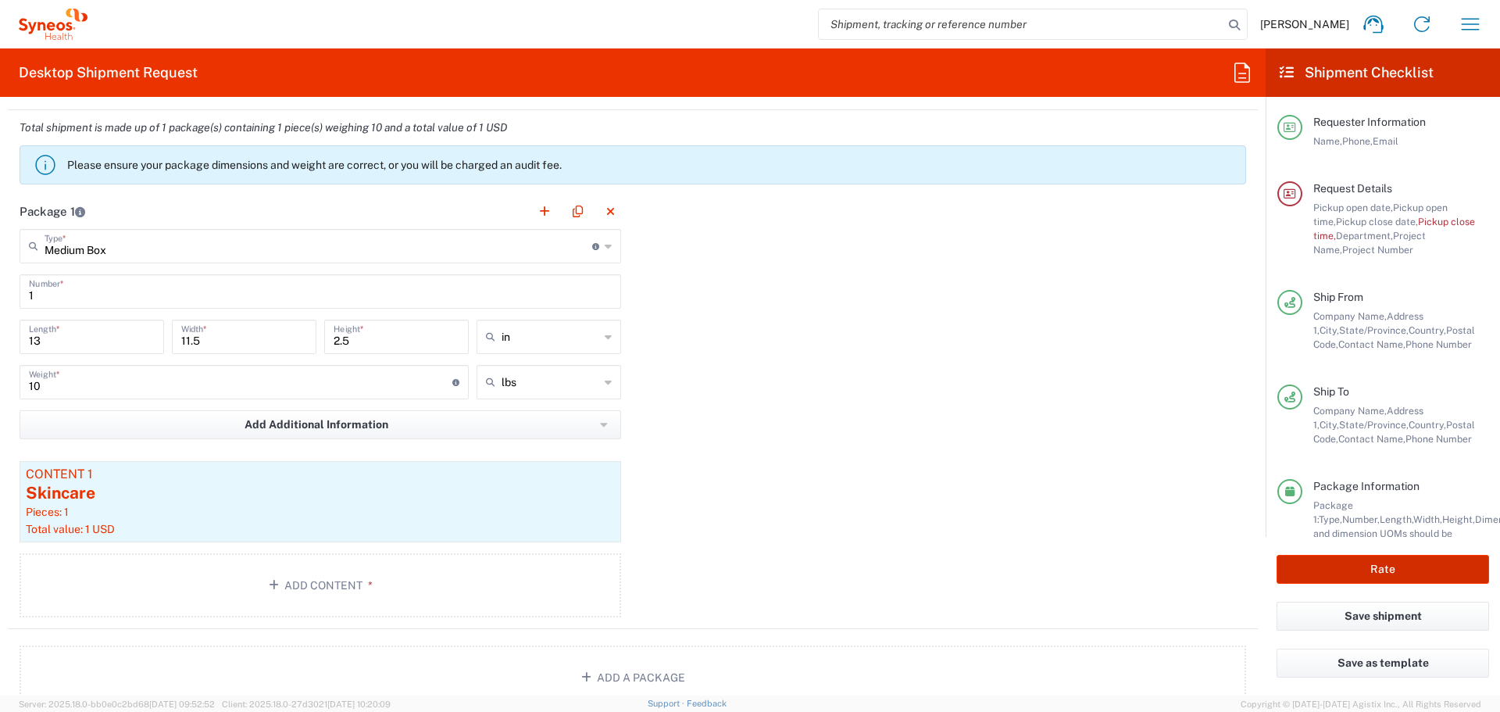
click at [1353, 557] on button "Rate" at bounding box center [1383, 569] width 213 height 29
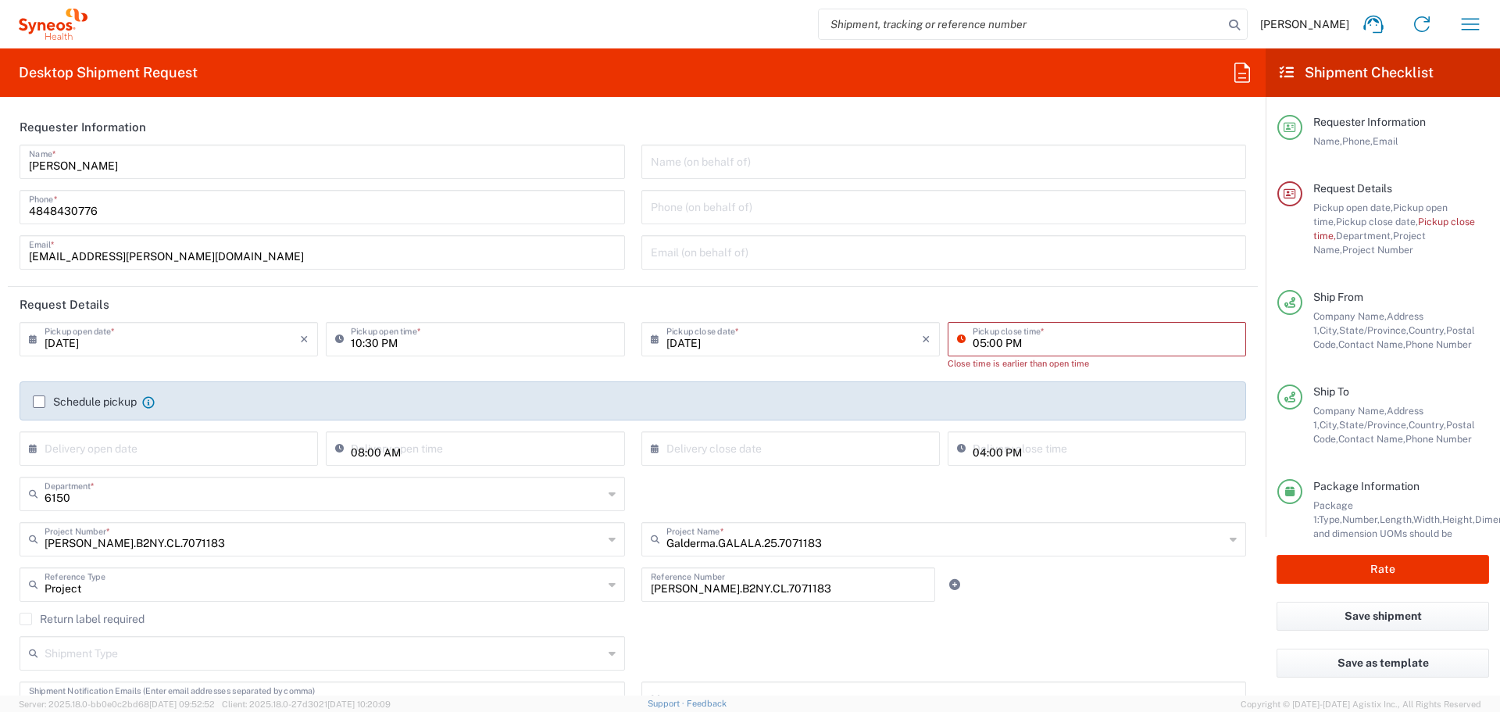
click at [985, 345] on input "05:00 PM" at bounding box center [1105, 337] width 264 height 27
click at [1005, 345] on input "05:00 PM" at bounding box center [1105, 337] width 264 height 27
click at [1036, 344] on input "05:00 PM" at bounding box center [1105, 337] width 264 height 27
click at [982, 344] on input "05:00 PM" at bounding box center [1105, 337] width 264 height 27
click at [900, 381] on div "Schedule pickup When scheduling a pickup please be sure to meet the following c…" at bounding box center [633, 400] width 1227 height 39
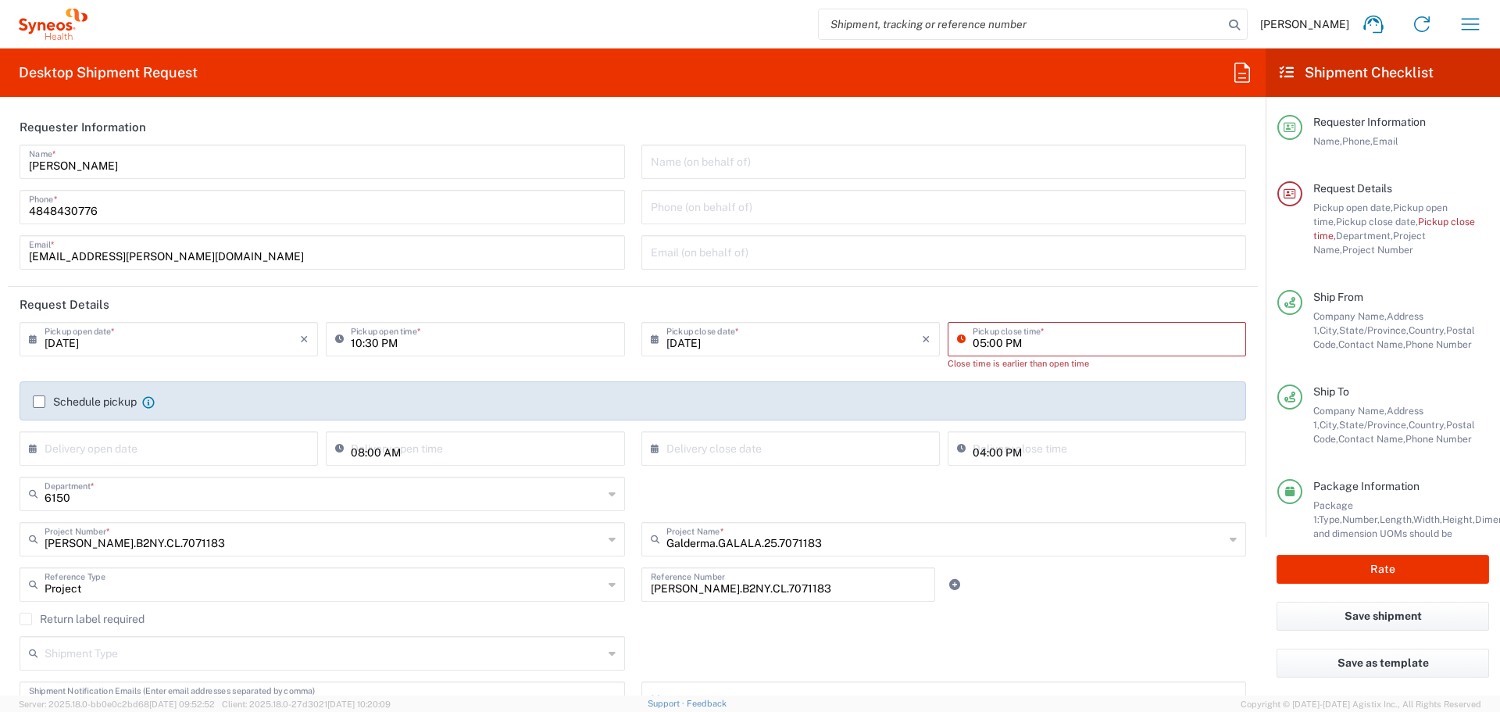
click at [978, 343] on input "05:00 PM" at bounding box center [1105, 337] width 264 height 27
type input "07:00 PM"
click at [991, 307] on header "Request Details" at bounding box center [633, 304] width 1250 height 35
click at [1356, 564] on button "Rate" at bounding box center [1383, 569] width 213 height 29
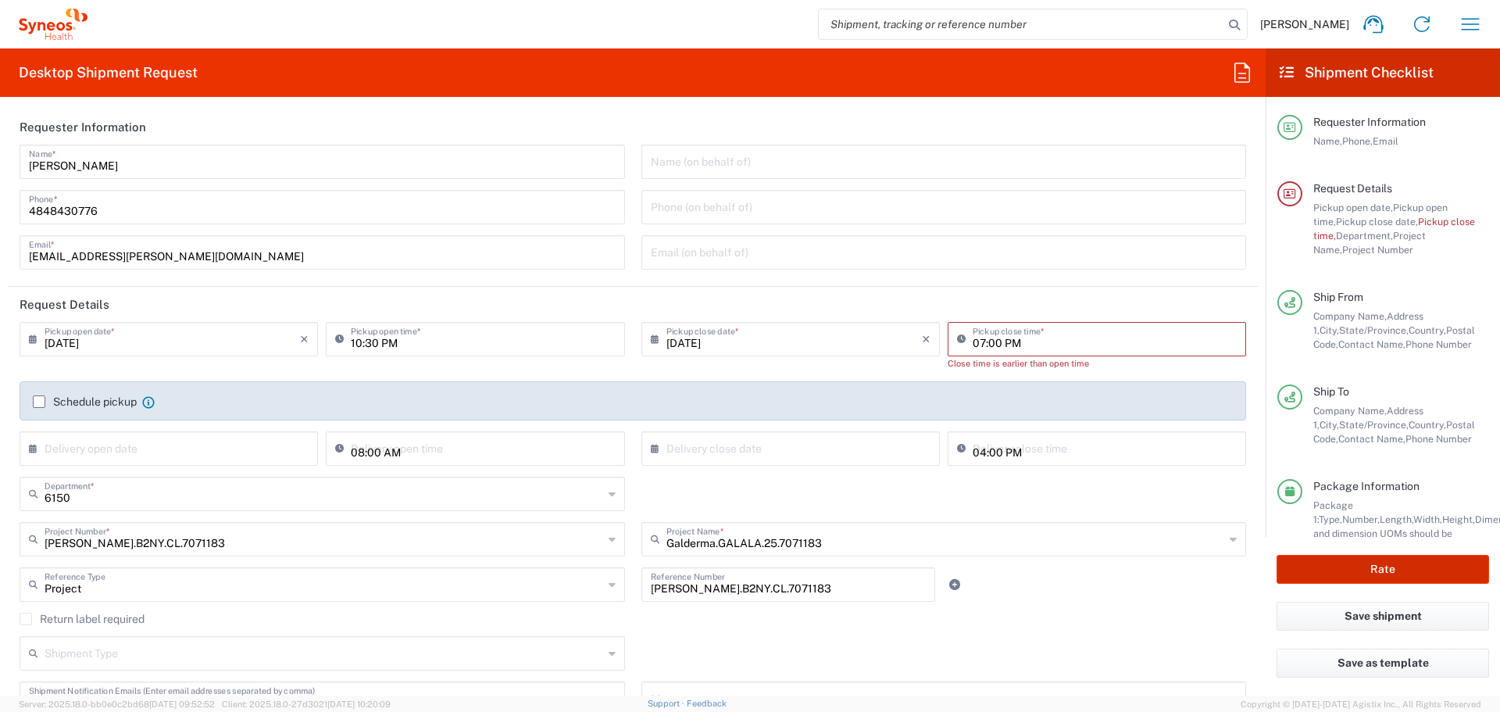
click at [1356, 564] on button "Rate" at bounding box center [1383, 569] width 213 height 29
click at [912, 338] on input "09/09/2025" at bounding box center [793, 337] width 255 height 27
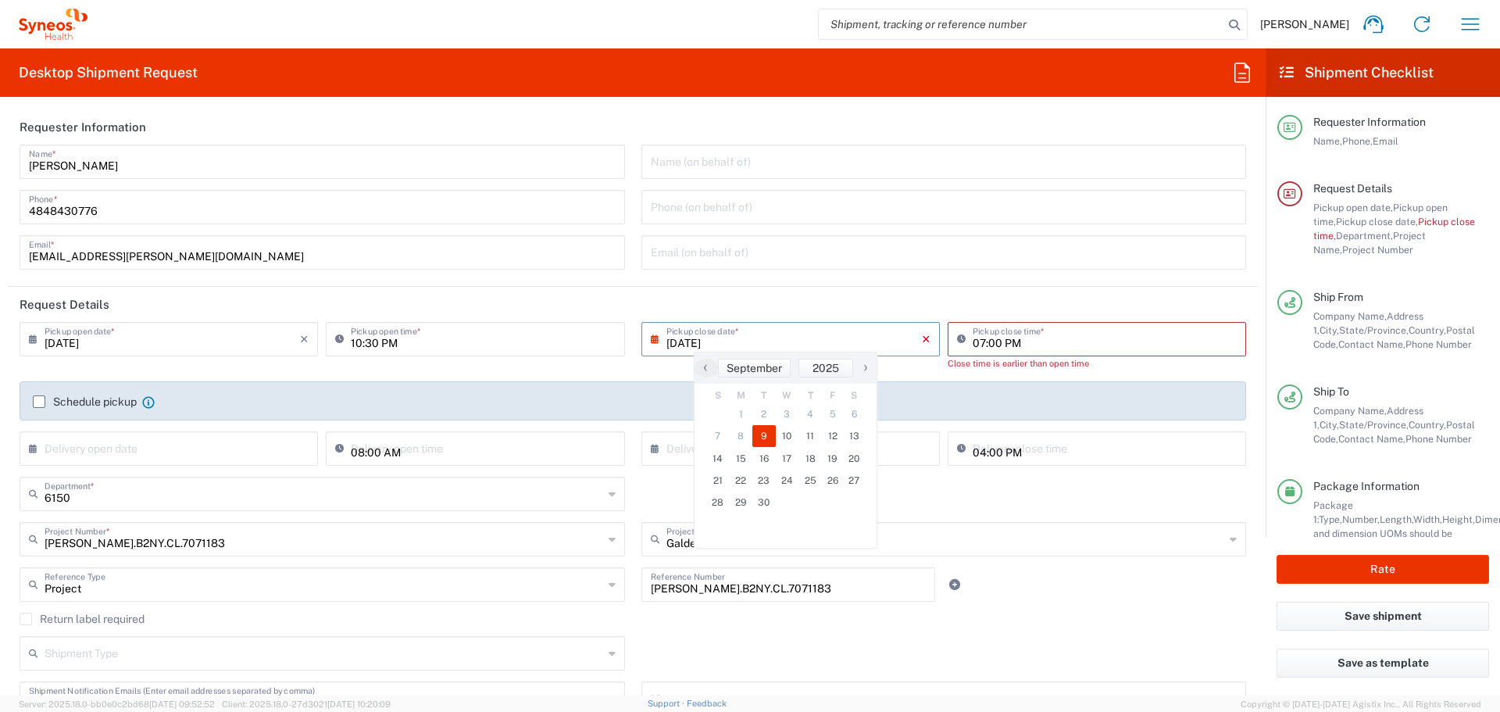
click at [922, 338] on icon "×" at bounding box center [926, 339] width 9 height 25
type input "09/09/2025"
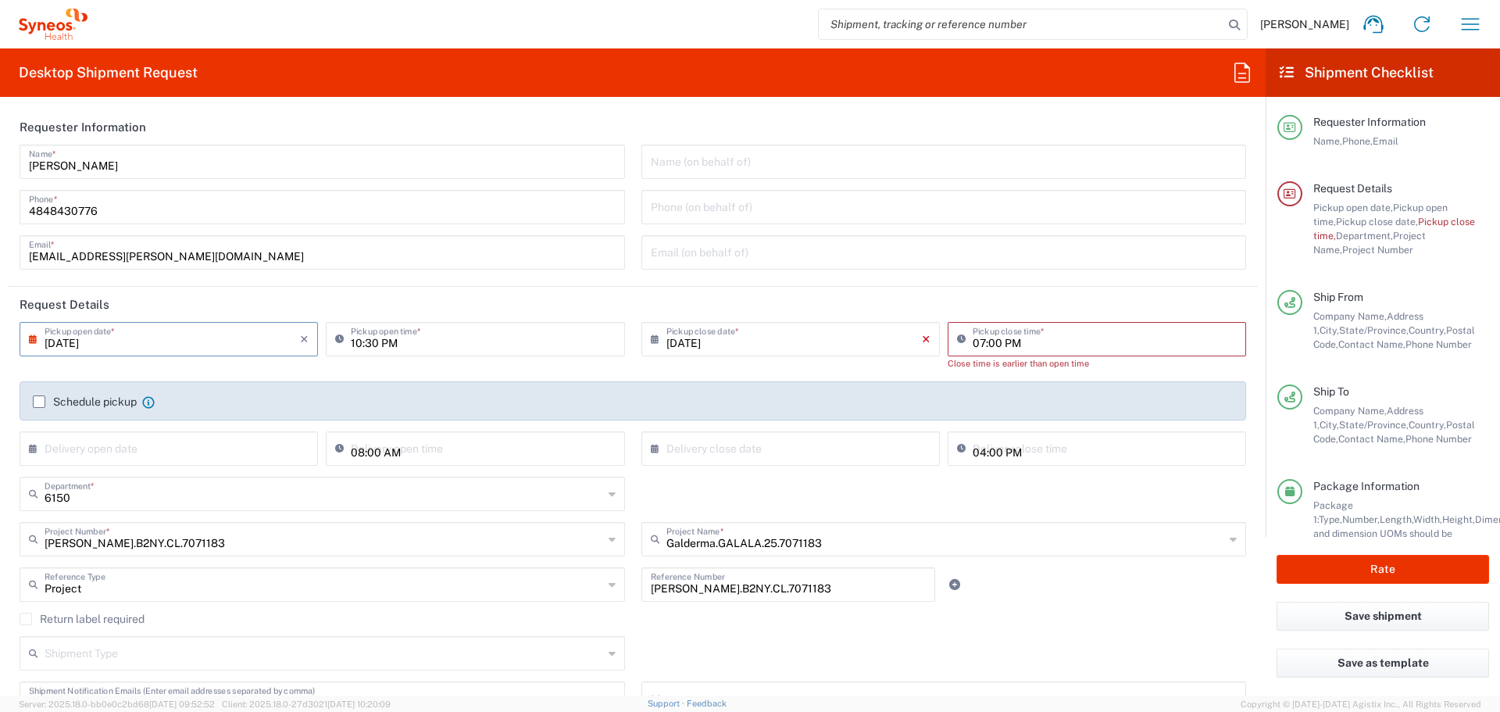
click at [922, 335] on icon "×" at bounding box center [926, 339] width 9 height 25
click at [885, 365] on div "This field is required" at bounding box center [790, 363] width 298 height 14
click at [379, 334] on input "10:30 PM" at bounding box center [483, 337] width 264 height 27
click at [384, 343] on input "10:30 PM" at bounding box center [483, 337] width 264 height 27
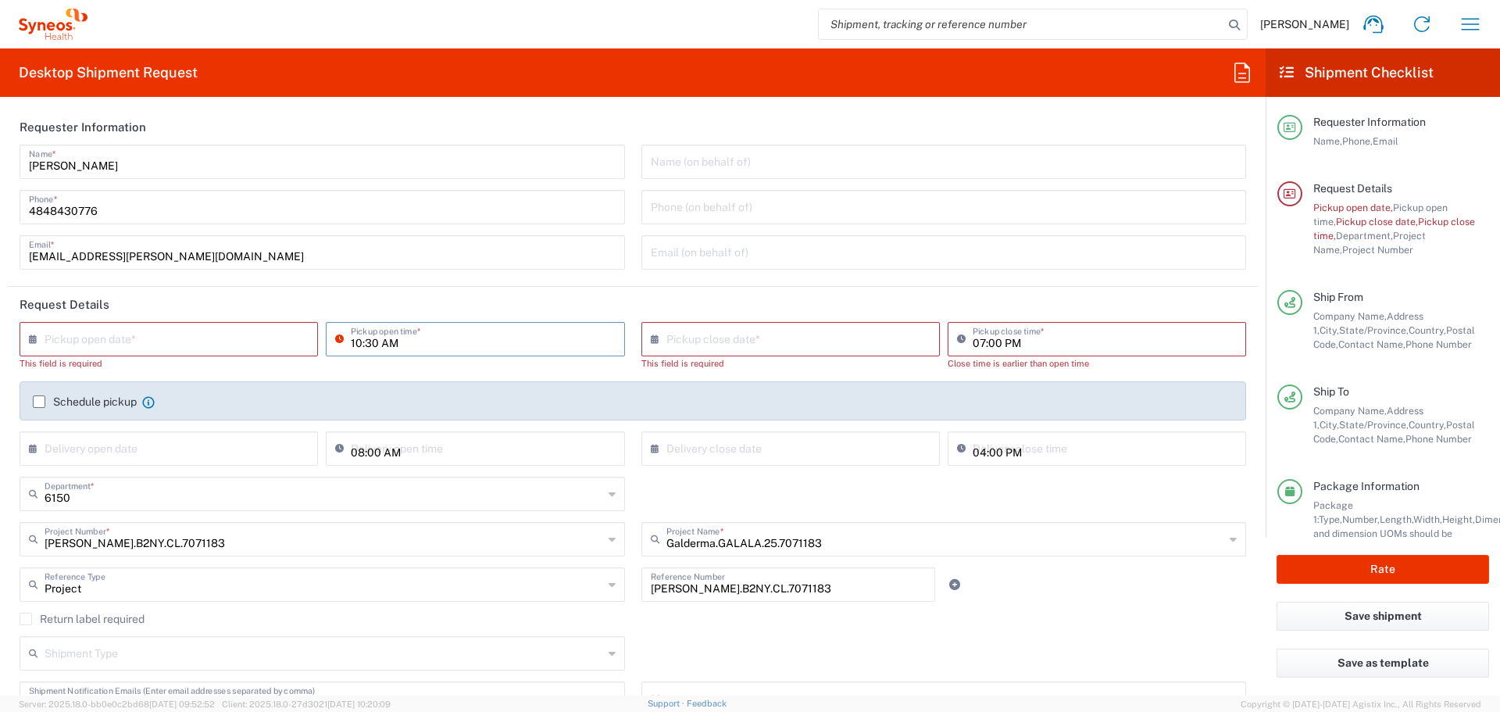
type input "10:30 AM"
click at [248, 334] on input "text" at bounding box center [172, 337] width 255 height 27
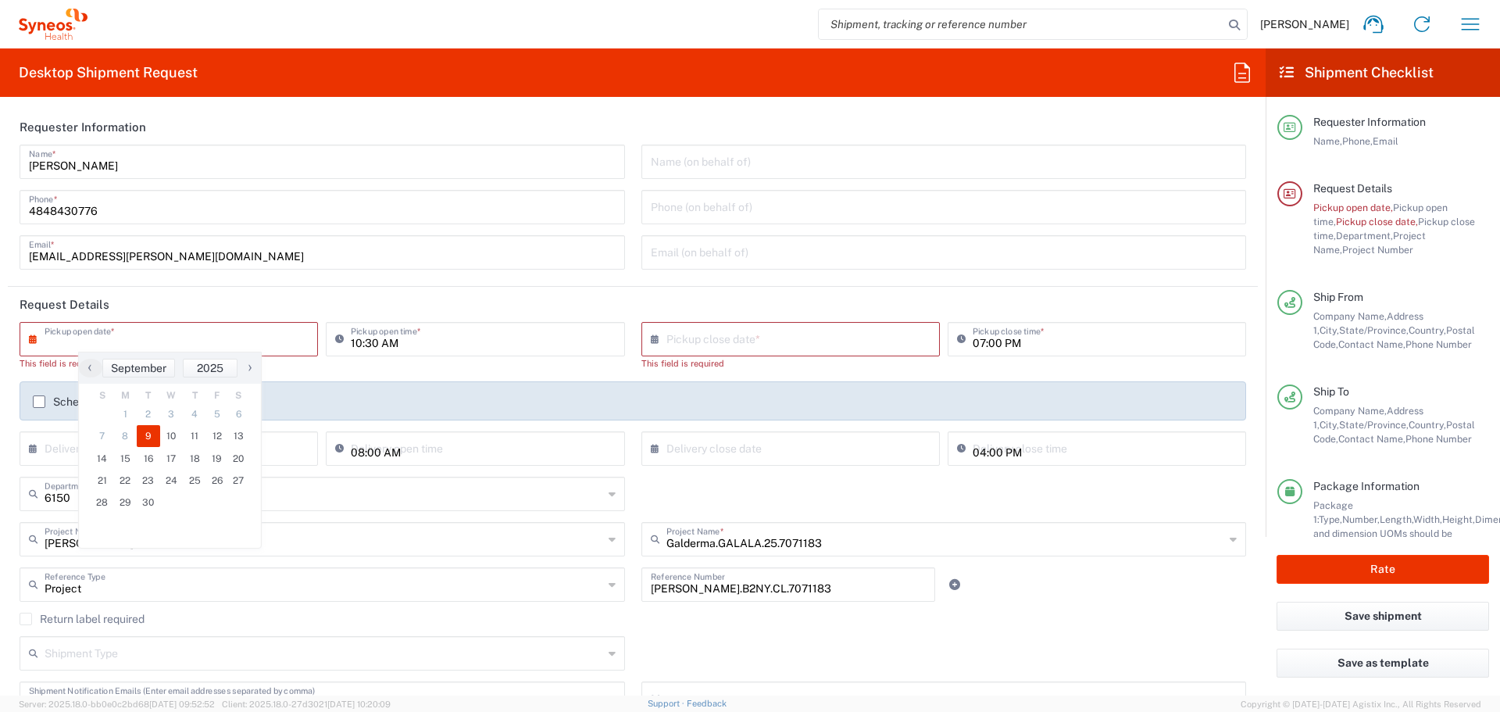
click at [144, 433] on span "9" at bounding box center [148, 436] width 23 height 22
type input "09/09/2025"
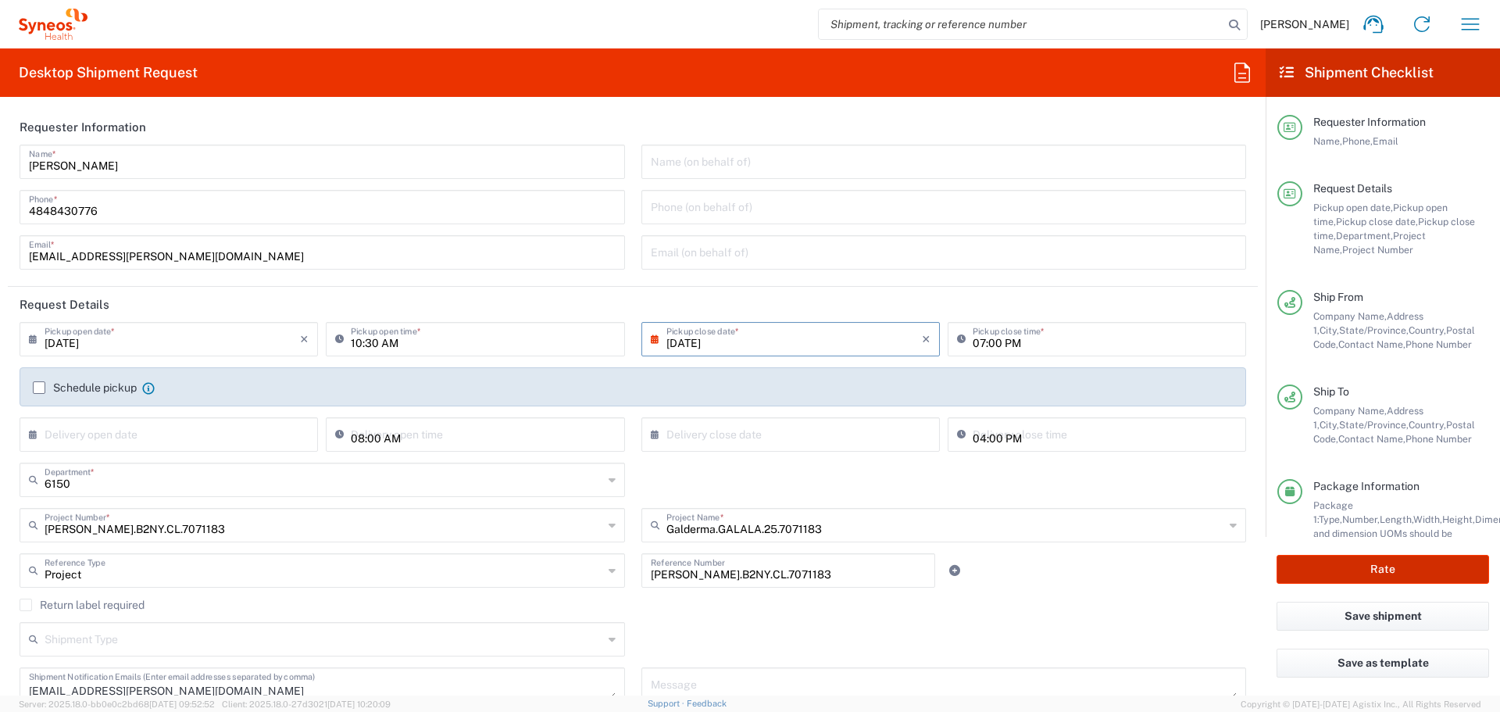
click at [1327, 573] on button "Rate" at bounding box center [1383, 569] width 213 height 29
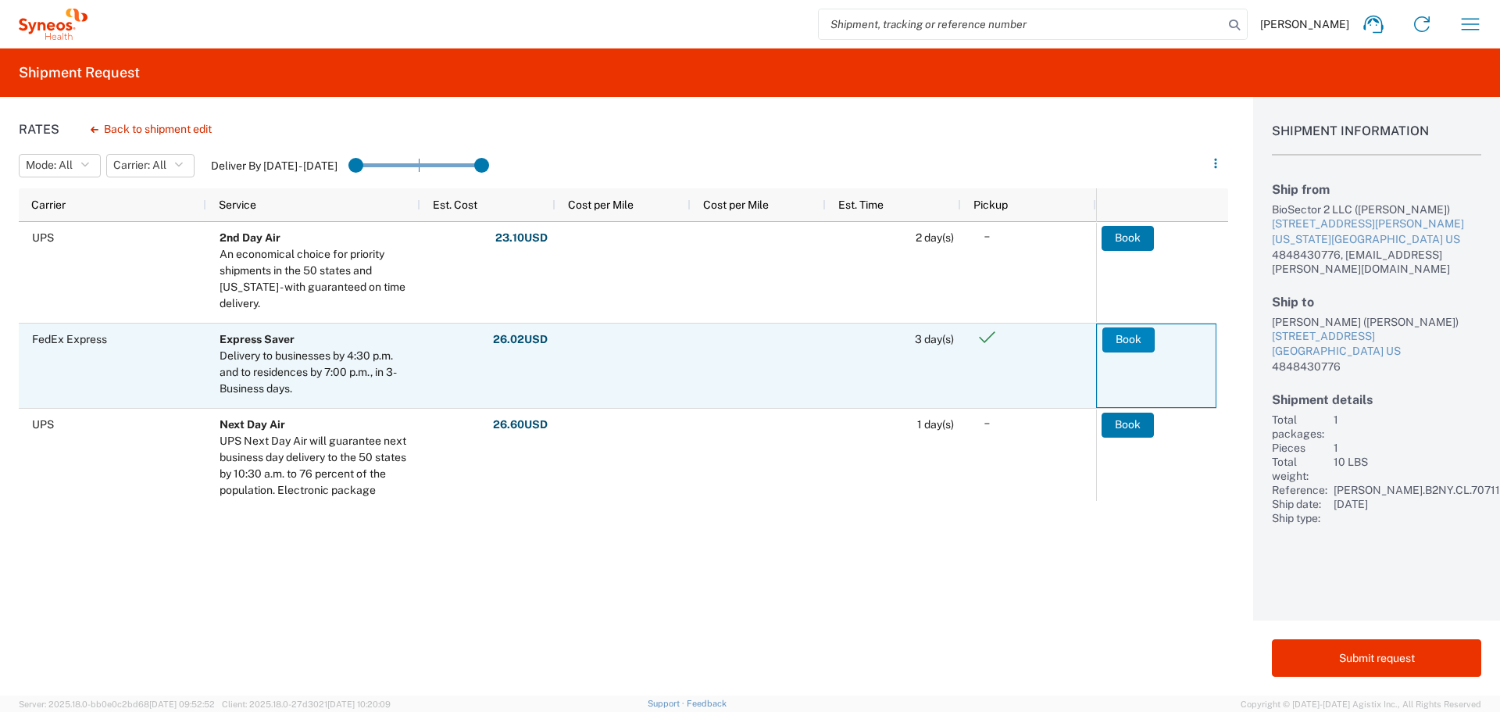
click at [1131, 339] on button "Book" at bounding box center [1128, 339] width 52 height 25
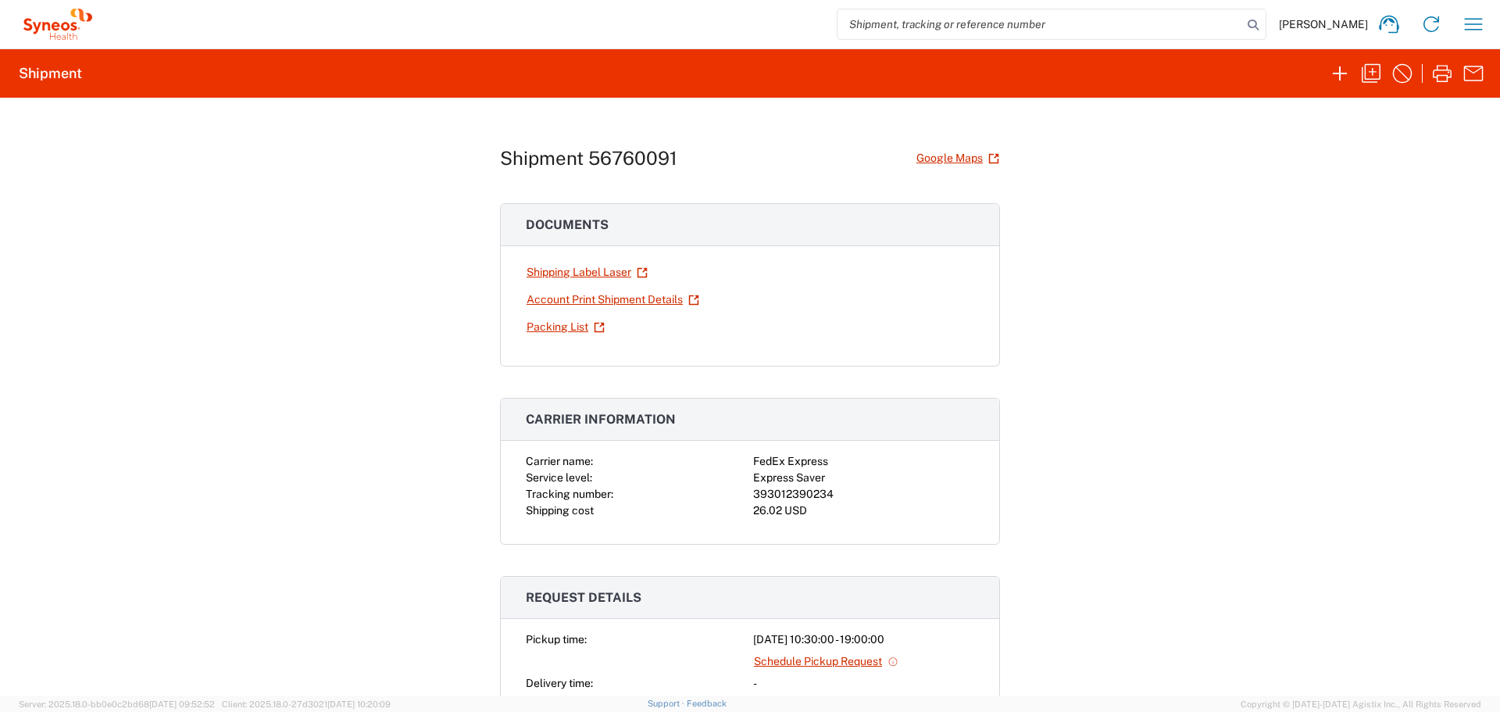
click at [797, 493] on div "393012390234" at bounding box center [863, 494] width 221 height 16
copy div "393012390234"
click at [563, 271] on link "Shipping Label Laser" at bounding box center [587, 272] width 123 height 27
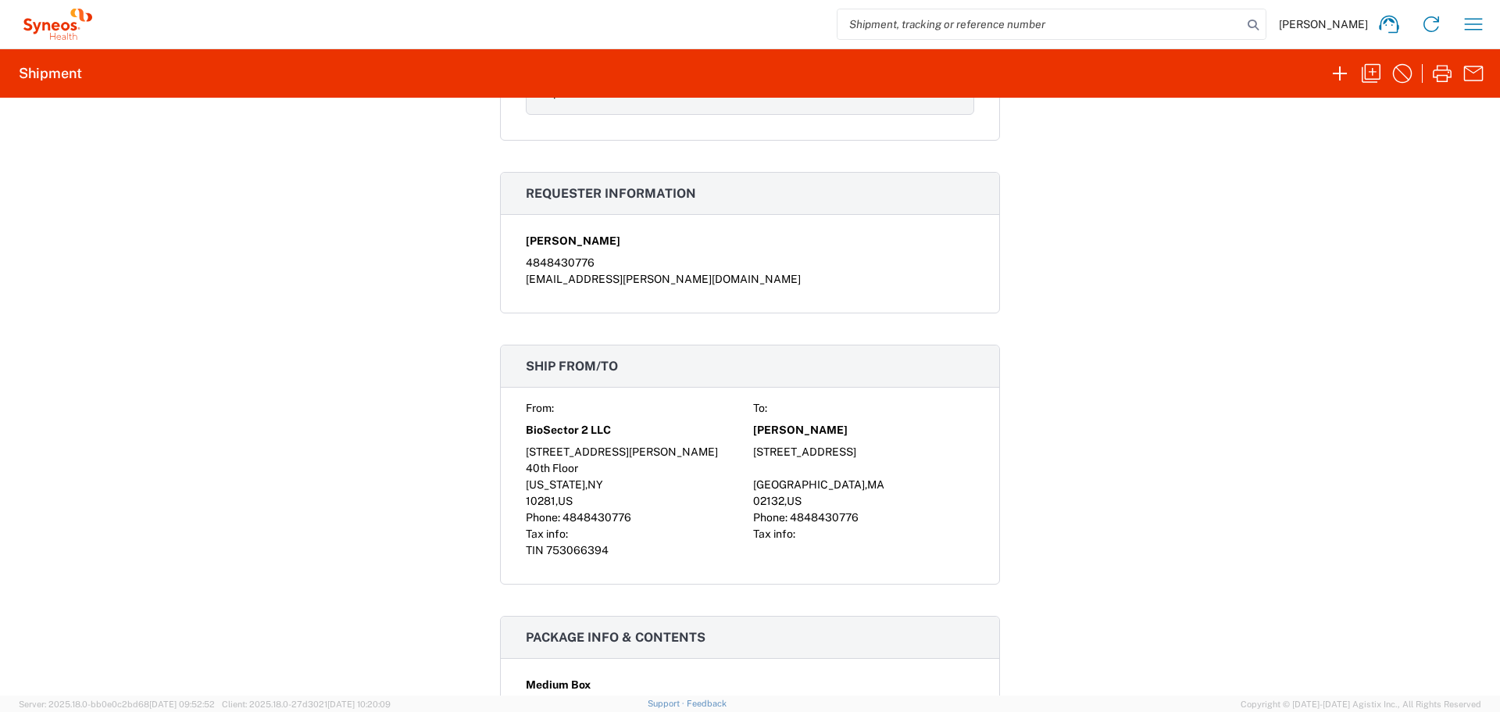
scroll to position [718, 0]
click at [1341, 75] on icon "button" at bounding box center [1339, 73] width 25 height 25
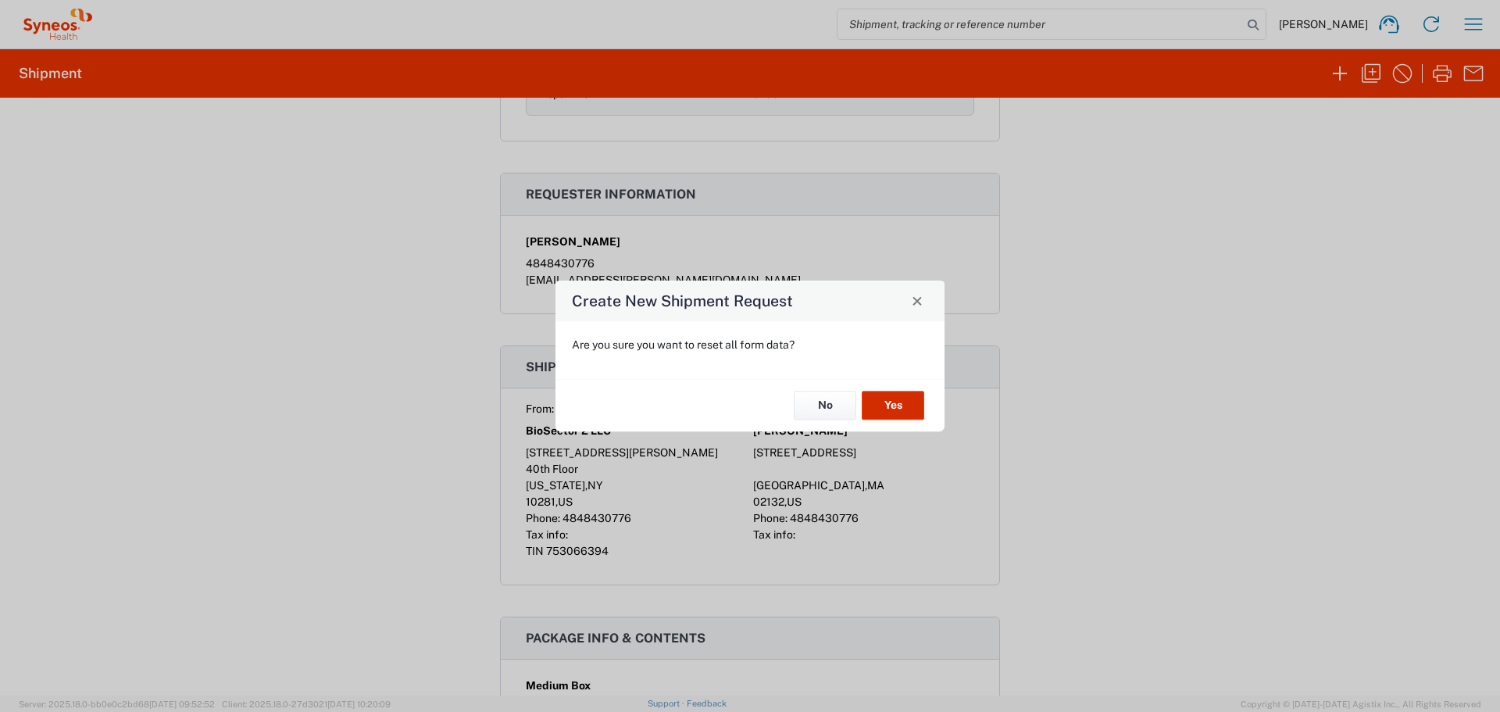
click at [897, 398] on button "Yes" at bounding box center [893, 405] width 63 height 29
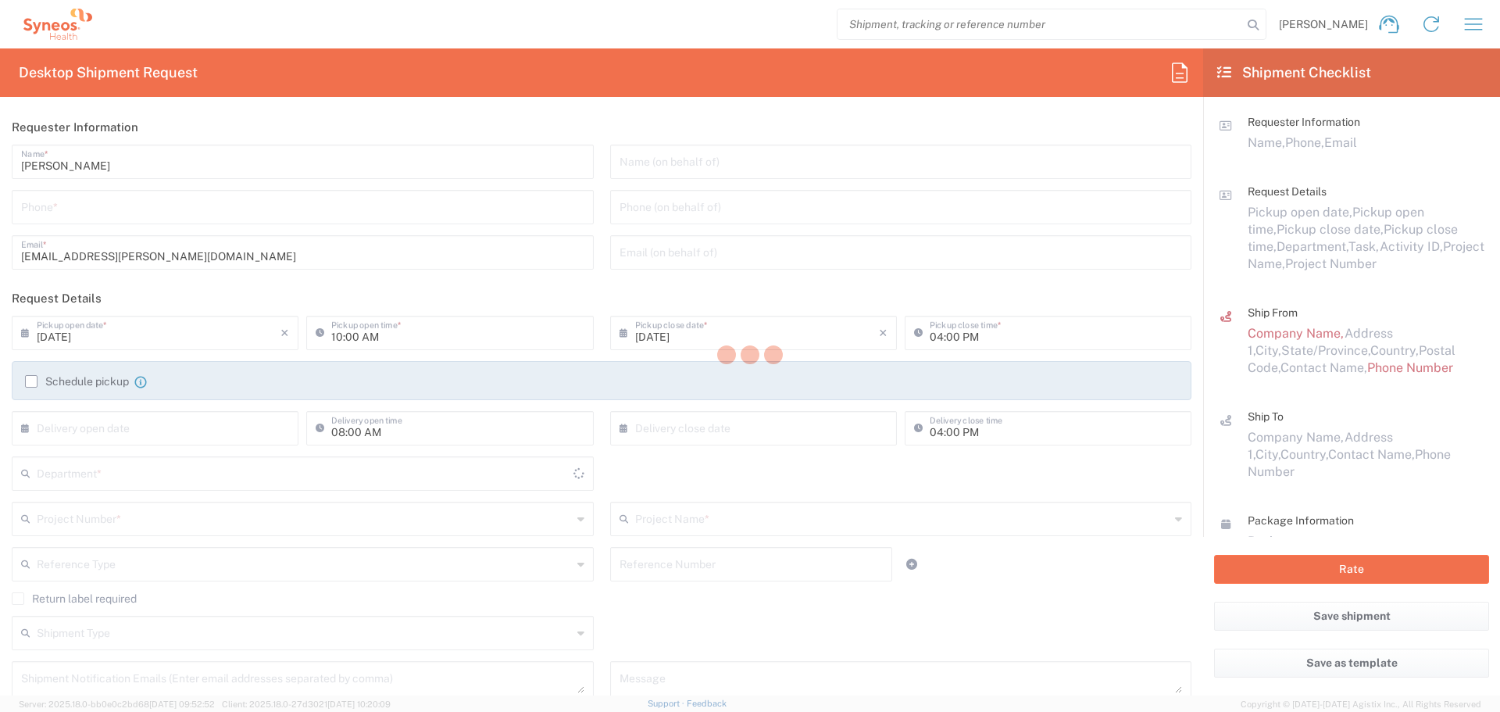
type input "6150"
type input "New York"
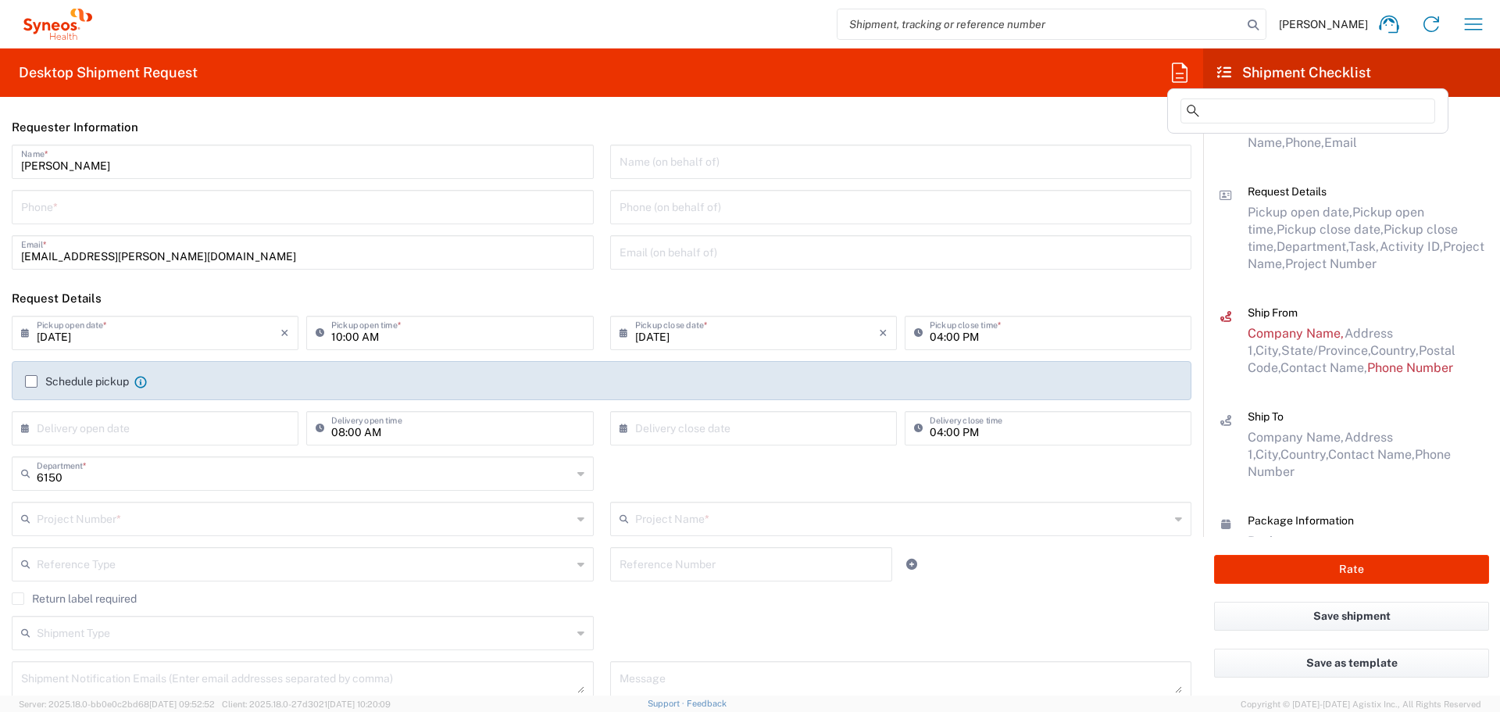
click at [1186, 64] on icon at bounding box center [1179, 72] width 25 height 25
click at [1220, 113] on input at bounding box center [1308, 110] width 255 height 25
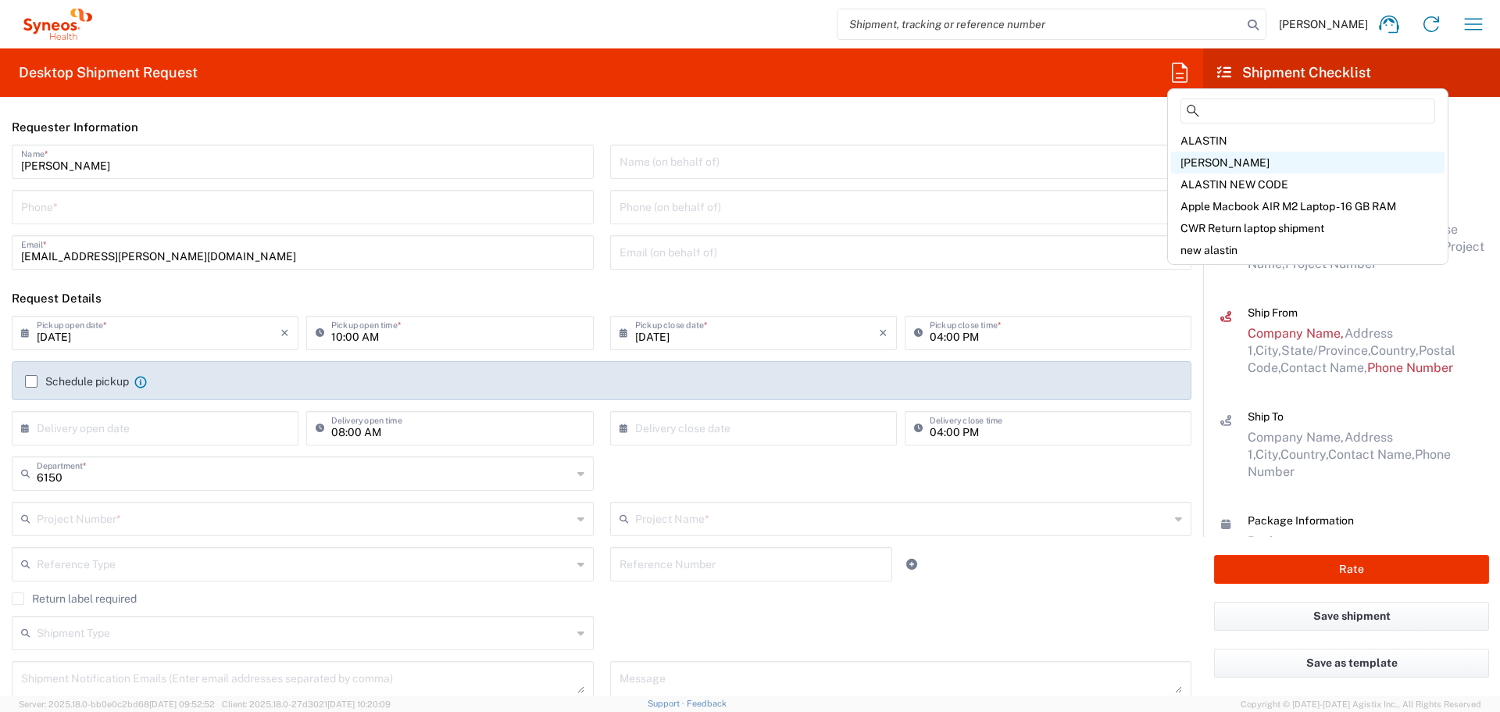
click at [1240, 168] on span "ALASTIN FEDEX" at bounding box center [1225, 162] width 89 height 13
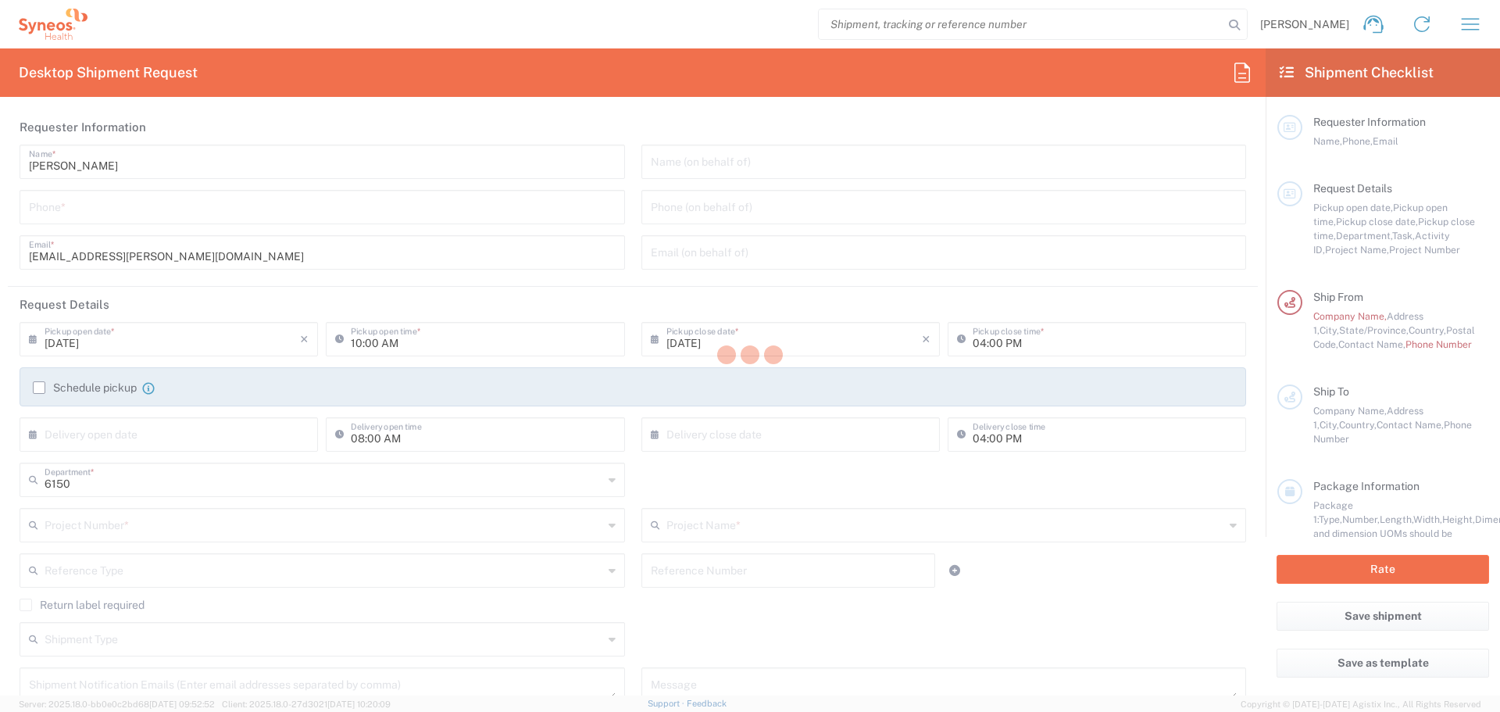
type input "4848430776"
type input "01:10 PM"
type input "05:00 PM"
type input "Project"
type input "PRUS.B2NY.CL.7070486"
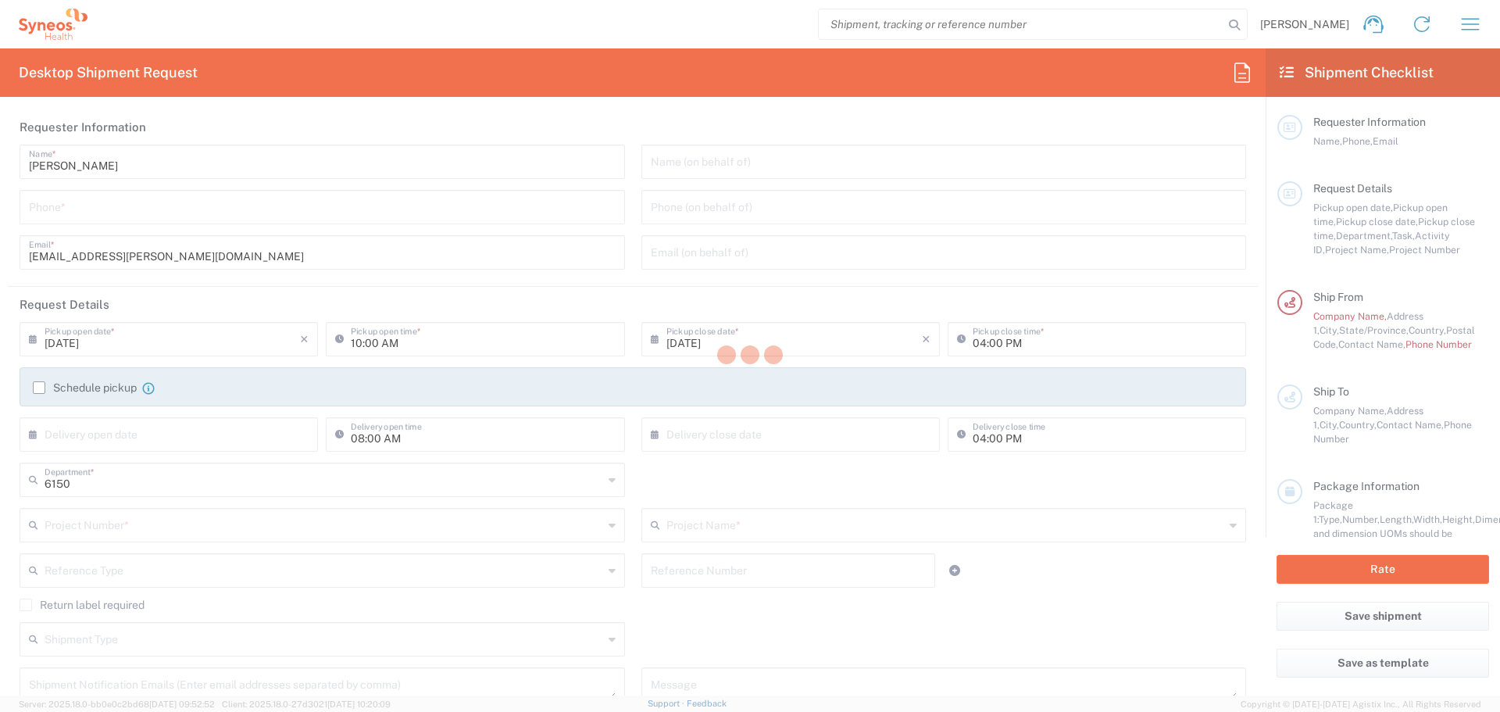
type textarea "grace.hennigan@syneoshealth.com"
type input "BioSector 2 LLC"
type input "4848430776"
type input "Business (General)"
type input "BioSector 2 LLC- New York US"
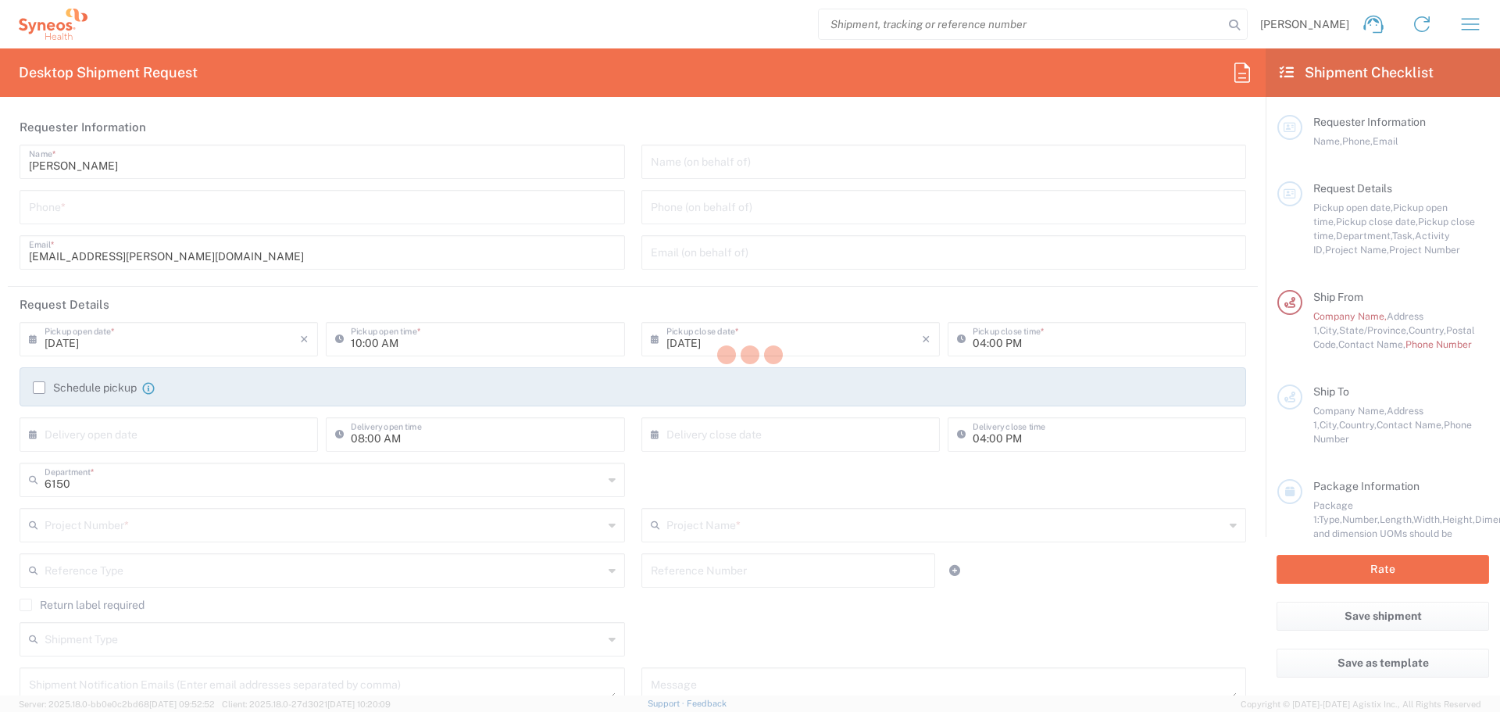
type input "Sender/Shipper"
type input "Yes"
type input "PRUS.B2NY.CL.7070486"
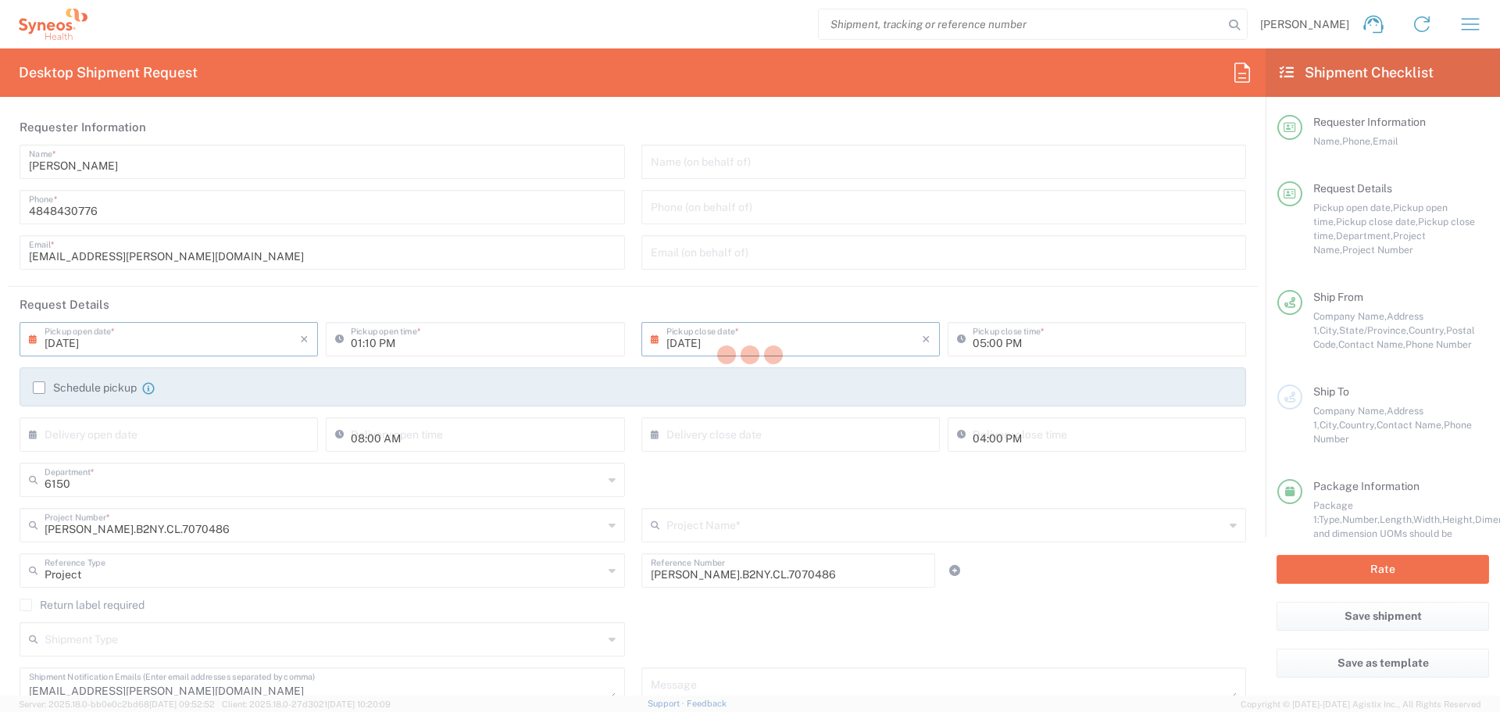
type input "Galderma.GALALA.25.7070486"
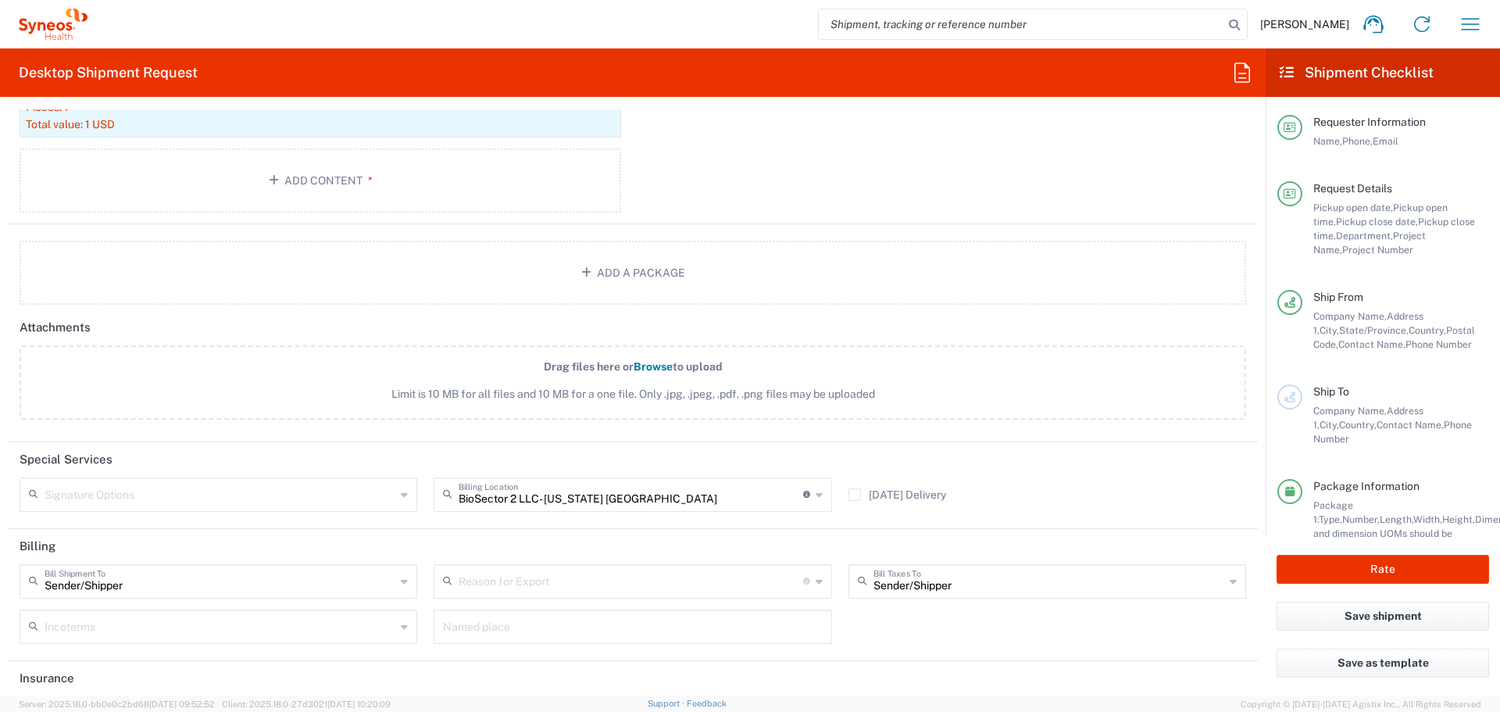
scroll to position [1755, 0]
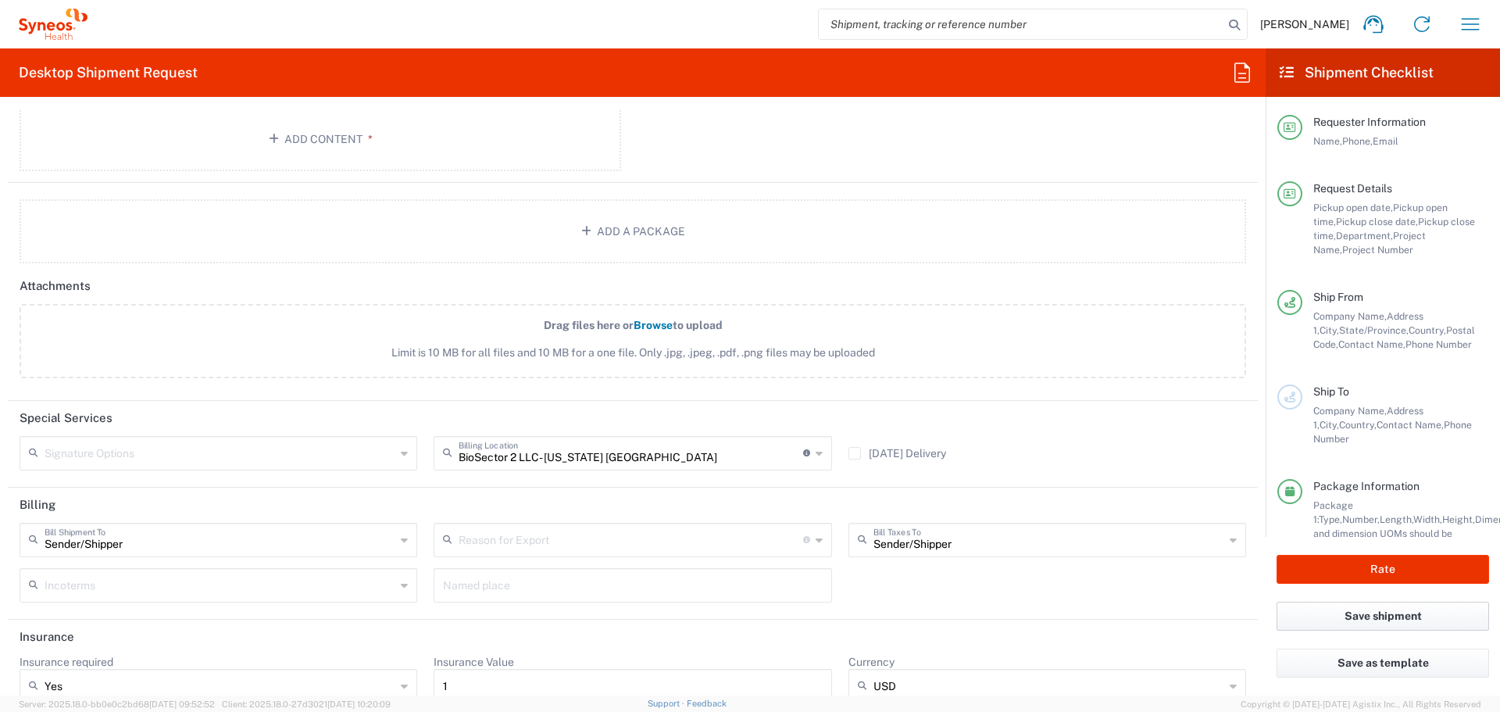
drag, startPoint x: 1480, startPoint y: 606, endPoint x: 921, endPoint y: 563, distance: 560.2
click at [921, 563] on div "Desktop Shipment Request Requester Information Grace Hennigan Name * 4848430776…" at bounding box center [750, 371] width 1500 height 647
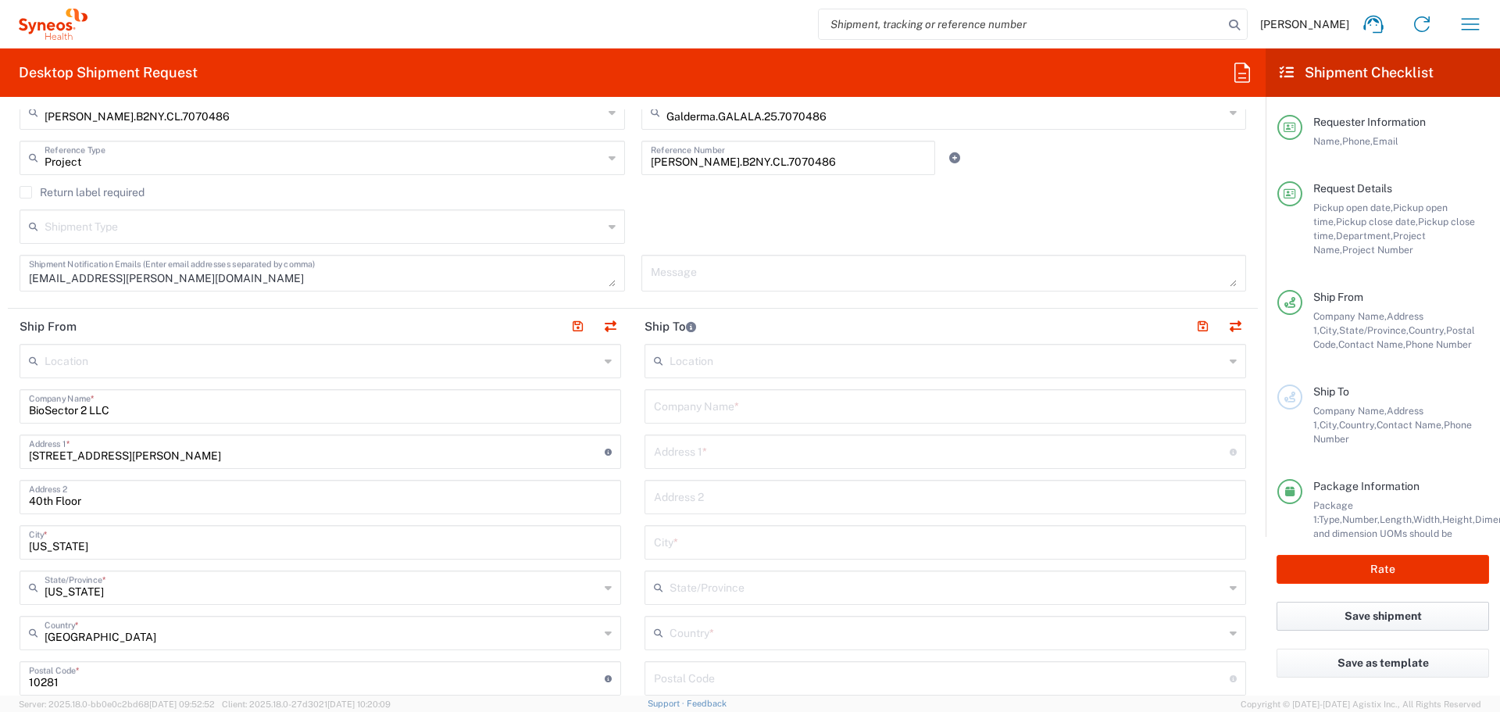
scroll to position [0, 0]
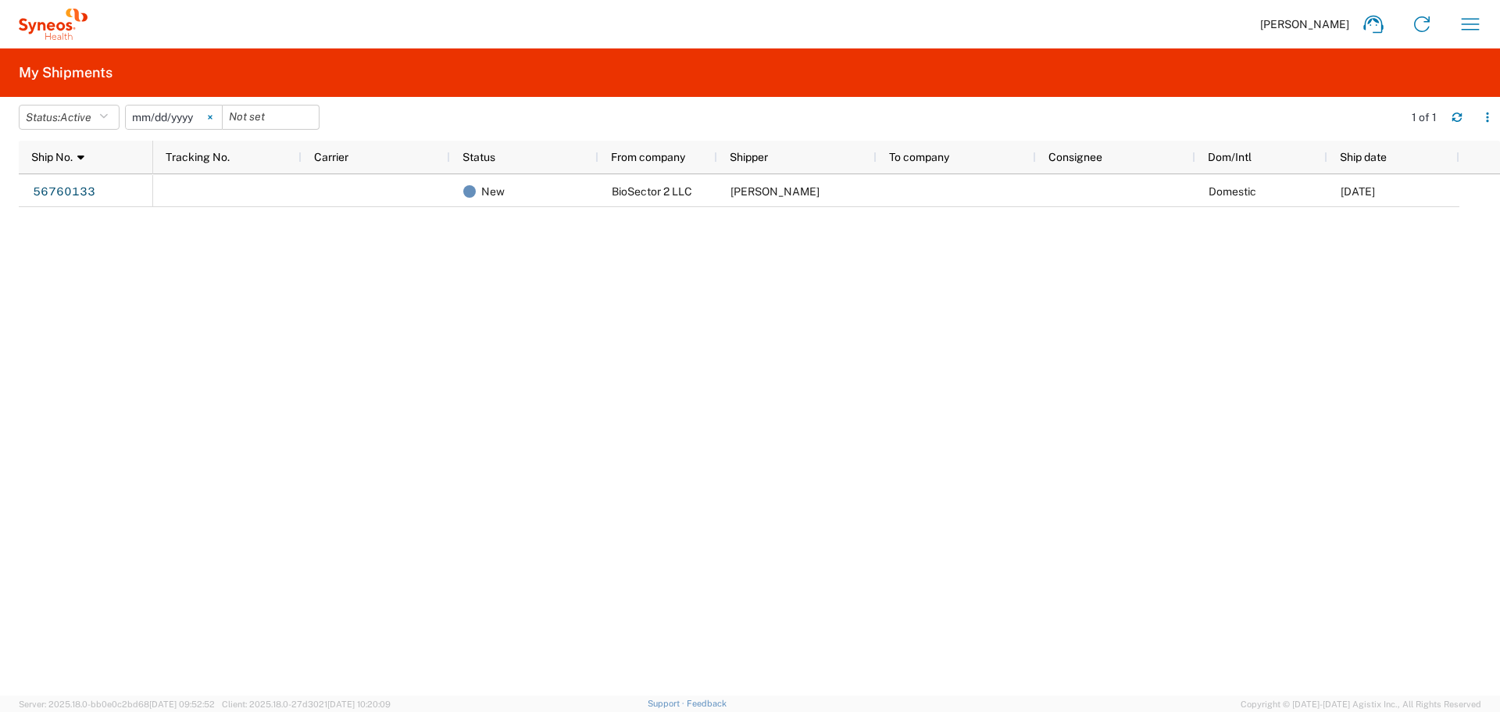
click at [213, 119] on icon at bounding box center [210, 117] width 5 height 5
click at [80, 113] on span "Active" at bounding box center [75, 117] width 31 height 13
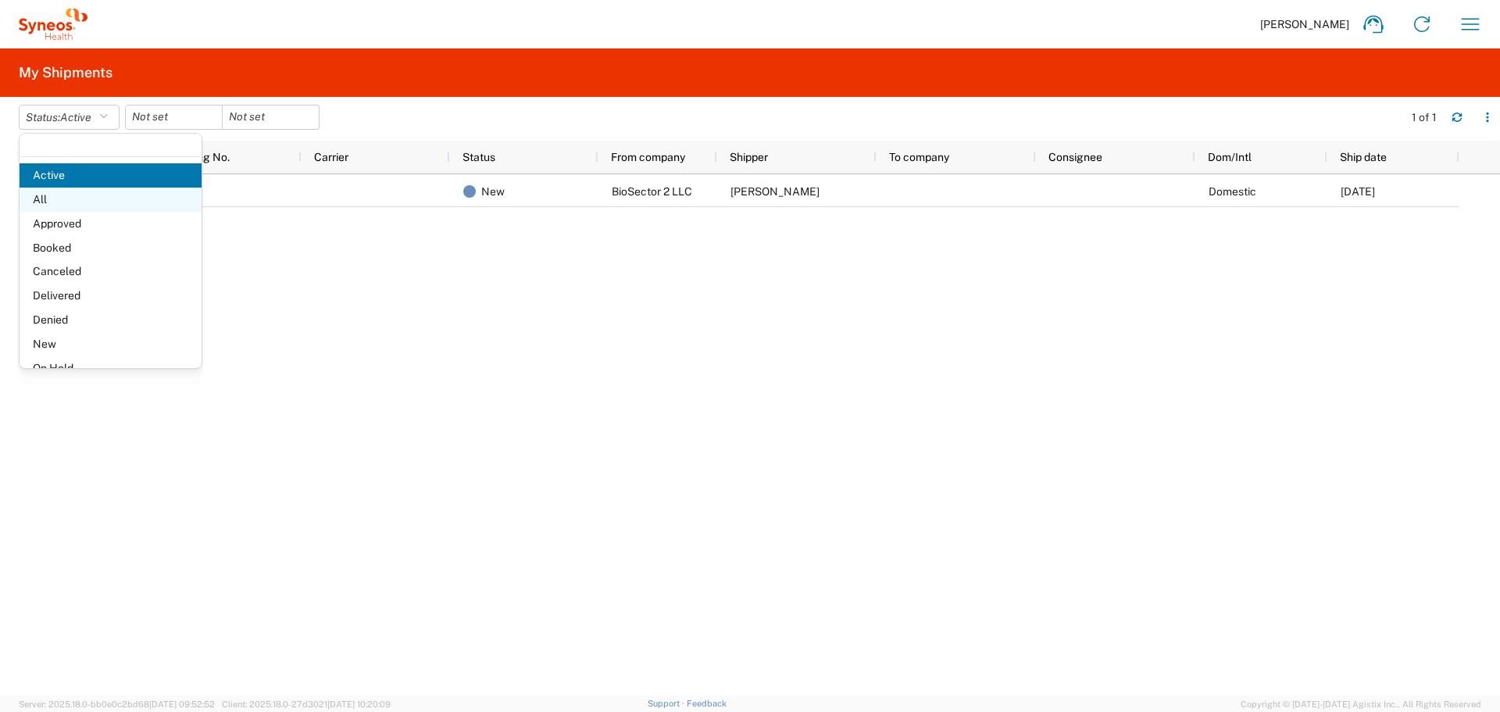
click at [56, 208] on span "All" at bounding box center [111, 200] width 182 height 24
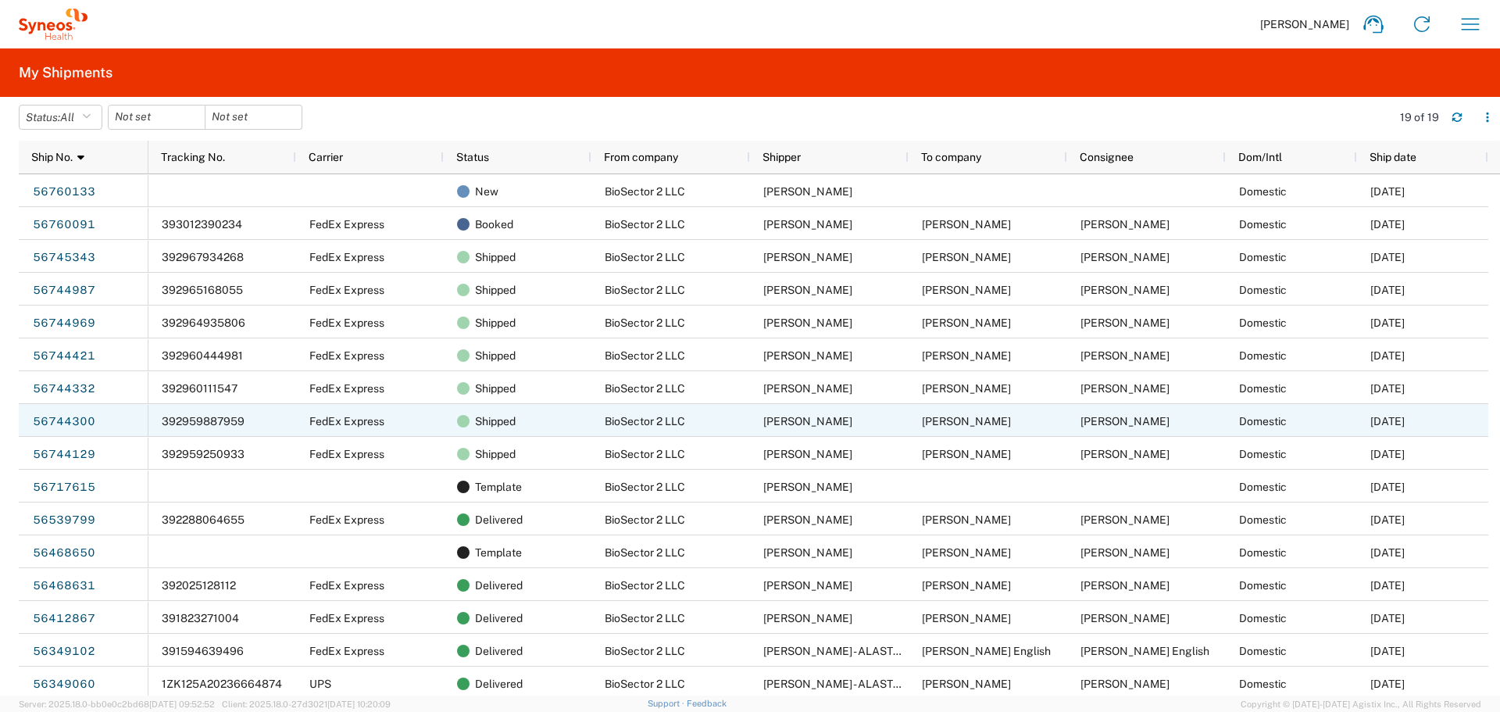
click at [205, 419] on span "392959887959" at bounding box center [203, 421] width 83 height 13
drag, startPoint x: 183, startPoint y: 411, endPoint x: 63, endPoint y: 424, distance: 120.3
click at [63, 424] on link "56744300" at bounding box center [64, 421] width 64 height 25
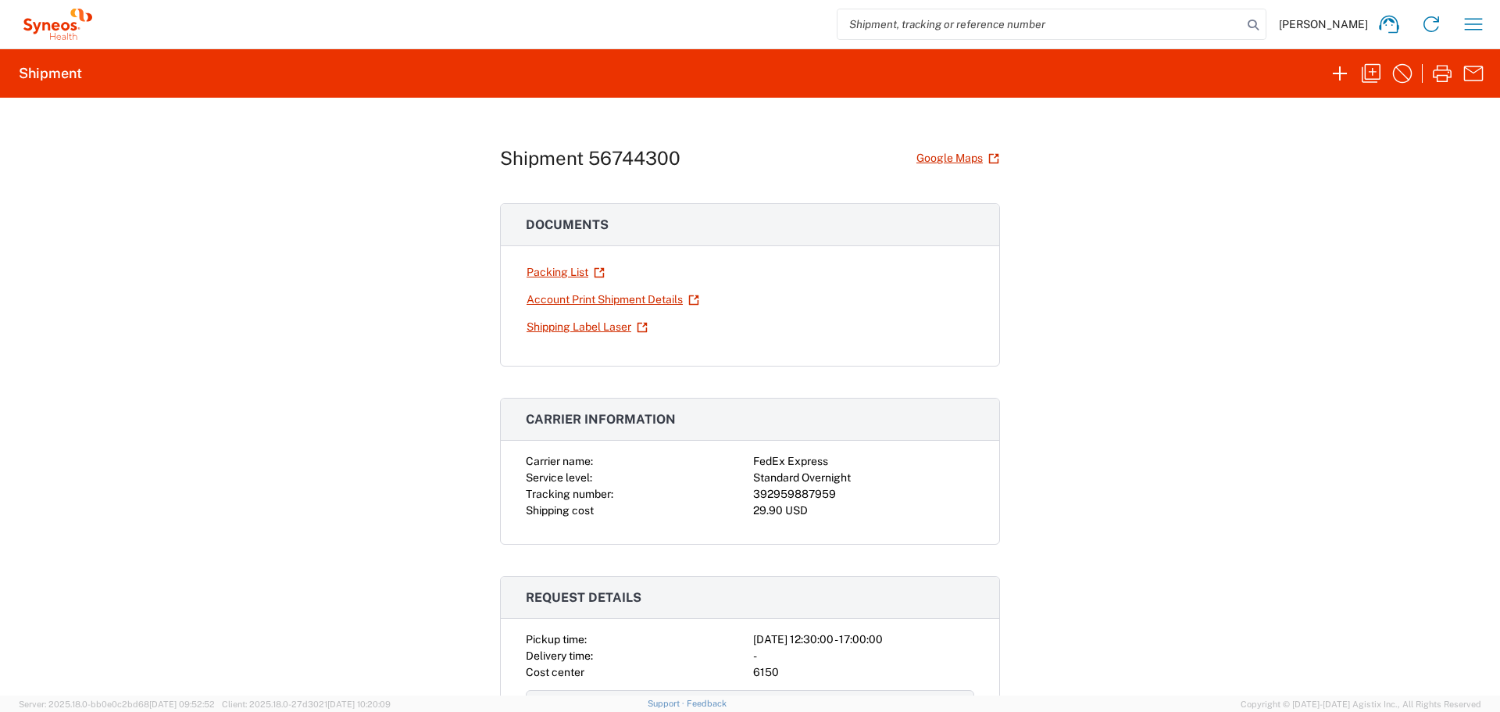
click at [760, 485] on div "Standard Overnight" at bounding box center [863, 478] width 221 height 16
click at [763, 493] on div "392959887959" at bounding box center [863, 494] width 221 height 16
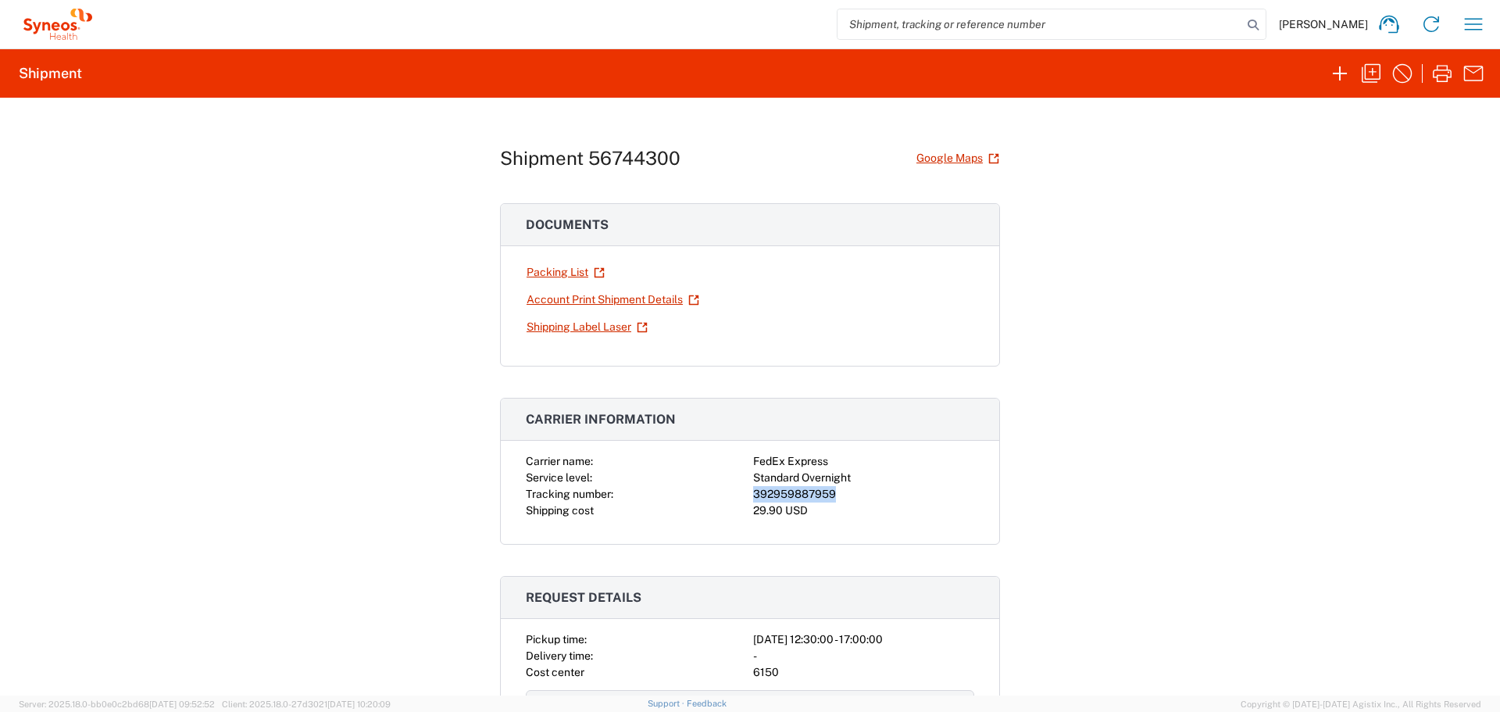
copy div "392959887959"
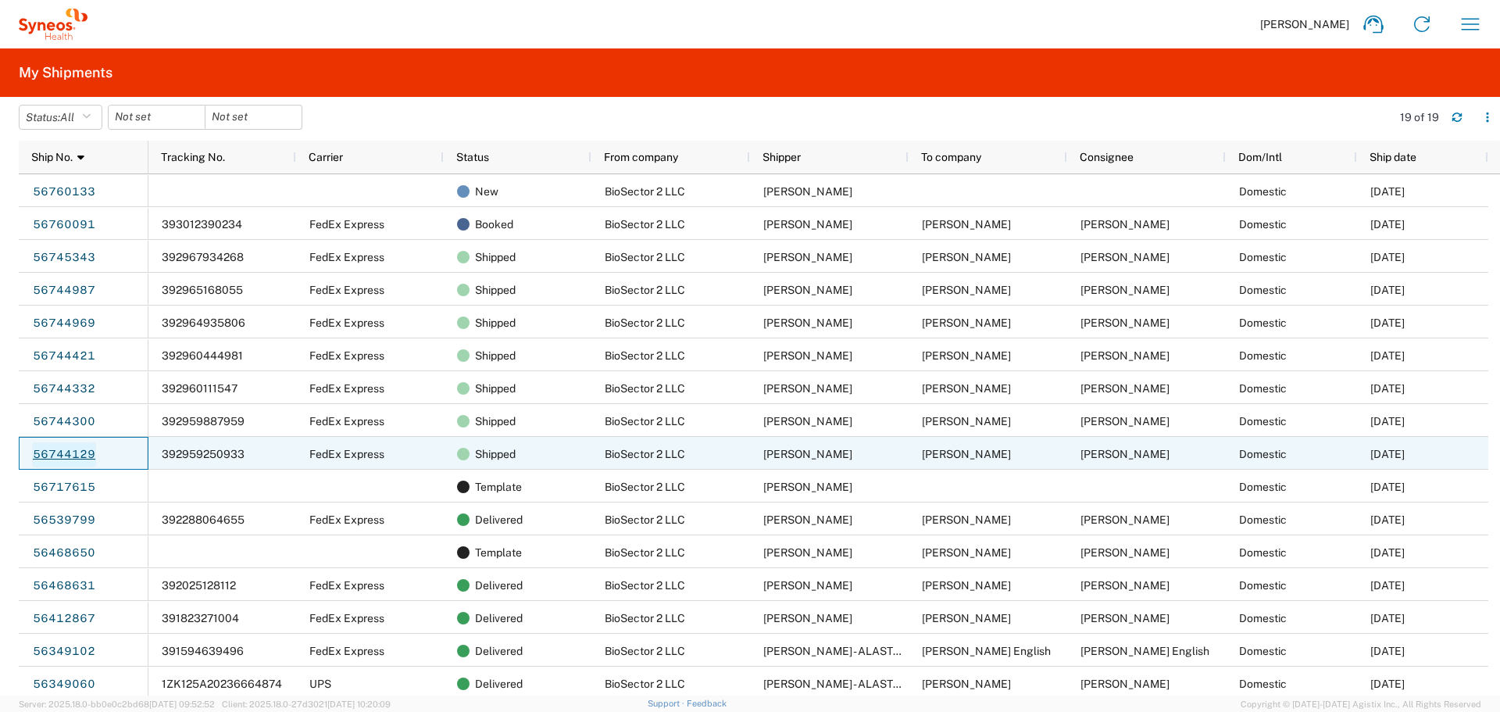
click at [77, 453] on link "56744129" at bounding box center [64, 454] width 64 height 25
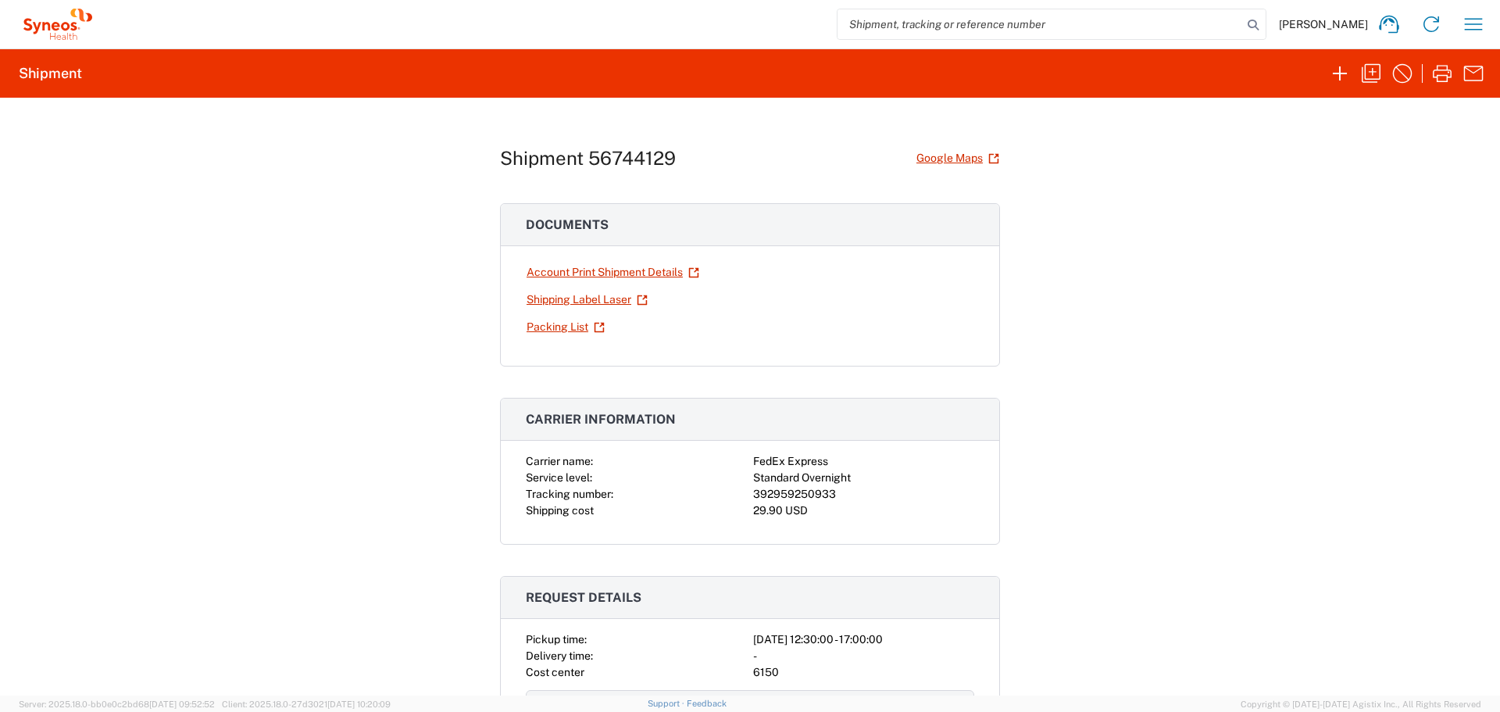
click at [793, 497] on div "392959250933" at bounding box center [863, 494] width 221 height 16
copy div "392959250933"
